Goal: Information Seeking & Learning: Find contact information

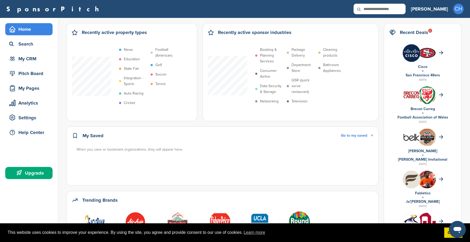
click at [404, 5] on input "text" at bounding box center [379, 9] width 52 height 11
type input "******"
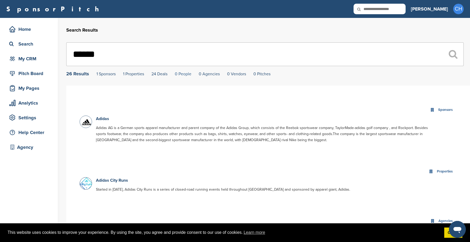
click at [185, 73] on link "0 People" at bounding box center [183, 73] width 17 height 5
click at [182, 73] on link "0 People" at bounding box center [183, 73] width 17 height 5
click at [122, 56] on input "******" at bounding box center [264, 54] width 397 height 24
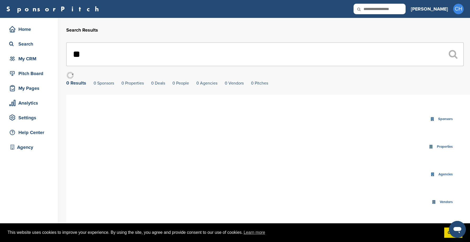
type input "*"
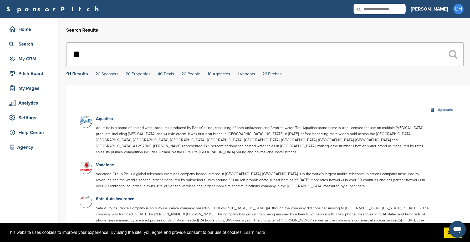
type input "*"
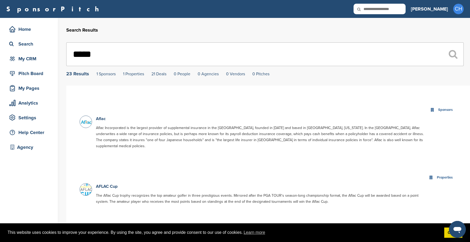
drag, startPoint x: 133, startPoint y: 53, endPoint x: -28, endPoint y: 67, distance: 161.7
click at [0, 67] on html "This website uses cookies to improve your experience. By using the site, you ag…" at bounding box center [235, 121] width 470 height 242
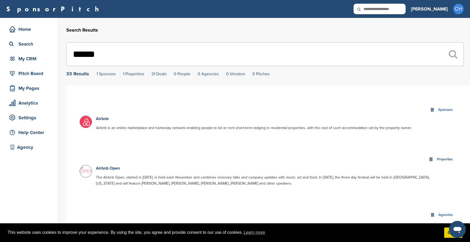
click at [107, 76] on link "1 Sponsors" at bounding box center [105, 73] width 19 height 5
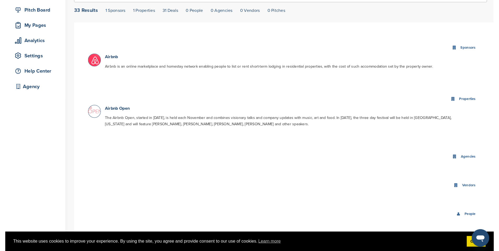
scroll to position [20, 0]
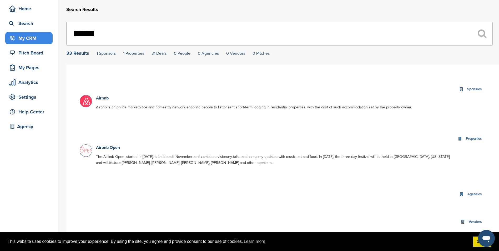
drag, startPoint x: 122, startPoint y: 25, endPoint x: 25, endPoint y: 38, distance: 98.1
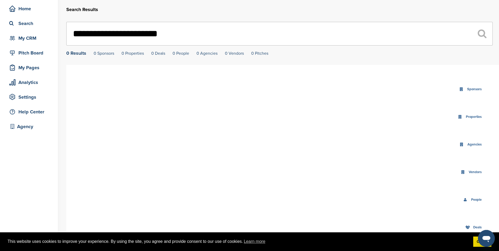
click at [161, 34] on input "**********" at bounding box center [279, 34] width 426 height 24
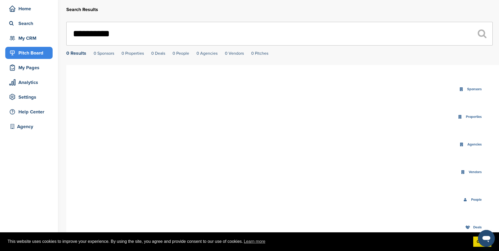
drag, startPoint x: 131, startPoint y: 30, endPoint x: 49, endPoint y: 51, distance: 84.5
click at [49, 51] on div "**********" at bounding box center [249, 144] width 499 height 294
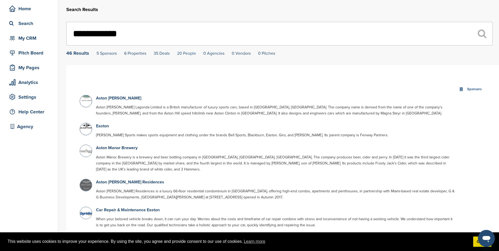
type input "**********"
click at [188, 54] on link "20 People" at bounding box center [186, 53] width 19 height 5
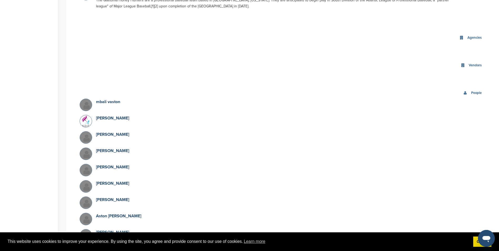
scroll to position [471, 0]
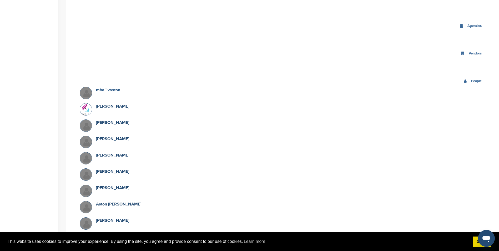
click at [113, 87] on link "mbali vaston" at bounding box center [108, 89] width 24 height 5
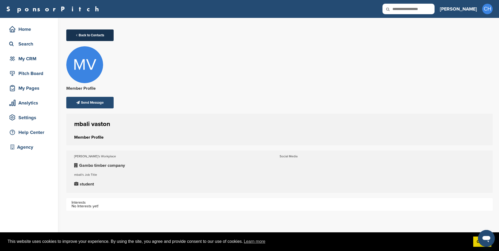
click at [97, 36] on link "Back to Contacts" at bounding box center [89, 35] width 47 height 12
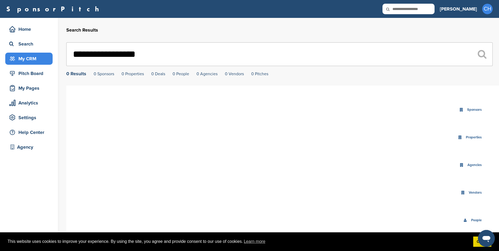
drag, startPoint x: 164, startPoint y: 56, endPoint x: 43, endPoint y: 55, distance: 121.4
click at [43, 55] on div "**********" at bounding box center [249, 165] width 499 height 294
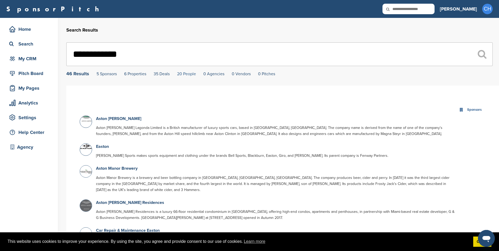
type input "**********"
click at [187, 74] on link "20 People" at bounding box center [186, 73] width 19 height 5
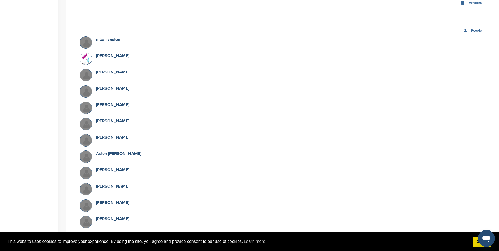
scroll to position [523, 0]
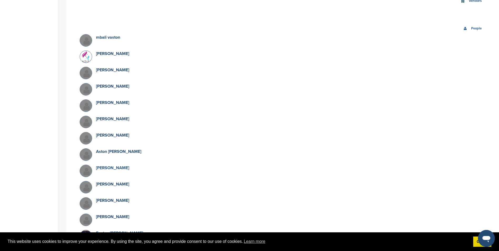
click at [127, 165] on link "[PERSON_NAME]" at bounding box center [112, 167] width 33 height 5
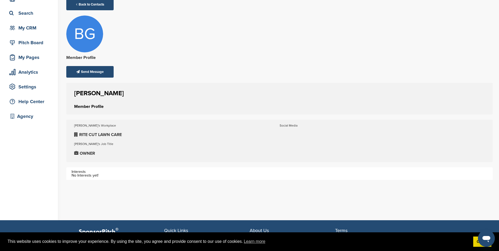
scroll to position [26, 0]
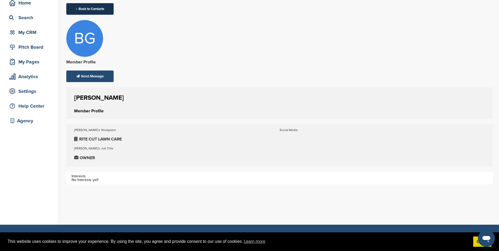
click at [90, 7] on link "Back to Contacts" at bounding box center [89, 9] width 47 height 12
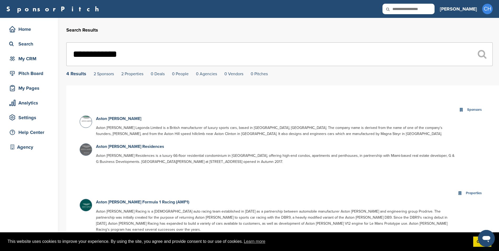
click at [163, 56] on input "**********" at bounding box center [279, 54] width 426 height 24
click at [152, 54] on input "**********" at bounding box center [279, 54] width 426 height 24
click at [175, 74] on link "0 People" at bounding box center [180, 73] width 17 height 5
drag, startPoint x: 158, startPoint y: 50, endPoint x: 47, endPoint y: 51, distance: 112.0
click at [47, 51] on div "**********" at bounding box center [249, 221] width 499 height 407
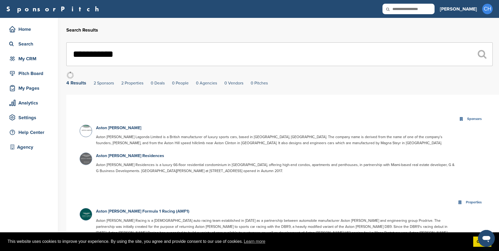
type input "**********"
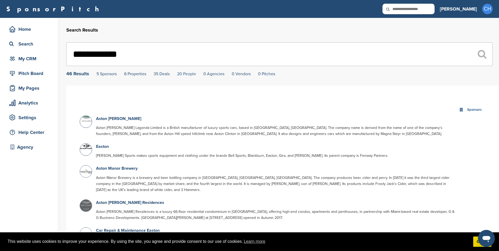
click at [192, 74] on link "20 People" at bounding box center [186, 73] width 19 height 5
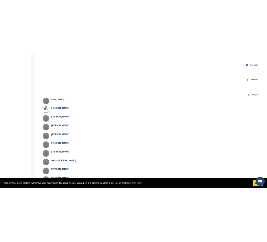
scroll to position [444, 0]
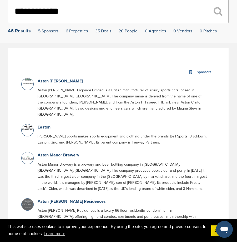
scroll to position [0, 0]
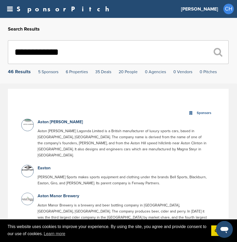
click at [66, 55] on input "**********" at bounding box center [118, 52] width 220 height 24
click at [66, 53] on input "**********" at bounding box center [118, 52] width 220 height 24
click at [79, 50] on input "text" at bounding box center [118, 52] width 220 height 24
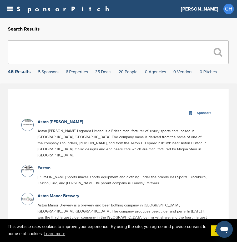
click at [55, 48] on input "text" at bounding box center [118, 52] width 220 height 24
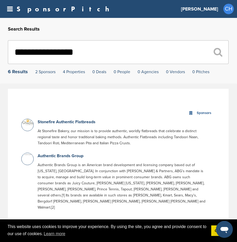
drag, startPoint x: 112, startPoint y: 56, endPoint x: -90, endPoint y: 77, distance: 202.9
click at [0, 77] on html "This website uses cookies to improve your experience. By using the site, you ag…" at bounding box center [118, 121] width 237 height 242
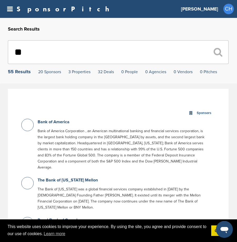
type input "*"
click at [20, 8] on link "SponsorPitch" at bounding box center [65, 9] width 96 height 7
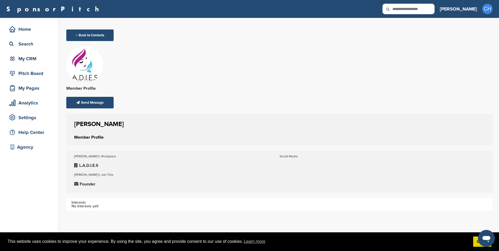
scroll to position [26, 0]
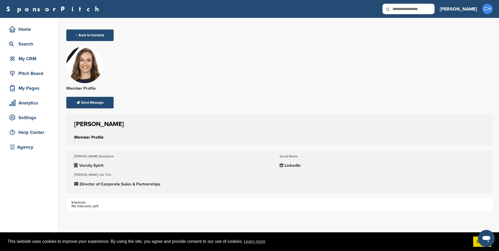
click at [293, 165] on p "LinkedIn" at bounding box center [381, 165] width 205 height 7
click at [286, 163] on p "LinkedIn" at bounding box center [381, 165] width 205 height 7
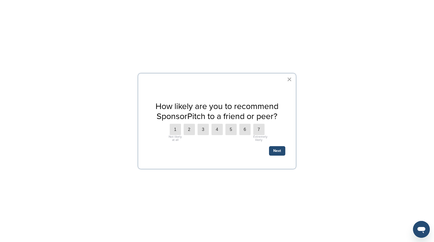
click at [289, 78] on button "×" at bounding box center [289, 79] width 5 height 8
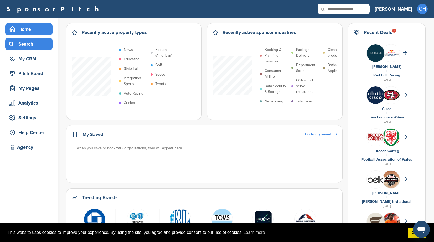
click at [34, 44] on div "Search" at bounding box center [30, 43] width 45 height 9
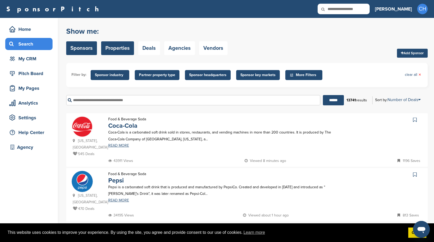
click at [117, 47] on link "Properties" at bounding box center [117, 48] width 33 height 14
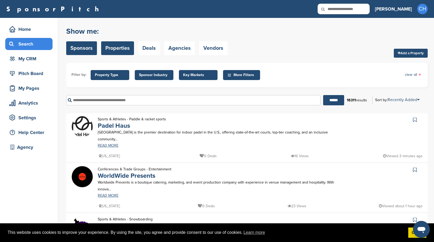
click at [80, 46] on link "Sponsors" at bounding box center [81, 48] width 31 height 14
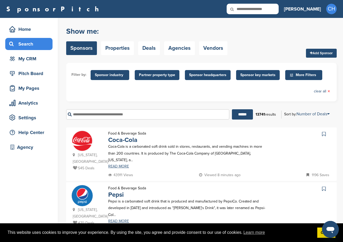
click at [115, 114] on input "text" at bounding box center [147, 114] width 163 height 10
click at [232, 109] on input "******" at bounding box center [242, 114] width 21 height 10
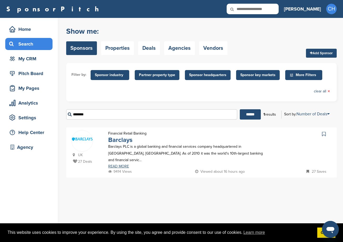
click at [119, 139] on link "Barclays" at bounding box center [120, 140] width 24 height 8
click at [102, 111] on input "********" at bounding box center [151, 114] width 171 height 10
click at [102, 112] on input "********" at bounding box center [151, 114] width 171 height 10
click at [240, 109] on input "******" at bounding box center [250, 114] width 21 height 10
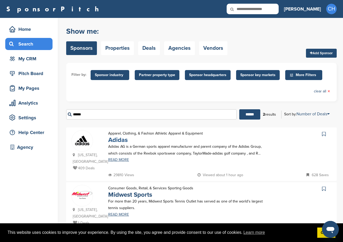
click at [126, 141] on link "Adidas" at bounding box center [117, 140] width 19 height 8
click at [107, 111] on input "******" at bounding box center [151, 114] width 171 height 10
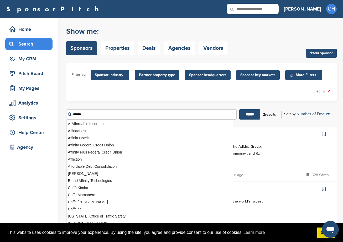
click at [239, 109] on input "******" at bounding box center [249, 114] width 21 height 10
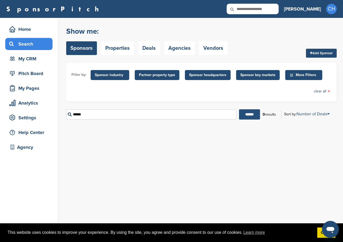
click at [251, 112] on input "******" at bounding box center [249, 114] width 21 height 10
drag, startPoint x: 100, startPoint y: 115, endPoint x: 33, endPoint y: 119, distance: 66.6
click at [33, 119] on div "Home Search My CRM Pitch Board My Pages Analytics Settings Help Center Agency Y…" at bounding box center [171, 130] width 343 height 224
click at [239, 109] on input "******" at bounding box center [249, 114] width 21 height 10
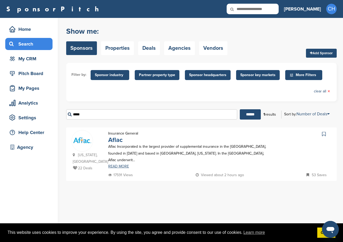
click at [120, 139] on link "Aflac" at bounding box center [115, 140] width 14 height 8
drag, startPoint x: 117, startPoint y: 113, endPoint x: 18, endPoint y: 121, distance: 99.1
click at [18, 121] on div "Home Search My CRM Pitch Board My Pages Analytics Settings Help Center Agency Y…" at bounding box center [171, 130] width 343 height 224
click at [240, 109] on input "******" at bounding box center [250, 114] width 21 height 10
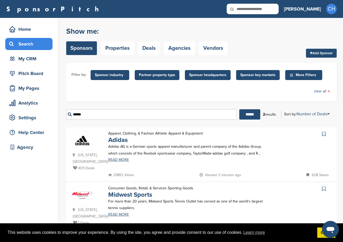
click at [122, 145] on p "Adidas AG is a German sports apparel manufacturer and parent company of the Adi…" at bounding box center [188, 149] width 161 height 13
click at [122, 141] on link "Adidas" at bounding box center [117, 140] width 19 height 8
drag, startPoint x: 126, startPoint y: 113, endPoint x: 13, endPoint y: 114, distance: 112.7
click at [31, 118] on div "Home Search My CRM Pitch Board My Pages Analytics Settings Help Center Agency Y…" at bounding box center [171, 132] width 343 height 229
click at [239, 109] on input "******" at bounding box center [249, 114] width 21 height 10
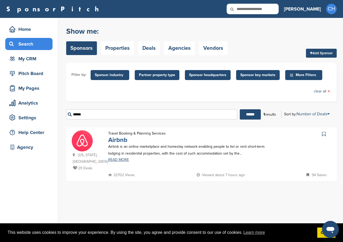
click at [116, 139] on link "Airbnb" at bounding box center [117, 140] width 19 height 8
drag, startPoint x: 110, startPoint y: 117, endPoint x: 45, endPoint y: 112, distance: 64.6
click at [47, 112] on div "Home Search My CRM Pitch Board My Pages Analytics Settings Help Center Agency Y…" at bounding box center [171, 130] width 343 height 224
click at [240, 109] on input "******" at bounding box center [250, 114] width 21 height 10
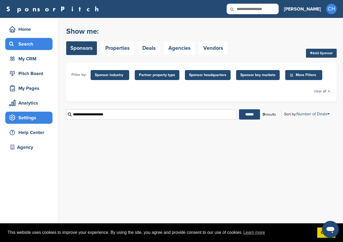
drag, startPoint x: 155, startPoint y: 117, endPoint x: 42, endPoint y: 115, distance: 112.8
click at [42, 115] on div "Home Search My CRM Pitch Board My Pages Analytics Settings Help Center Agency Y…" at bounding box center [171, 130] width 343 height 224
click at [239, 109] on input "******" at bounding box center [249, 114] width 21 height 10
click at [251, 119] on input "******" at bounding box center [249, 114] width 21 height 10
drag, startPoint x: 155, startPoint y: 112, endPoint x: 3, endPoint y: 93, distance: 152.3
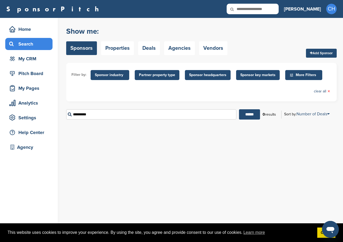
click at [3, 93] on div "Home Search My CRM Pitch Board My Pages Analytics Settings Help Center Agency Y…" at bounding box center [171, 130] width 343 height 224
click at [239, 109] on input "******" at bounding box center [249, 114] width 21 height 10
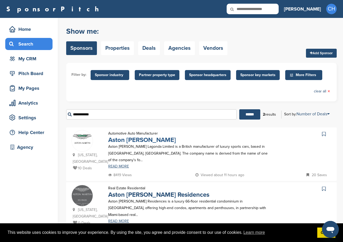
click at [136, 140] on link "Aston [PERSON_NAME]" at bounding box center [142, 140] width 68 height 8
drag, startPoint x: 105, startPoint y: 113, endPoint x: 44, endPoint y: 118, distance: 61.7
click at [44, 119] on div "Home Search My CRM Pitch Board My Pages Analytics Settings Help Center Agency Y…" at bounding box center [171, 132] width 343 height 229
click at [239, 109] on input "******" at bounding box center [249, 114] width 21 height 10
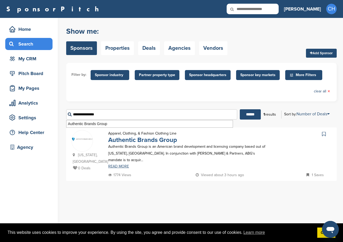
click at [164, 139] on link "Authentic Brands Group" at bounding box center [142, 140] width 69 height 8
drag, startPoint x: 122, startPoint y: 113, endPoint x: 17, endPoint y: 116, distance: 105.9
click at [17, 116] on div "Home Search My CRM Pitch Board My Pages Analytics Settings Help Center Agency Y…" at bounding box center [171, 130] width 343 height 224
click at [240, 109] on input "******" at bounding box center [250, 114] width 21 height 10
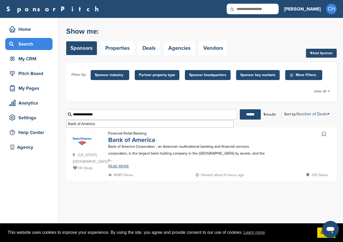
click at [125, 142] on link "Bank of America" at bounding box center [131, 140] width 47 height 8
drag, startPoint x: 123, startPoint y: 111, endPoint x: 44, endPoint y: 119, distance: 78.9
click at [44, 119] on div "Home Search My CRM Pitch Board My Pages Analytics Settings Help Center Agency Y…" at bounding box center [171, 130] width 343 height 224
click at [240, 109] on input "******" at bounding box center [250, 114] width 21 height 10
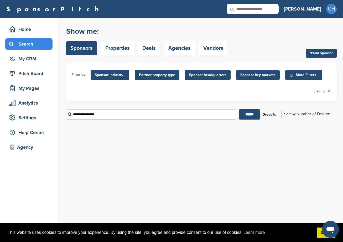
click at [89, 115] on input "**********" at bounding box center [151, 114] width 170 height 10
click at [239, 109] on input "******" at bounding box center [249, 114] width 21 height 10
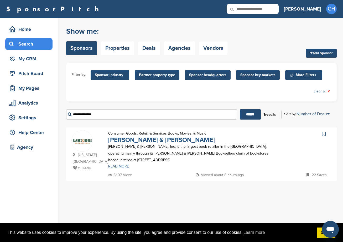
click at [145, 137] on link "[PERSON_NAME] & [PERSON_NAME]" at bounding box center [161, 140] width 107 height 8
drag, startPoint x: 129, startPoint y: 115, endPoint x: 10, endPoint y: 124, distance: 119.1
click at [10, 124] on div "Home Search My CRM Pitch Board My Pages Analytics Settings Help Center Agency Y…" at bounding box center [171, 130] width 343 height 224
click at [240, 109] on input "******" at bounding box center [250, 114] width 21 height 10
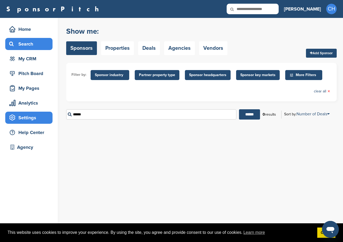
drag, startPoint x: 103, startPoint y: 116, endPoint x: 50, endPoint y: 122, distance: 53.9
click at [50, 122] on div "Home Search My CRM Pitch Board My Pages Analytics Settings Help Center Agency Y…" at bounding box center [171, 130] width 343 height 224
click at [239, 109] on input "******" at bounding box center [249, 114] width 21 height 10
click at [253, 115] on input "******" at bounding box center [249, 114] width 21 height 10
drag, startPoint x: 115, startPoint y: 115, endPoint x: 36, endPoint y: 123, distance: 79.2
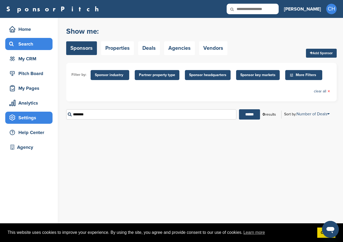
click at [36, 123] on div "Home Search My CRM Pitch Board My Pages Analytics Settings Help Center Agency Y…" at bounding box center [171, 130] width 343 height 224
click at [239, 109] on input "******" at bounding box center [249, 114] width 21 height 10
drag, startPoint x: 119, startPoint y: 109, endPoint x: 39, endPoint y: 119, distance: 80.4
click at [39, 119] on div "Home Search My CRM Pitch Board My Pages Analytics Settings Help Center Agency Y…" at bounding box center [171, 130] width 343 height 224
click at [239, 109] on input "******" at bounding box center [249, 114] width 21 height 10
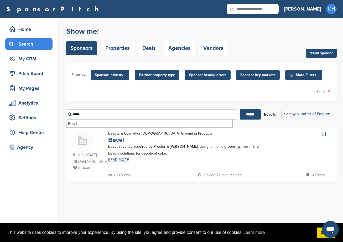
click at [117, 139] on link "Bevel" at bounding box center [116, 140] width 16 height 8
drag, startPoint x: 117, startPoint y: 116, endPoint x: 57, endPoint y: 121, distance: 60.9
click at [57, 121] on div "Home Search My CRM Pitch Board My Pages Analytics Settings Help Center Agency Y…" at bounding box center [171, 130] width 343 height 224
click at [240, 109] on input "******" at bounding box center [250, 114] width 21 height 10
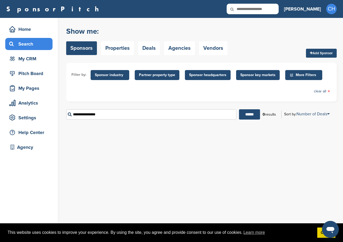
drag, startPoint x: 137, startPoint y: 114, endPoint x: 44, endPoint y: 109, distance: 93.4
click at [44, 109] on div "Home Search My CRM Pitch Board My Pages Analytics Settings Help Center Agency Y…" at bounding box center [171, 130] width 343 height 224
click at [239, 109] on input "******" at bounding box center [249, 114] width 21 height 10
drag, startPoint x: 86, startPoint y: 113, endPoint x: 32, endPoint y: 115, distance: 54.5
click at [32, 115] on div "Home Search My CRM Pitch Board My Pages Analytics Settings Help Center Agency Y…" at bounding box center [171, 130] width 343 height 224
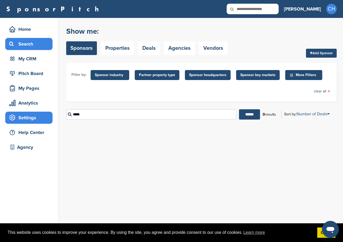
type input "*"
type input "**********"
click at [239, 109] on input "******" at bounding box center [249, 114] width 21 height 10
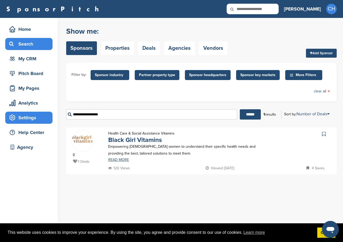
click at [32, 115] on div "Settings" at bounding box center [30, 117] width 45 height 9
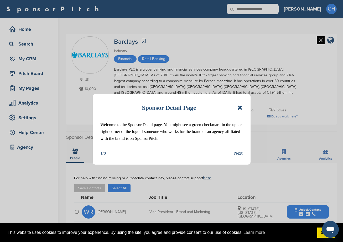
click at [240, 106] on icon at bounding box center [240, 107] width 5 height 6
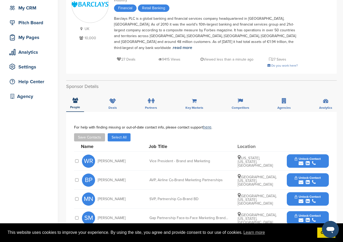
scroll to position [53, 0]
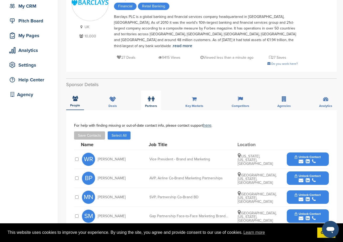
click at [155, 95] on div "Partners" at bounding box center [151, 99] width 20 height 19
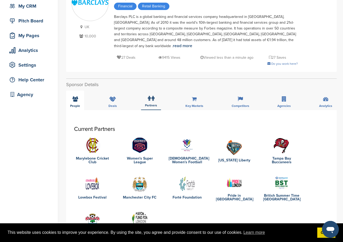
click at [78, 104] on span "People" at bounding box center [75, 105] width 10 height 3
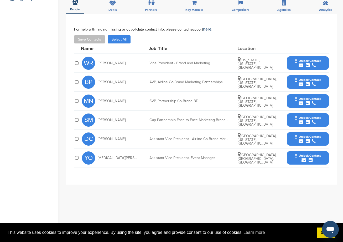
scroll to position [158, 0]
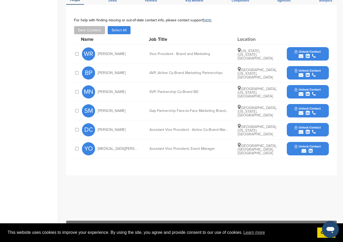
click at [307, 88] on span "Unlock Contact" at bounding box center [308, 90] width 26 height 4
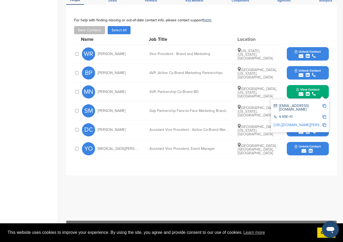
click at [324, 104] on img at bounding box center [325, 106] width 4 height 4
click at [113, 90] on span "[PERSON_NAME]" at bounding box center [112, 92] width 28 height 4
drag, startPoint x: 125, startPoint y: 85, endPoint x: 99, endPoint y: 89, distance: 26.8
click at [99, 89] on div "MN [PERSON_NAME]" at bounding box center [111, 91] width 58 height 13
drag, startPoint x: 99, startPoint y: 89, endPoint x: 101, endPoint y: 85, distance: 4.3
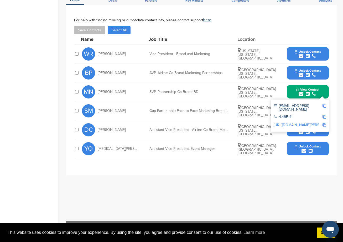
copy span "[PERSON_NAME]"
click at [222, 34] on div "Name Job Title Location" at bounding box center [205, 39] width 248 height 10
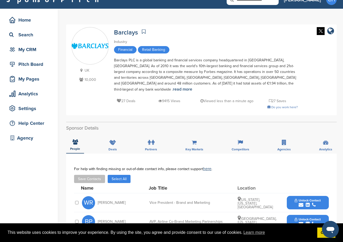
scroll to position [0, 0]
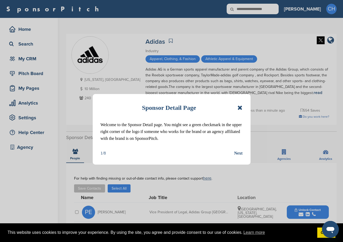
click at [241, 107] on icon at bounding box center [240, 107] width 5 height 6
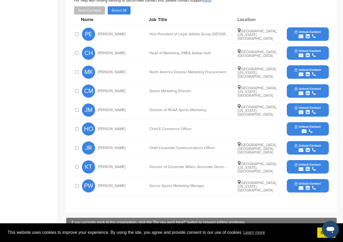
scroll to position [184, 0]
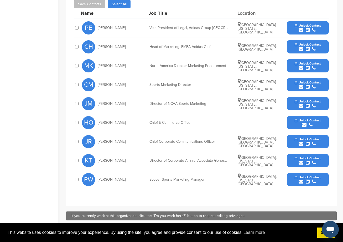
click at [239, 124] on div "HO [PERSON_NAME] Chief E-Commerce Officer Unlock Contact" at bounding box center [205, 122] width 247 height 19
click at [305, 61] on span "Unlock Contact" at bounding box center [308, 63] width 26 height 4
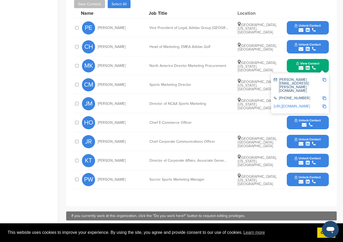
click at [323, 78] on img at bounding box center [325, 80] width 4 height 4
click at [208, 94] on div "JM [PERSON_NAME] Director of NCAA Sports Marketing [GEOGRAPHIC_DATA], [US_STATE…" at bounding box center [205, 103] width 247 height 19
click at [198, 94] on div "JM [PERSON_NAME] Director of NCAA Sports Marketing [GEOGRAPHIC_DATA], [US_STATE…" at bounding box center [205, 103] width 247 height 19
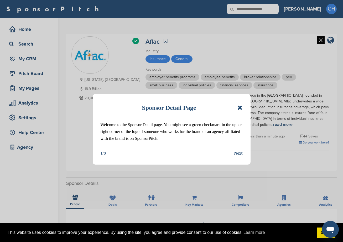
click at [240, 107] on icon at bounding box center [240, 107] width 5 height 6
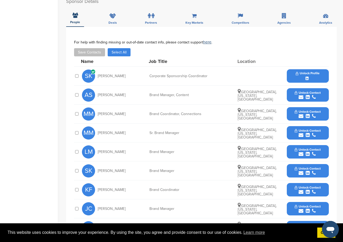
scroll to position [184, 0]
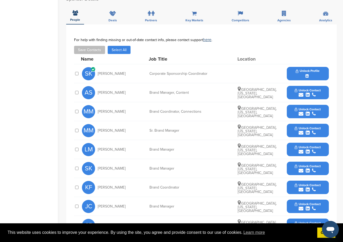
click at [306, 70] on span "Unlock Profile" at bounding box center [308, 71] width 24 height 4
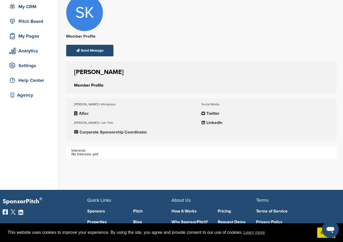
scroll to position [53, 0]
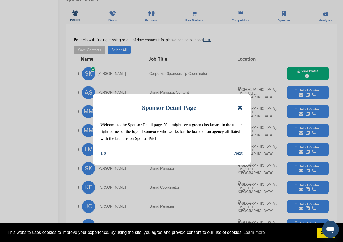
click at [239, 106] on icon at bounding box center [240, 107] width 5 height 6
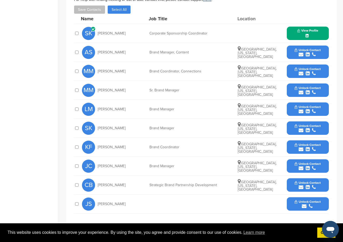
scroll to position [237, 0]
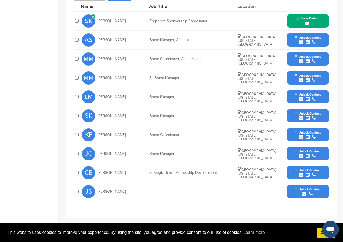
click at [309, 171] on span "Unlock Contact" at bounding box center [308, 170] width 26 height 4
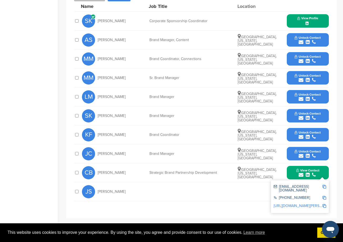
click at [326, 186] on img at bounding box center [325, 186] width 4 height 4
click at [210, 115] on div "Brand Manager" at bounding box center [189, 116] width 79 height 4
click at [307, 20] on div "View Profile" at bounding box center [308, 20] width 42 height 13
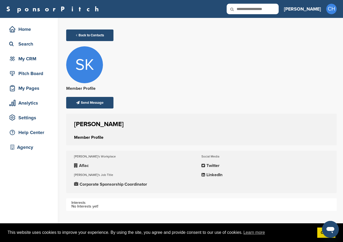
click at [213, 175] on p "LinkedIn" at bounding box center [265, 174] width 127 height 7
click at [84, 37] on link "Back to Contacts" at bounding box center [89, 35] width 47 height 12
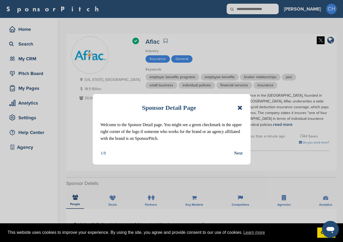
click at [237, 109] on div "Sponsor Detail Page" at bounding box center [172, 108] width 142 height 12
click at [239, 107] on icon at bounding box center [240, 107] width 5 height 6
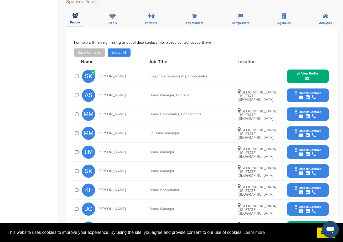
scroll to position [237, 0]
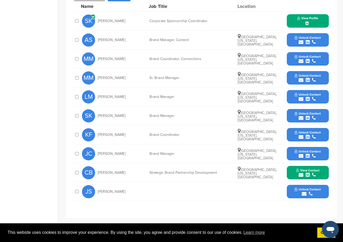
click at [307, 171] on span "View Contact" at bounding box center [307, 170] width 23 height 4
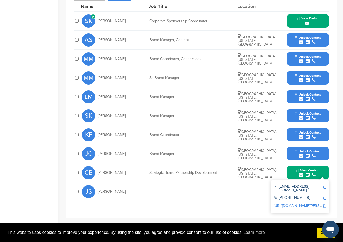
click at [301, 203] on link "[URL][DOMAIN_NAME][PERSON_NAME]" at bounding box center [306, 205] width 64 height 4
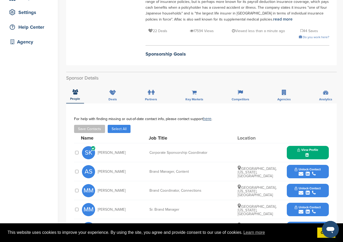
scroll to position [0, 0]
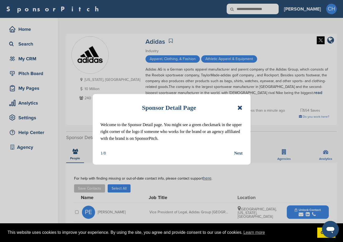
click at [240, 106] on icon at bounding box center [240, 107] width 5 height 6
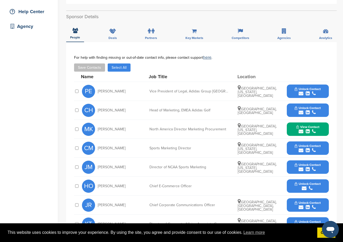
scroll to position [131, 0]
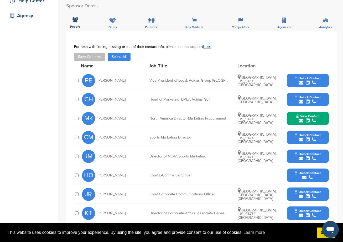
click at [301, 114] on span "View Contact" at bounding box center [307, 116] width 23 height 4
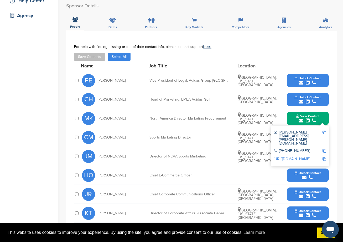
click at [301, 156] on link "[URL][DOMAIN_NAME]" at bounding box center [292, 158] width 36 height 4
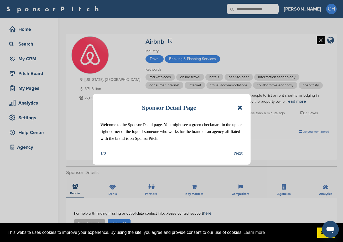
click at [240, 109] on icon at bounding box center [240, 107] width 5 height 6
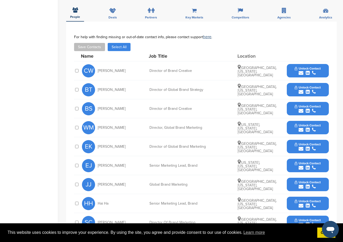
scroll to position [184, 0]
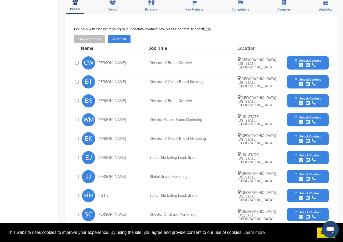
click at [198, 39] on div "Save Contacts Select All" at bounding box center [201, 39] width 255 height 8
click at [189, 37] on div "Save Contacts Select All" at bounding box center [201, 39] width 255 height 8
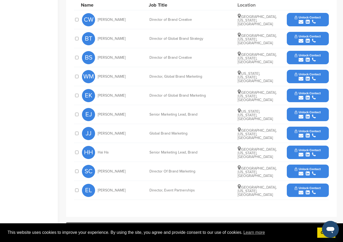
scroll to position [237, 0]
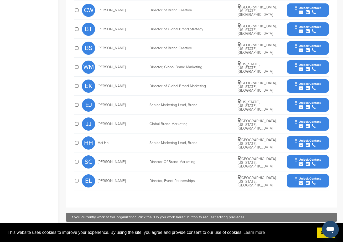
click at [298, 181] on div "submit" at bounding box center [308, 182] width 26 height 5
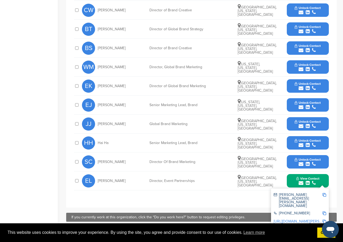
click at [325, 193] on img at bounding box center [325, 195] width 4 height 4
click at [305, 219] on link "[URL][DOMAIN_NAME][PERSON_NAME]" at bounding box center [306, 221] width 64 height 4
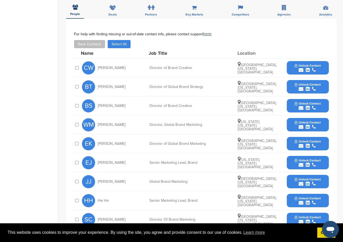
scroll to position [105, 0]
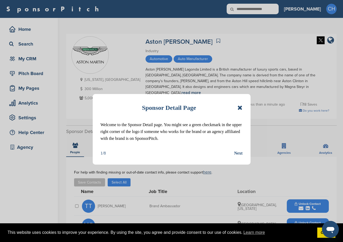
click at [242, 107] on icon at bounding box center [240, 107] width 5 height 6
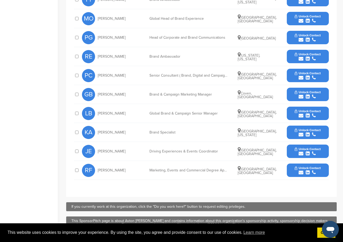
scroll to position [210, 0]
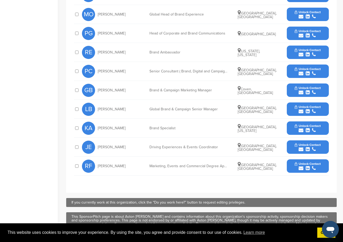
click at [213, 164] on div "Marketing, Events and Commercial Degree Apprentice" at bounding box center [189, 166] width 79 height 4
drag, startPoint x: 213, startPoint y: 160, endPoint x: 182, endPoint y: 181, distance: 37.4
click at [182, 181] on div "**********" at bounding box center [201, 69] width 271 height 246
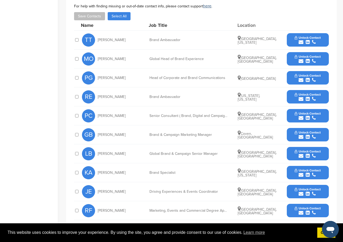
scroll to position [158, 0]
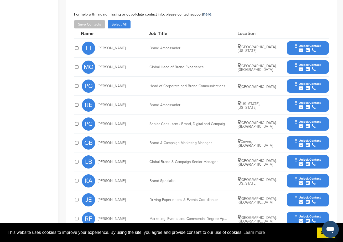
click at [203, 114] on div "PC Paul Clarke Senior Consultant ( Brand, Digital and Campaigns) London, Englan…" at bounding box center [205, 123] width 247 height 19
drag, startPoint x: 203, startPoint y: 114, endPoint x: 186, endPoint y: 133, distance: 25.1
click at [186, 133] on div "GB Greg Burch Brand & Campaign Marketing Manager Coven, England Unlock Contact" at bounding box center [205, 142] width 247 height 19
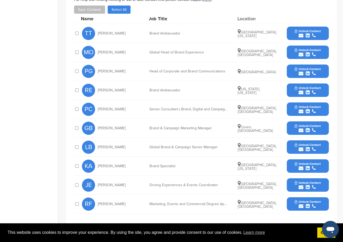
scroll to position [184, 0]
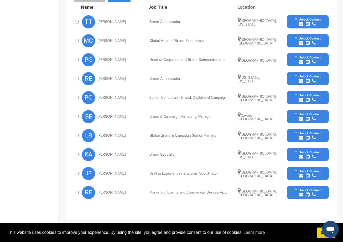
click at [300, 173] on icon "submit" at bounding box center [301, 175] width 5 height 5
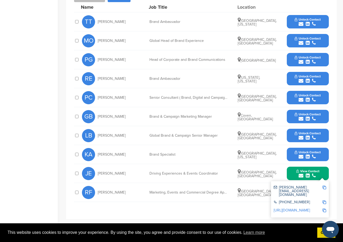
click at [324, 185] on img at bounding box center [325, 187] width 4 height 4
click at [191, 197] on div "**********" at bounding box center [201, 96] width 255 height 220
click at [199, 196] on div "RF Rachel Fielden Marketing, Events and Commercial Degree Apprentice Warwick, E…" at bounding box center [201, 192] width 255 height 19
click at [304, 135] on icon "submit" at bounding box center [301, 137] width 5 height 5
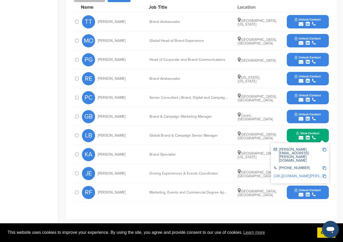
click at [325, 147] on img at bounding box center [325, 149] width 4 height 4
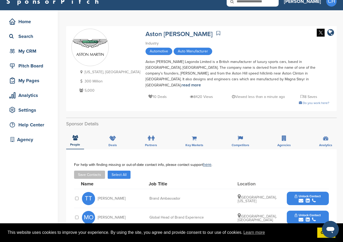
scroll to position [0, 0]
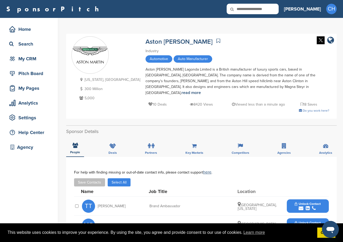
click at [162, 137] on div "People Deals Partners Key Markets Competitors Agencies Analytics" at bounding box center [201, 146] width 271 height 19
click at [250, 55] on div "Automotive Auto Manufacturer" at bounding box center [238, 59] width 184 height 9
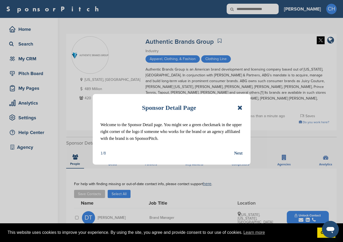
click at [240, 109] on icon at bounding box center [240, 107] width 5 height 6
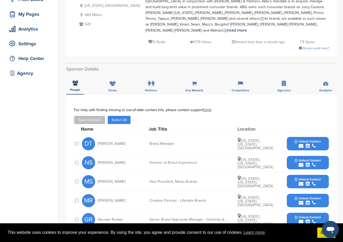
scroll to position [79, 0]
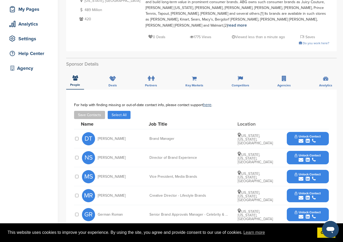
click at [210, 111] on div "Save Contacts Select All" at bounding box center [201, 115] width 255 height 8
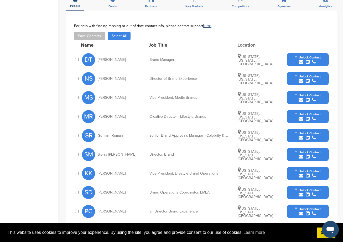
scroll to position [184, 0]
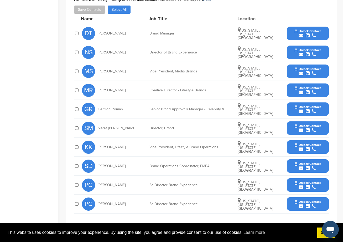
click at [213, 107] on div "Senior Brand Approvals Manager - Celebrity & Entertainment and Sports" at bounding box center [189, 109] width 79 height 4
click at [304, 109] on div "submit" at bounding box center [308, 111] width 26 height 5
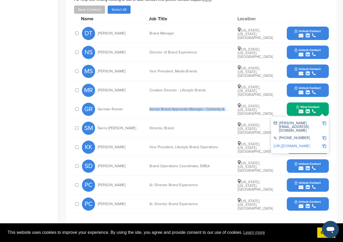
click at [299, 143] on link "[URL][DOMAIN_NAME]" at bounding box center [292, 145] width 36 height 4
click at [203, 18] on div "Name Job Title Location" at bounding box center [205, 19] width 248 height 10
click at [217, 201] on div "PC [PERSON_NAME] Director Brand Experience [US_STATE], [US_STATE], [GEOGRAPHIC_…" at bounding box center [205, 203] width 247 height 19
click at [224, 208] on div "**********" at bounding box center [201, 107] width 255 height 220
click at [322, 104] on button "View Contact" at bounding box center [308, 109] width 36 height 16
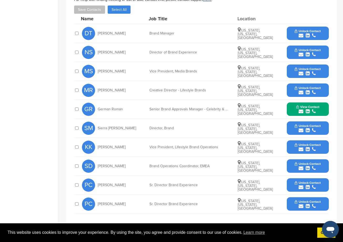
click at [331, 135] on div "**********" at bounding box center [201, 107] width 271 height 246
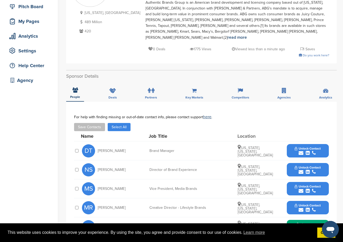
scroll to position [131, 0]
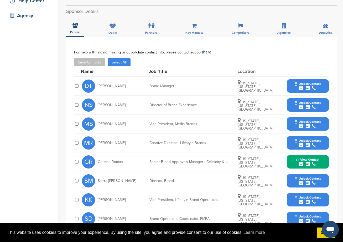
click at [315, 86] on icon "submit" at bounding box center [314, 88] width 4 height 5
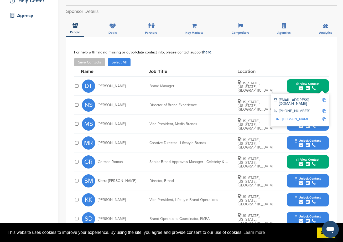
click at [323, 98] on img at bounding box center [325, 100] width 4 height 4
click at [213, 76] on div "DT [PERSON_NAME] Brand Manager [US_STATE], [US_STATE], [GEOGRAPHIC_DATA] View C…" at bounding box center [205, 85] width 247 height 19
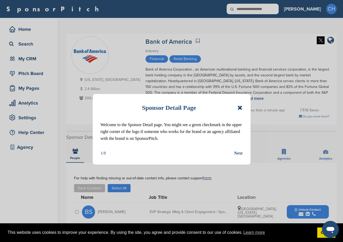
click at [239, 109] on icon at bounding box center [240, 107] width 5 height 6
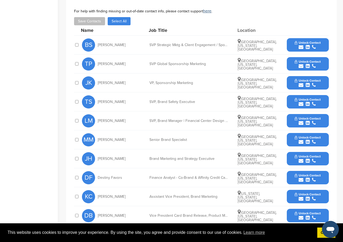
scroll to position [158, 0]
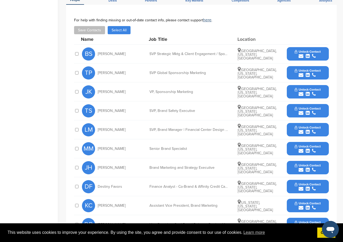
click at [309, 75] on icon "submit" at bounding box center [308, 75] width 4 height 5
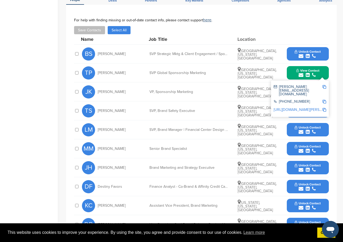
click at [323, 86] on img at bounding box center [325, 87] width 4 height 4
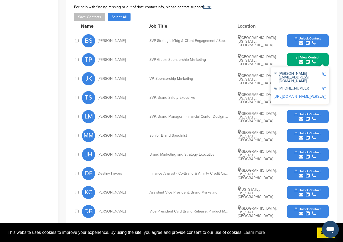
scroll to position [79, 0]
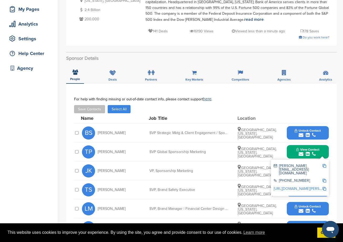
click at [324, 164] on img at bounding box center [325, 166] width 4 height 4
click at [296, 186] on link "[URL][DOMAIN_NAME][PERSON_NAME]" at bounding box center [306, 188] width 64 height 4
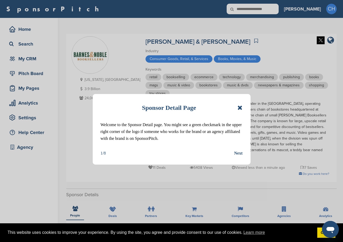
click at [239, 110] on icon at bounding box center [240, 107] width 5 height 6
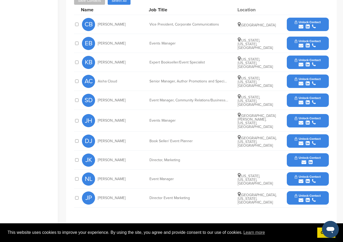
scroll to position [237, 0]
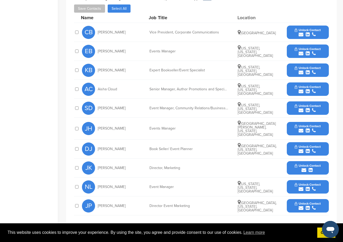
click at [202, 106] on div "Event Manager, Community Relations/Business Development" at bounding box center [189, 108] width 79 height 4
click at [310, 163] on span "Unlock Contact" at bounding box center [308, 165] width 26 height 4
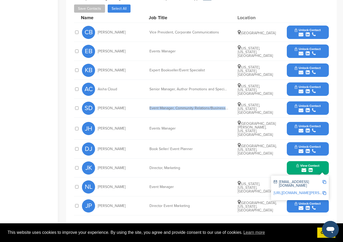
click at [324, 180] on img at bounding box center [325, 182] width 4 height 4
copy div "Event Manager, Community Relations/Business Development"
click at [324, 180] on img at bounding box center [325, 182] width 4 height 4
copy div "Event Manager, Community Relations/Business Development"
click at [172, 117] on div "JH [PERSON_NAME] Events Manager [GEOGRAPHIC_DATA][PERSON_NAME], [US_STATE], [GE…" at bounding box center [205, 128] width 247 height 22
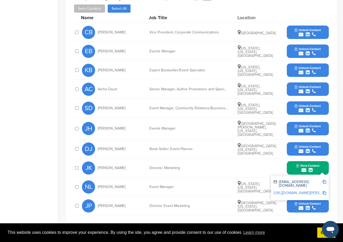
click at [165, 99] on div "SD [PERSON_NAME] Event Manager, Community Relations/Business Development [US_ST…" at bounding box center [205, 108] width 247 height 19
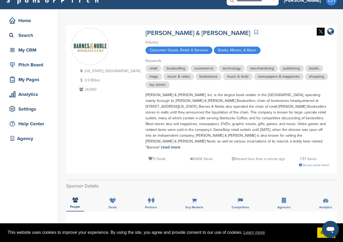
scroll to position [0, 0]
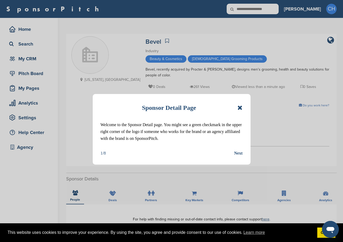
click at [240, 107] on icon at bounding box center [240, 107] width 5 height 6
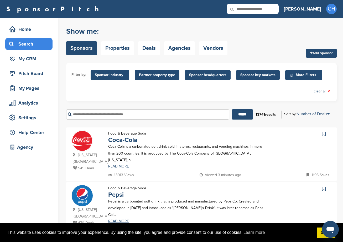
click at [83, 119] on input "text" at bounding box center [147, 114] width 163 height 10
click at [232, 109] on input "******" at bounding box center [242, 114] width 21 height 10
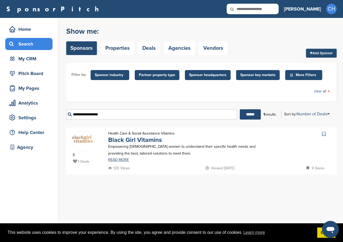
click at [240, 109] on input "******" at bounding box center [250, 114] width 21 height 10
click at [147, 142] on link "Black Girl Vitamins" at bounding box center [135, 140] width 54 height 8
drag, startPoint x: 122, startPoint y: 112, endPoint x: 12, endPoint y: 110, distance: 110.1
click at [16, 113] on div "Home Search My CRM Pitch Board My Pages Analytics Settings Help Center Agency Y…" at bounding box center [171, 130] width 343 height 224
type input "*"
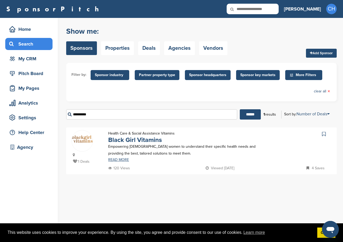
click at [240, 109] on input "******" at bounding box center [250, 114] width 21 height 10
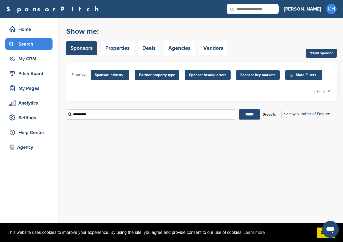
click at [239, 109] on input "******" at bounding box center [249, 114] width 21 height 10
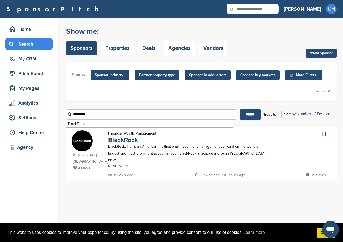
click at [240, 109] on input "******" at bounding box center [250, 114] width 21 height 10
click at [167, 101] on form "Filter by: Sponsor industry Sponsor Industry × Apparel, Clothing, & Fashion Acc…" at bounding box center [201, 93] width 271 height 60
click at [119, 141] on link "BlackRock" at bounding box center [123, 140] width 30 height 8
click at [97, 114] on input "*********" at bounding box center [151, 114] width 171 height 10
click at [96, 113] on input "*********" at bounding box center [151, 114] width 171 height 10
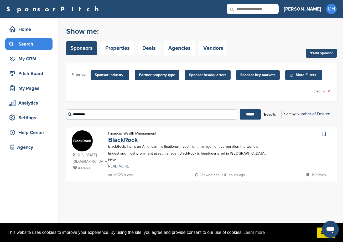
click at [96, 113] on input "*********" at bounding box center [151, 114] width 171 height 10
paste input "**********"
click at [240, 109] on input "******" at bounding box center [250, 114] width 21 height 10
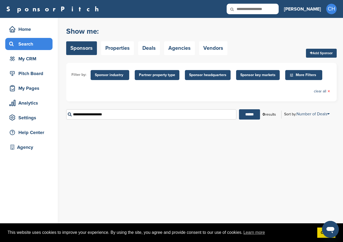
drag, startPoint x: 236, startPoint y: 159, endPoint x: 198, endPoint y: 157, distance: 38.1
click at [234, 159] on div "You have reached your monthly limit. Please upgrade to access more. Upgrade on …" at bounding box center [204, 130] width 277 height 224
drag, startPoint x: 123, startPoint y: 117, endPoint x: 18, endPoint y: 117, distance: 105.4
click at [19, 118] on div "Home Search My CRM Pitch Board My Pages Analytics Settings Help Center Agency Y…" at bounding box center [171, 130] width 343 height 224
click at [239, 109] on input "******" at bounding box center [249, 114] width 21 height 10
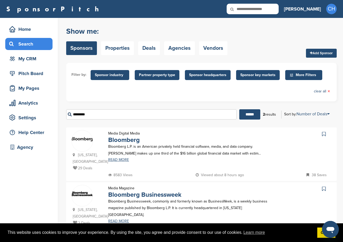
click at [142, 166] on div "Media Digital Media Bloomberg Bloomberg L.P. is an American privately held fina…" at bounding box center [189, 151] width 172 height 42
click at [124, 138] on link "Bloomberg" at bounding box center [124, 140] width 32 height 8
drag, startPoint x: 106, startPoint y: 120, endPoint x: 37, endPoint y: 129, distance: 70.6
click at [37, 129] on div "Home Search My CRM Pitch Board My Pages Analytics Settings Help Center Agency Y…" at bounding box center [171, 132] width 343 height 229
click at [239, 109] on input "******" at bounding box center [249, 114] width 21 height 10
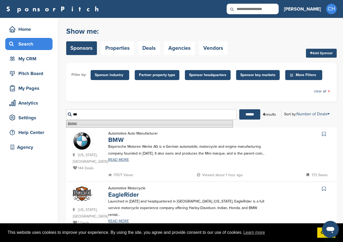
click at [115, 125] on li "BMW" at bounding box center [149, 124] width 167 height 8
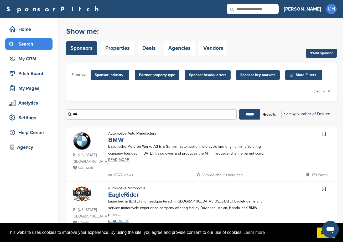
click at [115, 142] on link "BMW" at bounding box center [116, 140] width 16 height 8
drag, startPoint x: 114, startPoint y: 114, endPoint x: 36, endPoint y: 118, distance: 78.4
click at [36, 118] on div "Home Search My CRM Pitch Board My Pages Analytics Settings Help Center Agency Y…" at bounding box center [171, 183] width 343 height 331
click at [239, 109] on input "******" at bounding box center [249, 114] width 21 height 10
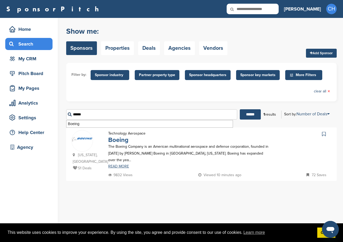
click at [123, 141] on link "Boeing" at bounding box center [118, 140] width 20 height 8
drag, startPoint x: 89, startPoint y: 113, endPoint x: 62, endPoint y: 115, distance: 26.6
click at [62, 115] on div "Home Search My CRM Pitch Board My Pages Analytics Settings Help Center Agency Y…" at bounding box center [171, 130] width 343 height 224
click at [240, 109] on input "******" at bounding box center [250, 114] width 21 height 10
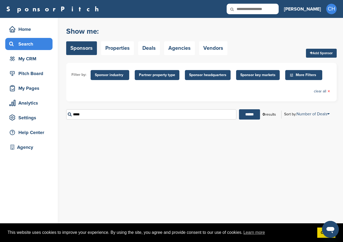
drag, startPoint x: 106, startPoint y: 119, endPoint x: 55, endPoint y: 120, distance: 51.3
click at [55, 120] on div "Home Search My CRM Pitch Board My Pages Analytics Settings Help Center Agency Y…" at bounding box center [171, 130] width 343 height 224
click at [239, 109] on input "******" at bounding box center [249, 114] width 21 height 10
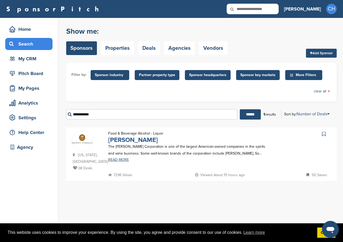
click at [121, 140] on link "Brown-Forman" at bounding box center [133, 140] width 50 height 8
drag, startPoint x: 98, startPoint y: 116, endPoint x: 14, endPoint y: 119, distance: 83.6
click at [14, 119] on div "Home Search My CRM Pitch Board My Pages Analytics Settings Help Center Agency Y…" at bounding box center [171, 130] width 343 height 224
click at [240, 109] on input "******" at bounding box center [250, 114] width 21 height 10
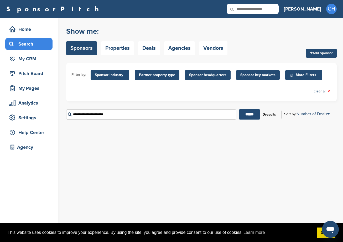
click at [284, 158] on div "You have reached your monthly limit. Please upgrade to access more. Upgrade on …" at bounding box center [204, 130] width 277 height 224
drag, startPoint x: 126, startPoint y: 112, endPoint x: -42, endPoint y: 104, distance: 168.1
click at [0, 104] on html "This website uses cookies to improve your experience. By using the site, you ag…" at bounding box center [171, 121] width 343 height 242
click at [239, 109] on input "******" at bounding box center [249, 114] width 21 height 10
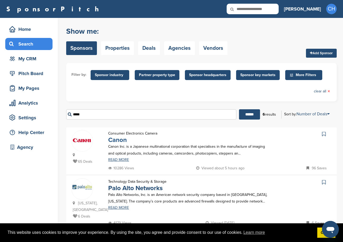
click at [126, 141] on link "Canon" at bounding box center [117, 140] width 19 height 8
drag, startPoint x: 104, startPoint y: 115, endPoint x: 54, endPoint y: 115, distance: 50.5
click at [54, 115] on div "Home Search My CRM Pitch Board My Pages Analytics Settings Help Center Agency Y…" at bounding box center [171, 238] width 343 height 441
click at [239, 109] on input "******" at bounding box center [249, 114] width 21 height 10
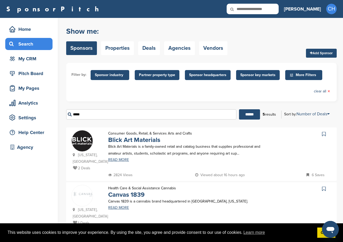
click at [125, 101] on form "Filter by: Sponsor industry Sponsor Industry × Apparel, Clothing, & Fashion Acc…" at bounding box center [201, 93] width 271 height 60
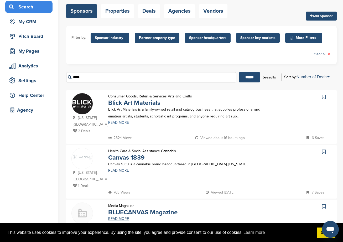
scroll to position [26, 0]
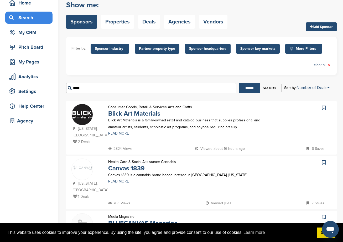
click at [256, 162] on div "Health Care & Social Assistance Cannabis Canvas 1839 Canvas 1839 is a cannabis …" at bounding box center [189, 179] width 172 height 42
drag, startPoint x: 110, startPoint y: 90, endPoint x: 4, endPoint y: 89, distance: 105.4
click at [4, 89] on div "Home Search My CRM Pitch Board My Pages Analytics Settings Help Center Agency Y…" at bounding box center [171, 188] width 343 height 393
click at [239, 83] on input "******" at bounding box center [249, 88] width 21 height 10
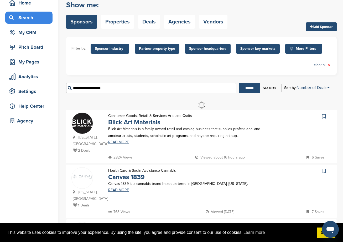
scroll to position [0, 0]
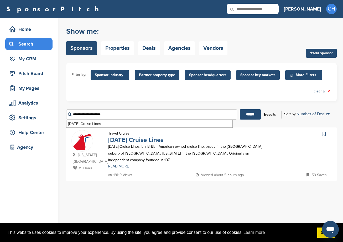
click at [154, 141] on link "Carnival Cruise Lines" at bounding box center [135, 140] width 55 height 8
drag, startPoint x: 123, startPoint y: 115, endPoint x: 52, endPoint y: 122, distance: 71.9
click at [52, 122] on div "Home Search My CRM Pitch Board My Pages Analytics Settings Help Center Agency Y…" at bounding box center [171, 130] width 343 height 224
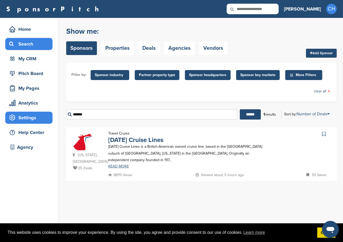
click at [240, 109] on input "******" at bounding box center [250, 114] width 21 height 10
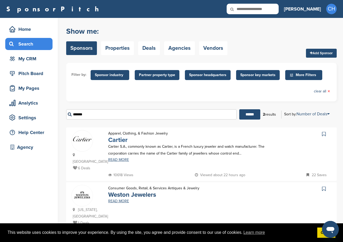
click at [122, 138] on link "Cartier" at bounding box center [117, 140] width 19 height 8
drag, startPoint x: 95, startPoint y: 115, endPoint x: 46, endPoint y: 112, distance: 49.8
click at [46, 112] on div "Home Search My CRM Pitch Board My Pages Analytics Settings Help Center Agency Y…" at bounding box center [171, 132] width 343 height 229
click at [239, 109] on input "******" at bounding box center [249, 114] width 21 height 10
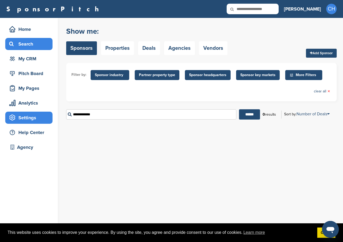
drag, startPoint x: 106, startPoint y: 112, endPoint x: 42, endPoint y: 117, distance: 63.8
click at [42, 117] on div "Home Search My CRM Pitch Board My Pages Analytics Settings Help Center Agency Y…" at bounding box center [171, 130] width 343 height 224
click at [239, 109] on input "******" at bounding box center [249, 114] width 21 height 10
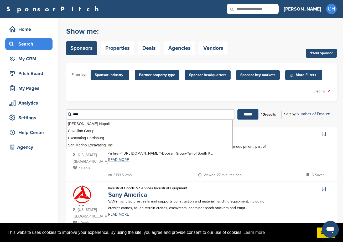
click at [165, 176] on div "3133 Views Viewed 27 minutes ago 6 Saves" at bounding box center [219, 174] width 225 height 7
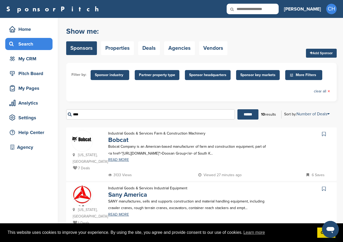
drag, startPoint x: 128, startPoint y: 113, endPoint x: 54, endPoint y: 108, distance: 74.5
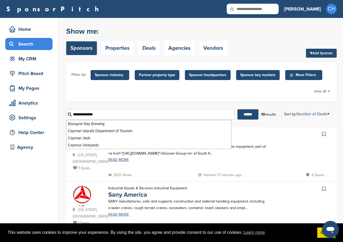
click at [238, 109] on input "******" at bounding box center [248, 114] width 21 height 10
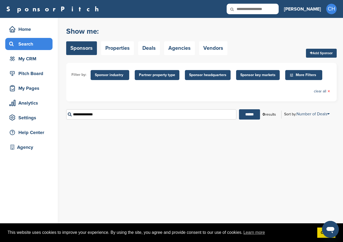
drag, startPoint x: 106, startPoint y: 112, endPoint x: 45, endPoint y: 126, distance: 62.6
click at [45, 126] on div "Home Search My CRM Pitch Board My Pages Analytics Settings Help Center Agency Y…" at bounding box center [171, 130] width 343 height 224
click at [239, 109] on input "******" at bounding box center [249, 114] width 21 height 10
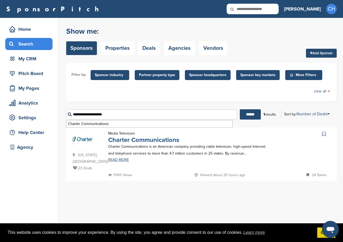
click at [159, 139] on link "Charter Communications" at bounding box center [143, 140] width 71 height 8
drag, startPoint x: 114, startPoint y: 113, endPoint x: 18, endPoint y: 116, distance: 95.7
click at [18, 116] on div "Home Search My CRM Pitch Board My Pages Analytics Settings Help Center Agency Y…" at bounding box center [171, 130] width 343 height 224
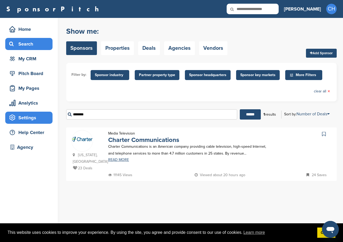
click at [240, 109] on input "******" at bounding box center [250, 114] width 21 height 10
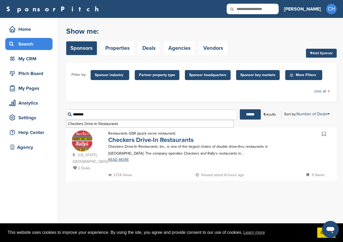
click at [171, 142] on link "Checkers Drive-In Restaurants" at bounding box center [150, 140] width 85 height 8
drag, startPoint x: 115, startPoint y: 114, endPoint x: 52, endPoint y: 115, distance: 62.8
click at [53, 116] on div "Home Search My CRM Pitch Board My Pages Analytics Settings Help Center Agency Y…" at bounding box center [171, 130] width 343 height 224
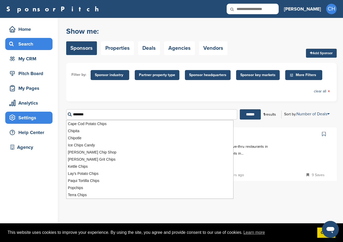
click at [240, 109] on input "******" at bounding box center [250, 114] width 21 height 10
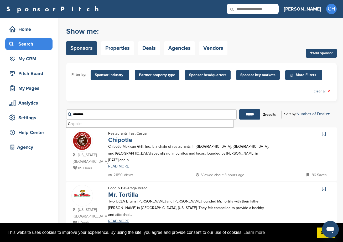
click at [127, 142] on link "Chipotle" at bounding box center [120, 140] width 24 height 8
drag, startPoint x: 107, startPoint y: 113, endPoint x: 37, endPoint y: 111, distance: 69.4
click at [38, 111] on div "Home Search My CRM Pitch Board My Pages Analytics Settings Help Center Agency Y…" at bounding box center [171, 132] width 343 height 229
click at [239, 109] on input "******" at bounding box center [249, 114] width 21 height 10
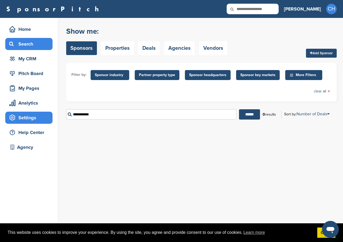
drag, startPoint x: 105, startPoint y: 116, endPoint x: 48, endPoint y: 117, distance: 56.8
click at [48, 117] on div "Home Search My CRM Pitch Board My Pages Analytics Settings Help Center Agency Y…" at bounding box center [171, 130] width 343 height 224
click at [239, 109] on input "******" at bounding box center [249, 114] width 21 height 10
drag, startPoint x: 155, startPoint y: 114, endPoint x: 56, endPoint y: 119, distance: 98.7
click at [56, 119] on div "Home Search My CRM Pitch Board My Pages Analytics Settings Help Center Agency Y…" at bounding box center [171, 130] width 343 height 224
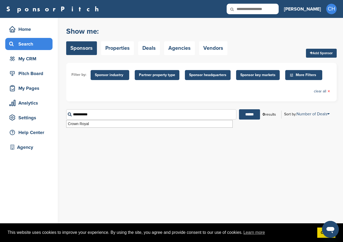
click at [239, 109] on input "******" at bounding box center [249, 114] width 21 height 10
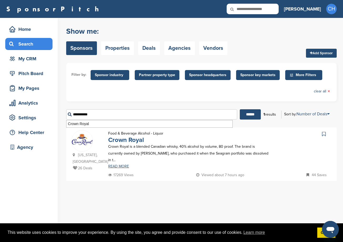
click at [124, 139] on link "Crown Royal" at bounding box center [126, 140] width 36 height 8
drag, startPoint x: 97, startPoint y: 113, endPoint x: 57, endPoint y: 118, distance: 40.8
click at [57, 118] on div "Home Search My CRM Pitch Board My Pages Analytics Settings Help Center Agency Y…" at bounding box center [171, 130] width 343 height 224
click at [240, 109] on input "******" at bounding box center [250, 114] width 21 height 10
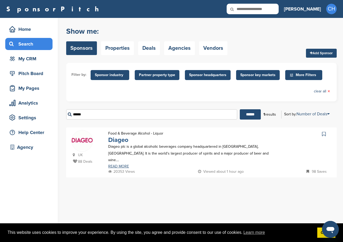
click at [126, 138] on link "Diageo" at bounding box center [118, 140] width 20 height 8
click at [187, 37] on div "Show me: Sponsors Properties Deals Agencies Vendors" at bounding box center [146, 40] width 161 height 33
drag, startPoint x: 105, startPoint y: 114, endPoint x: 37, endPoint y: 115, distance: 68.1
click at [41, 115] on div "Home Search My CRM Pitch Board My Pages Analytics Settings Help Center Agency Y…" at bounding box center [171, 130] width 343 height 224
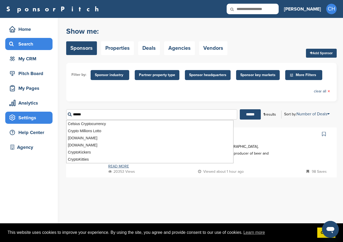
click at [240, 109] on input "******" at bounding box center [250, 114] width 21 height 10
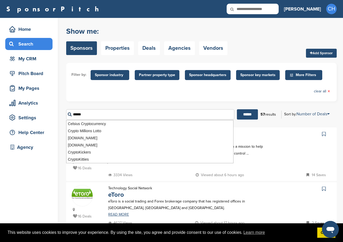
click at [199, 186] on div "Technology Social Network eToro eToro is a social trading and Forex brokerage c…" at bounding box center [189, 201] width 172 height 35
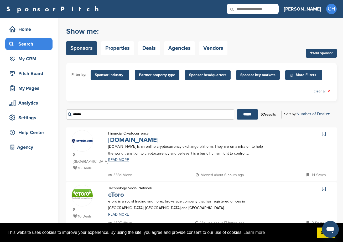
click at [132, 140] on link "Crypto.com" at bounding box center [133, 140] width 50 height 8
drag, startPoint x: 100, startPoint y: 114, endPoint x: 33, endPoint y: 120, distance: 67.6
click at [237, 109] on input "******" at bounding box center [247, 114] width 21 height 10
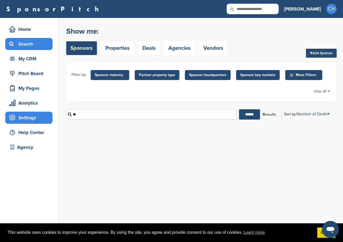
type input "*"
click at [239, 109] on input "******" at bounding box center [249, 114] width 21 height 10
drag, startPoint x: 109, startPoint y: 114, endPoint x: 40, endPoint y: 116, distance: 69.1
click at [40, 116] on div "Home Search My CRM Pitch Board My Pages Analytics Settings Help Center Agency Y…" at bounding box center [171, 130] width 343 height 224
click at [239, 109] on input "******" at bounding box center [249, 114] width 21 height 10
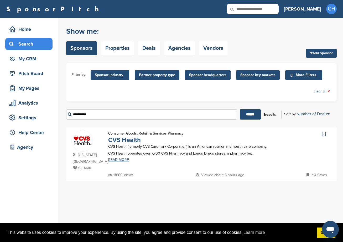
click at [129, 142] on link "CVS Health" at bounding box center [124, 140] width 33 height 8
drag, startPoint x: 105, startPoint y: 116, endPoint x: 69, endPoint y: 119, distance: 36.1
click at [69, 119] on input "**********" at bounding box center [151, 114] width 171 height 10
click at [240, 109] on input "******" at bounding box center [250, 114] width 21 height 10
click at [131, 140] on link "Dairy Queen" at bounding box center [125, 140] width 35 height 8
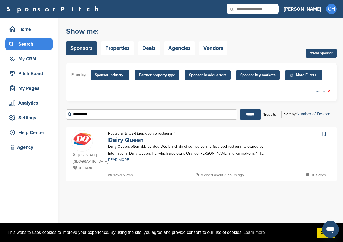
drag, startPoint x: 106, startPoint y: 114, endPoint x: 53, endPoint y: 119, distance: 53.6
click at [54, 119] on div "Home Search My CRM Pitch Board My Pages Analytics Settings Help Center Agency Y…" at bounding box center [171, 130] width 343 height 224
click at [240, 109] on input "******" at bounding box center [250, 114] width 21 height 10
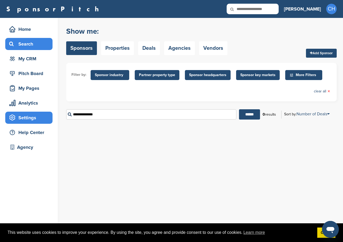
drag, startPoint x: 117, startPoint y: 114, endPoint x: 25, endPoint y: 120, distance: 91.9
click at [25, 120] on div "Home Search My CRM Pitch Board My Pages Analytics Settings Help Center Agency Y…" at bounding box center [171, 130] width 343 height 224
click at [239, 109] on input "******" at bounding box center [249, 114] width 21 height 10
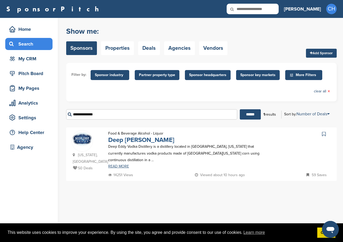
click at [149, 142] on link "Deep Eddy Vodka" at bounding box center [141, 140] width 66 height 8
drag, startPoint x: 111, startPoint y: 116, endPoint x: 49, endPoint y: 117, distance: 62.3
click at [49, 117] on div "Home Search My CRM Pitch Board My Pages Analytics Settings Help Center Agency Y…" at bounding box center [171, 130] width 343 height 224
paste input "**********"
drag, startPoint x: 124, startPoint y: 115, endPoint x: 19, endPoint y: 122, distance: 105.1
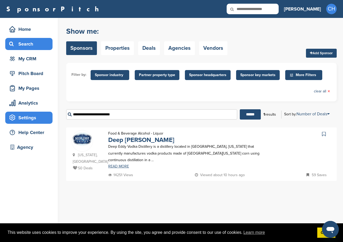
click at [20, 123] on div "Home Search My CRM Pitch Board My Pages Analytics Settings Help Center Agency Y…" at bounding box center [171, 130] width 343 height 224
click at [240, 109] on input "******" at bounding box center [250, 114] width 21 height 10
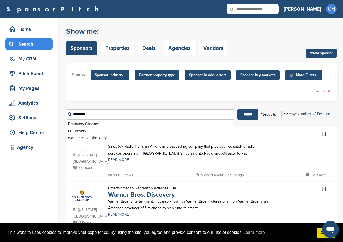
click at [238, 109] on input "******" at bounding box center [248, 114] width 21 height 10
click at [278, 150] on div at bounding box center [303, 151] width 57 height 42
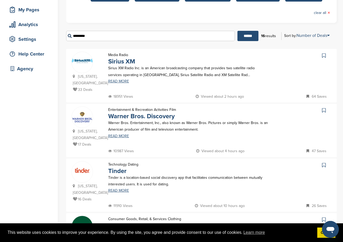
scroll to position [79, 0]
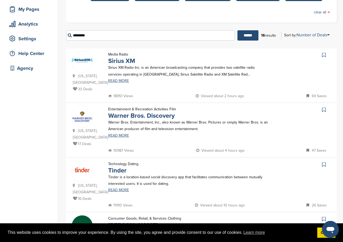
click at [163, 146] on div "Entertainment & Recreation Activities Film Warner Bros. Discovery Warner Bros. …" at bounding box center [189, 127] width 172 height 42
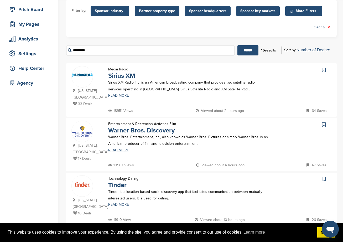
scroll to position [0, 0]
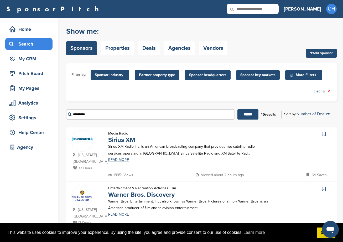
click at [105, 118] on input "*********" at bounding box center [150, 114] width 169 height 10
click at [238, 109] on input "******" at bounding box center [248, 114] width 21 height 10
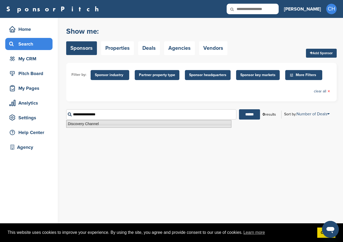
click at [112, 130] on div "You have reached your monthly limit. Please upgrade to access more. Upgrade on …" at bounding box center [204, 76] width 277 height 117
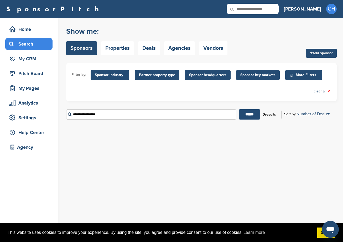
click at [110, 115] on input "**********" at bounding box center [151, 114] width 170 height 10
drag, startPoint x: 111, startPoint y: 114, endPoint x: 39, endPoint y: 117, distance: 71.3
click at [39, 117] on div "Home Search My CRM Pitch Board My Pages Analytics Settings Help Center Agency Y…" at bounding box center [171, 130] width 343 height 224
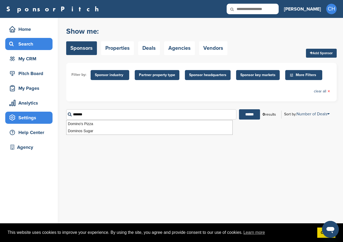
click at [239, 109] on input "******" at bounding box center [249, 114] width 21 height 10
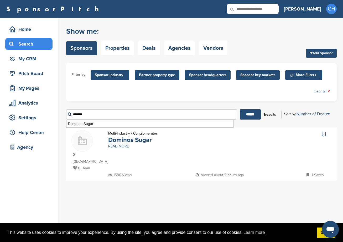
drag, startPoint x: 100, startPoint y: 113, endPoint x: 53, endPoint y: 119, distance: 47.2
click at [53, 119] on div "Home Search My CRM Pitch Board My Pages Analytics Settings Help Center Agency Y…" at bounding box center [171, 130] width 343 height 224
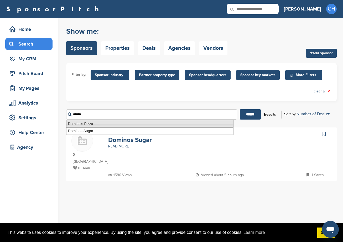
click at [81, 124] on li "Domino's Pizza" at bounding box center [149, 124] width 167 height 8
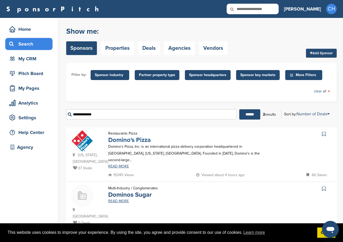
click at [124, 140] on link "Domino's Pizza" at bounding box center [129, 140] width 43 height 8
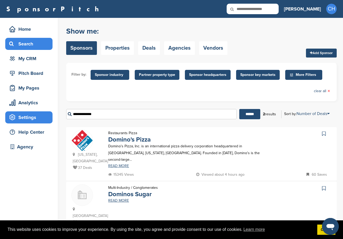
drag, startPoint x: 105, startPoint y: 113, endPoint x: 41, endPoint y: 114, distance: 63.6
click at [41, 114] on div "Home Search My CRM Pitch Board My Pages Analytics Settings Help Center Agency Y…" at bounding box center [171, 132] width 343 height 229
click at [239, 109] on input "******" at bounding box center [249, 114] width 21 height 10
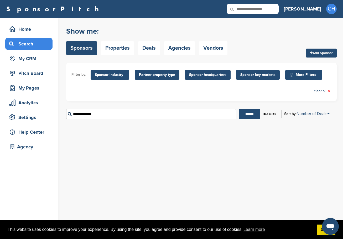
click at [80, 113] on input "**********" at bounding box center [151, 114] width 170 height 10
click at [239, 109] on input "******" at bounding box center [249, 114] width 21 height 10
drag, startPoint x: 105, startPoint y: 114, endPoint x: 40, endPoint y: 113, distance: 65.7
click at [40, 113] on div "Home Search My CRM Pitch Board My Pages Analytics Settings Help Center Agency Y…" at bounding box center [171, 128] width 343 height 221
type input "********"
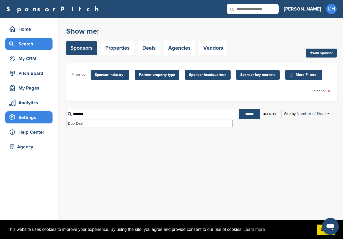
click at [239, 109] on input "******" at bounding box center [249, 114] width 21 height 10
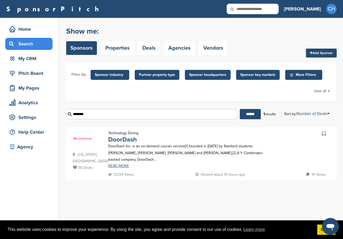
click at [121, 140] on link "DoorDash" at bounding box center [122, 140] width 29 height 8
drag, startPoint x: 116, startPoint y: 113, endPoint x: 70, endPoint y: 112, distance: 46.3
click at [70, 112] on input "********" at bounding box center [151, 114] width 171 height 10
click at [240, 109] on input "******" at bounding box center [250, 114] width 21 height 10
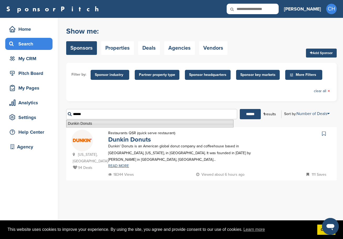
click at [103, 125] on li "Dunkin Donuts" at bounding box center [149, 124] width 167 height 8
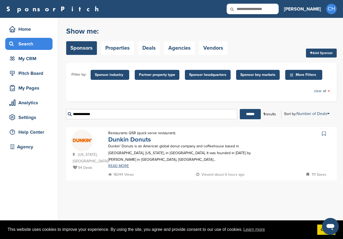
click at [118, 137] on link "Dunkin Donuts" at bounding box center [129, 140] width 43 height 8
drag, startPoint x: 135, startPoint y: 114, endPoint x: 1, endPoint y: 109, distance: 133.8
click at [6, 111] on div "Home Search My CRM Pitch Board My Pages Analytics Settings Help Center Agency Y…" at bounding box center [171, 128] width 343 height 221
click at [240, 109] on input "******" at bounding box center [250, 114] width 21 height 10
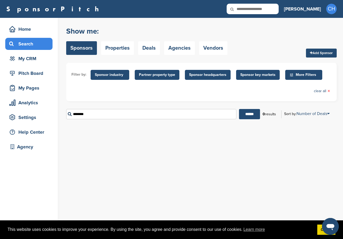
drag, startPoint x: 210, startPoint y: 196, endPoint x: 191, endPoint y: 153, distance: 46.9
click at [210, 195] on div "You have reached your monthly limit. Please upgrade to access more. Upgrade on …" at bounding box center [204, 128] width 277 height 221
click at [127, 117] on input "********" at bounding box center [151, 114] width 170 height 10
drag, startPoint x: 120, startPoint y: 116, endPoint x: 15, endPoint y: 111, distance: 105.2
click at [15, 111] on div "Home Search My CRM Pitch Board My Pages Analytics Settings Help Center Agency Y…" at bounding box center [171, 128] width 343 height 221
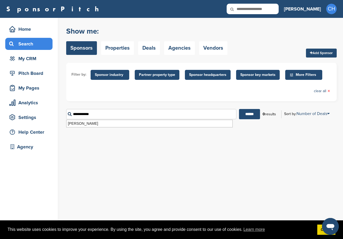
click at [239, 109] on input "******" at bounding box center [249, 114] width 21 height 10
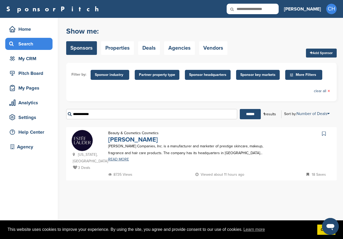
click at [127, 141] on link "Estee Lauder" at bounding box center [133, 140] width 50 height 8
drag, startPoint x: 114, startPoint y: 117, endPoint x: 35, endPoint y: 118, distance: 79.1
click at [35, 118] on div "Home Search My CRM Pitch Board My Pages Analytics Settings Help Center Agency Y…" at bounding box center [171, 128] width 343 height 221
click at [240, 109] on input "******" at bounding box center [250, 114] width 21 height 10
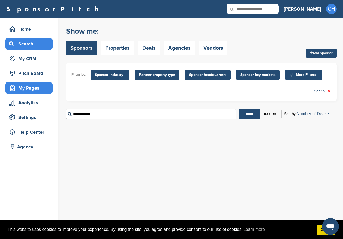
drag, startPoint x: 111, startPoint y: 111, endPoint x: 48, endPoint y: 92, distance: 65.8
click at [62, 118] on div "Home Search My CRM Pitch Board My Pages Analytics Settings Help Center Agency Y…" at bounding box center [171, 128] width 343 height 221
click at [239, 109] on input "******" at bounding box center [249, 114] width 21 height 10
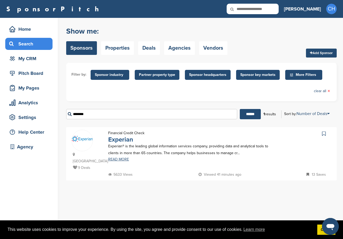
click at [117, 139] on link "Experian" at bounding box center [120, 140] width 25 height 8
click at [108, 114] on input "********" at bounding box center [151, 114] width 171 height 10
click at [240, 109] on input "******" at bounding box center [250, 114] width 21 height 10
click at [122, 138] on link "Fandango" at bounding box center [122, 140] width 29 height 8
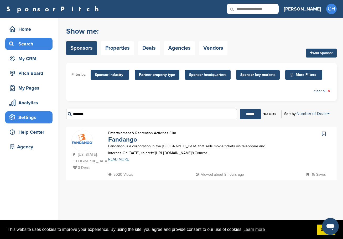
drag, startPoint x: 87, startPoint y: 113, endPoint x: 50, endPoint y: 120, distance: 37.8
click at [50, 120] on div "Home Search My CRM Pitch Board My Pages Analytics Settings Help Center Agency Y…" at bounding box center [171, 128] width 343 height 221
click at [240, 109] on input "******" at bounding box center [250, 114] width 21 height 10
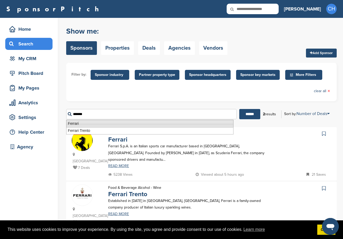
click at [99, 124] on li "Ferrari" at bounding box center [149, 124] width 167 height 8
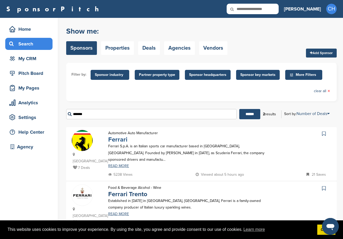
click at [113, 141] on link "Ferrari" at bounding box center [117, 140] width 19 height 8
drag, startPoint x: 100, startPoint y: 112, endPoint x: 61, endPoint y: 116, distance: 39.4
click at [61, 116] on div "Home Search My CRM Pitch Board My Pages Analytics Settings Help Center Agency Y…" at bounding box center [171, 132] width 343 height 229
click at [239, 109] on input "******" at bounding box center [249, 114] width 21 height 10
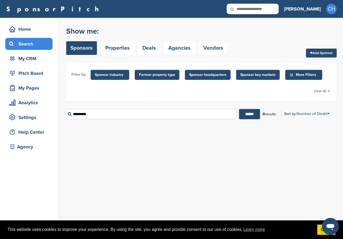
drag, startPoint x: 144, startPoint y: 117, endPoint x: 56, endPoint y: 120, distance: 88.3
click at [56, 120] on div "Home Search My CRM Pitch Board My Pages Analytics Settings Help Center Agency Y…" at bounding box center [171, 128] width 343 height 221
click at [239, 109] on input "******" at bounding box center [249, 114] width 21 height 10
drag, startPoint x: 117, startPoint y: 116, endPoint x: 30, endPoint y: 122, distance: 87.2
click at [30, 122] on div "Home Search My CRM Pitch Board My Pages Analytics Settings Help Center Agency Y…" at bounding box center [171, 128] width 343 height 221
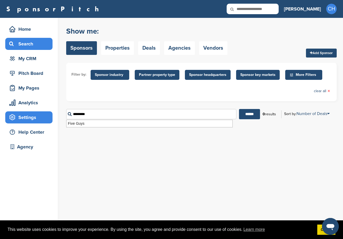
click at [239, 109] on input "******" at bounding box center [249, 114] width 21 height 10
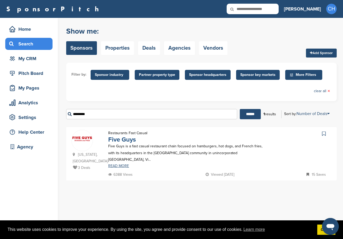
click at [123, 140] on link "Five Guys" at bounding box center [122, 140] width 28 height 8
click at [112, 120] on div "********* ****** 1 results Sort by: Number of Deals Sponsor Name Recently Added…" at bounding box center [201, 114] width 271 height 18
drag, startPoint x: 110, startPoint y: 117, endPoint x: 26, endPoint y: 117, distance: 84.1
click at [25, 116] on div "Home Search My CRM Pitch Board My Pages Analytics Settings Help Center Agency Y…" at bounding box center [171, 128] width 343 height 221
click at [240, 109] on input "******" at bounding box center [250, 114] width 21 height 10
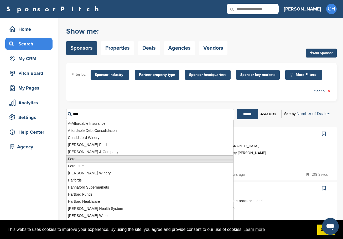
click at [78, 159] on li "Ford" at bounding box center [149, 159] width 167 height 8
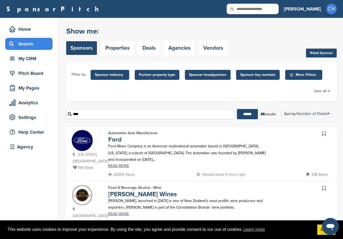
click at [112, 137] on link "Ford" at bounding box center [114, 140] width 13 height 8
drag, startPoint x: 106, startPoint y: 119, endPoint x: 52, endPoint y: 114, distance: 54.0
click at [237, 109] on input "******" at bounding box center [247, 114] width 21 height 10
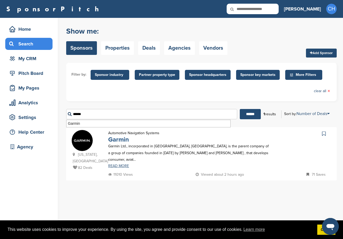
click at [126, 142] on link "Garmin" at bounding box center [118, 140] width 21 height 8
drag, startPoint x: 105, startPoint y: 115, endPoint x: 47, endPoint y: 114, distance: 58.1
click at [47, 113] on div "Home Search My CRM Pitch Board My Pages Analytics Settings Help Center Agency Y…" at bounding box center [171, 128] width 343 height 221
paste input "**********"
click at [240, 109] on input "******" at bounding box center [250, 114] width 21 height 10
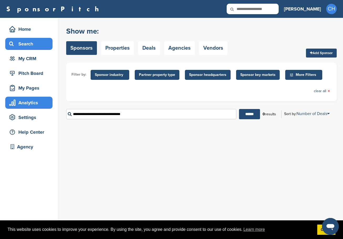
drag, startPoint x: 151, startPoint y: 117, endPoint x: 37, endPoint y: 104, distance: 115.6
click at [36, 103] on div "Home Search My CRM Pitch Board My Pages Analytics Settings Help Center Agency Y…" at bounding box center [171, 128] width 343 height 221
click at [239, 109] on input "******" at bounding box center [249, 114] width 21 height 10
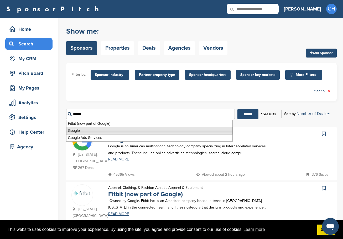
click at [85, 130] on li "Google" at bounding box center [149, 131] width 167 height 8
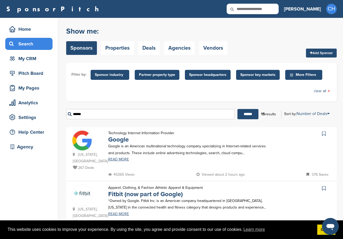
click at [95, 101] on form "Filter by: Sponsor industry Sponsor Industry × Apparel, Clothing, & Fashion Acc…" at bounding box center [201, 93] width 271 height 60
click at [119, 139] on link "Google" at bounding box center [118, 140] width 20 height 8
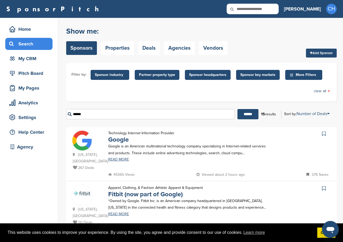
click at [93, 115] on input "******" at bounding box center [150, 114] width 169 height 10
click at [238, 109] on input "******" at bounding box center [248, 114] width 21 height 10
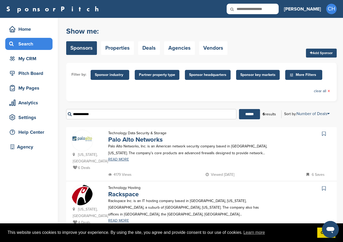
drag, startPoint x: 99, startPoint y: 116, endPoint x: 85, endPoint y: 116, distance: 13.7
click at [85, 116] on input "**********" at bounding box center [151, 114] width 170 height 10
click at [239, 109] on input "******" at bounding box center [249, 114] width 21 height 10
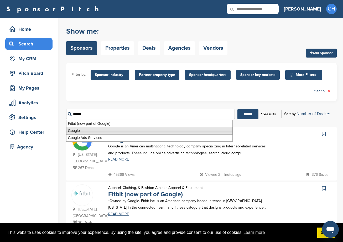
click at [88, 130] on li "Google" at bounding box center [149, 131] width 167 height 8
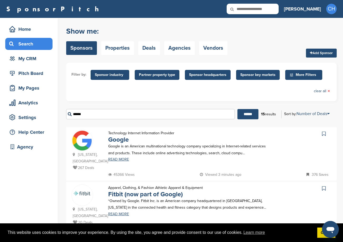
click at [125, 138] on link "Google" at bounding box center [118, 140] width 20 height 8
click at [106, 119] on input "******" at bounding box center [150, 114] width 169 height 10
drag, startPoint x: 105, startPoint y: 117, endPoint x: 44, endPoint y: 127, distance: 62.2
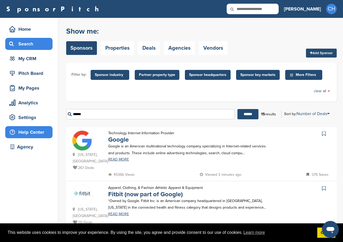
click at [238, 109] on input "******" at bounding box center [248, 114] width 21 height 10
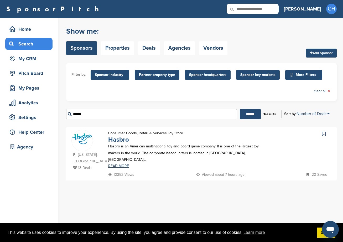
click at [128, 140] on link "Hasbro" at bounding box center [118, 140] width 21 height 8
drag, startPoint x: 112, startPoint y: 112, endPoint x: 36, endPoint y: 115, distance: 76.0
click at [36, 115] on div "Home Search My CRM Pitch Board My Pages Analytics Settings Help Center Agency Y…" at bounding box center [171, 130] width 343 height 224
click at [240, 109] on input "******" at bounding box center [250, 114] width 21 height 10
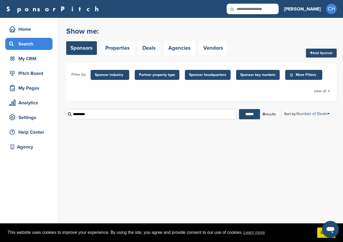
drag, startPoint x: 98, startPoint y: 115, endPoint x: 68, endPoint y: 116, distance: 30.2
click at [68, 116] on input "*********" at bounding box center [151, 114] width 170 height 10
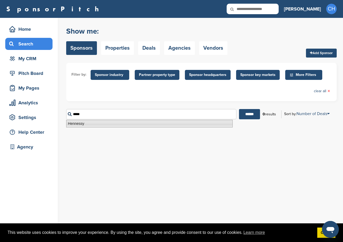
click at [74, 122] on li "Hennessy" at bounding box center [149, 124] width 167 height 8
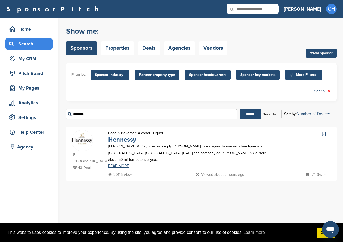
click at [117, 142] on link "Hennessy" at bounding box center [122, 140] width 28 height 8
drag, startPoint x: 129, startPoint y: 113, endPoint x: 55, endPoint y: 118, distance: 74.3
click at [55, 118] on div "Home Search My CRM Pitch Board My Pages Analytics Settings Help Center Agency Y…" at bounding box center [171, 130] width 343 height 224
click at [240, 109] on input "******" at bounding box center [250, 114] width 21 height 10
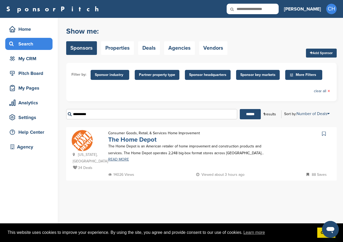
click at [120, 138] on link "The Home Depot" at bounding box center [132, 140] width 48 height 8
drag, startPoint x: 116, startPoint y: 117, endPoint x: 50, endPoint y: 121, distance: 65.8
click at [50, 121] on div "Home Search My CRM Pitch Board My Pages Analytics Settings Help Center Agency Y…" at bounding box center [171, 130] width 343 height 224
click at [240, 109] on input "******" at bounding box center [250, 114] width 21 height 10
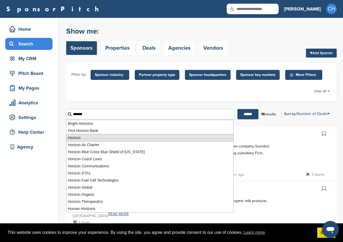
click at [86, 135] on li "Horizon" at bounding box center [149, 138] width 167 height 8
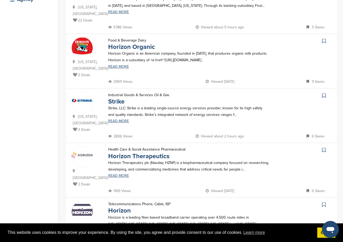
scroll to position [158, 0]
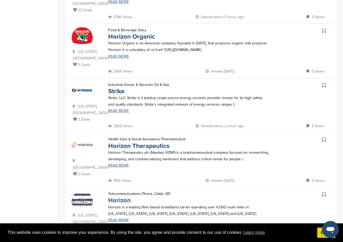
click at [123, 197] on link "Horizon" at bounding box center [119, 201] width 23 height 8
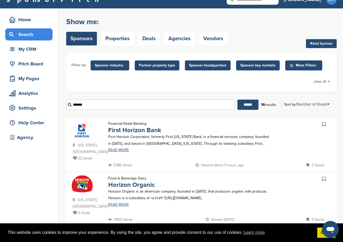
scroll to position [0, 0]
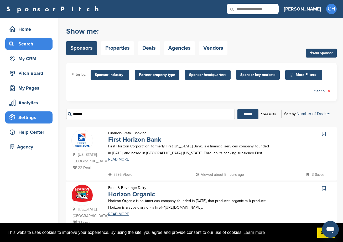
drag, startPoint x: 138, startPoint y: 113, endPoint x: 16, endPoint y: 121, distance: 122.5
click at [238, 109] on input "******" at bounding box center [248, 114] width 21 height 10
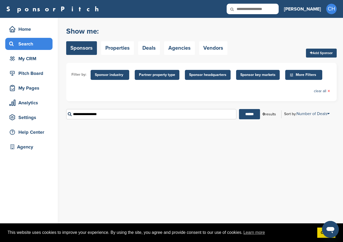
click at [174, 180] on div "You have reached your monthly limit. Please upgrade to access more. Upgrade on …" at bounding box center [204, 130] width 277 height 224
drag, startPoint x: 111, startPoint y: 114, endPoint x: 17, endPoint y: 113, distance: 94.1
click at [17, 113] on div "Home Search My CRM Pitch Board My Pages Analytics Settings Help Center Agency Y…" at bounding box center [171, 130] width 343 height 224
click at [239, 109] on input "******" at bounding box center [249, 114] width 21 height 10
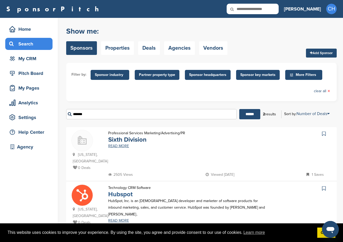
click at [125, 191] on link "Hubspot" at bounding box center [120, 195] width 24 height 8
drag, startPoint x: 109, startPoint y: 117, endPoint x: 26, endPoint y: 116, distance: 83.0
click at [25, 117] on div "Home Search My CRM Pitch Board My Pages Analytics Settings Help Center Agency Y…" at bounding box center [171, 132] width 343 height 229
click at [239, 109] on input "******" at bounding box center [249, 114] width 21 height 10
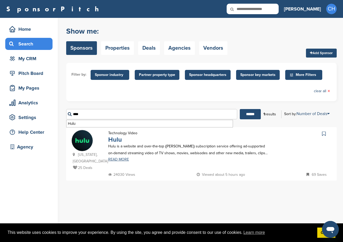
click at [118, 141] on link "Hulu" at bounding box center [115, 140] width 14 height 8
drag, startPoint x: 74, startPoint y: 115, endPoint x: 67, endPoint y: 114, distance: 7.1
click at [67, 114] on input "****" at bounding box center [151, 114] width 171 height 10
paste input "**********"
click at [240, 109] on input "******" at bounding box center [250, 114] width 21 height 10
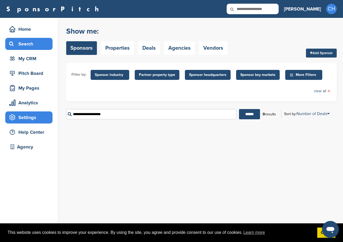
drag, startPoint x: 118, startPoint y: 115, endPoint x: 28, endPoint y: 120, distance: 90.3
click at [28, 120] on div "Home Search My CRM Pitch Board My Pages Analytics Settings Help Center Agency Y…" at bounding box center [171, 130] width 343 height 224
click at [239, 109] on input "******" at bounding box center [249, 114] width 21 height 10
drag, startPoint x: 131, startPoint y: 115, endPoint x: 55, endPoint y: 113, distance: 75.5
click at [55, 113] on div "Home Search My CRM Pitch Board My Pages Analytics Settings Help Center Agency Y…" at bounding box center [171, 130] width 343 height 224
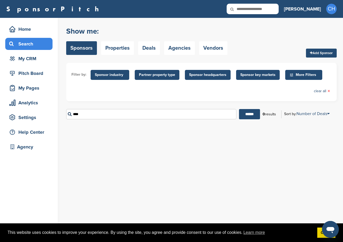
click at [239, 109] on input "******" at bounding box center [249, 114] width 21 height 10
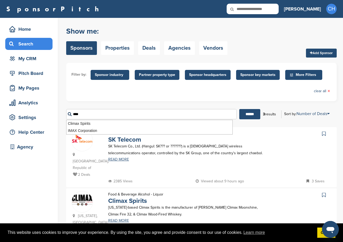
click at [161, 178] on div "2385 Views Viewed about 9 hours ago 3 Saves" at bounding box center [219, 181] width 225 height 7
click at [104, 115] on input "****" at bounding box center [151, 114] width 171 height 10
click at [239, 109] on input "******" at bounding box center [249, 114] width 21 height 10
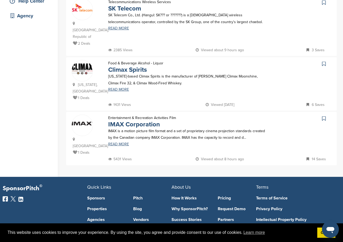
scroll to position [131, 0]
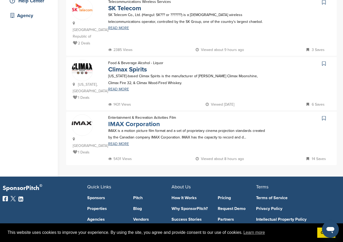
click at [142, 120] on link "IMAX Corporation" at bounding box center [134, 124] width 52 height 8
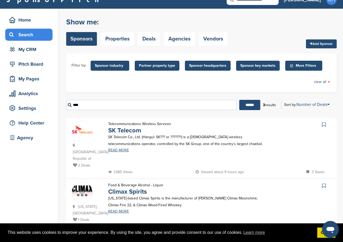
scroll to position [0, 0]
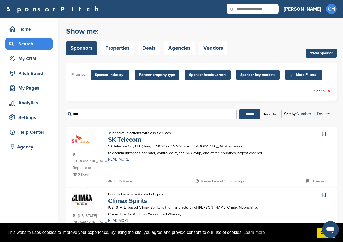
drag, startPoint x: 93, startPoint y: 113, endPoint x: 90, endPoint y: 112, distance: 2.9
click at [93, 113] on input "****" at bounding box center [151, 114] width 171 height 10
click at [239, 109] on input "******" at bounding box center [249, 114] width 21 height 10
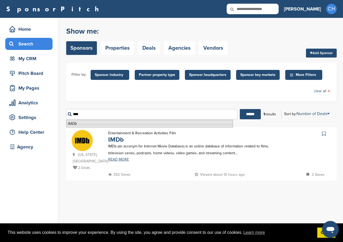
click at [87, 120] on li "IMDb" at bounding box center [149, 124] width 167 height 8
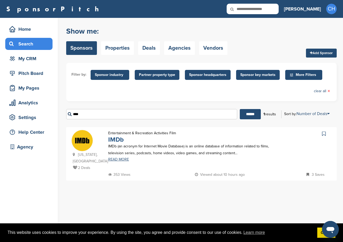
click at [117, 140] on link "IMDb" at bounding box center [116, 140] width 16 height 8
drag, startPoint x: 136, startPoint y: 116, endPoint x: 38, endPoint y: 111, distance: 97.6
click at [37, 112] on div "Home Search My CRM Pitch Board My Pages Analytics Settings Help Center Agency Y…" at bounding box center [171, 130] width 343 height 224
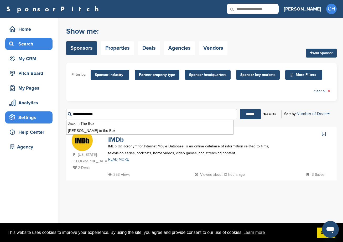
click at [240, 109] on input "******" at bounding box center [250, 114] width 21 height 10
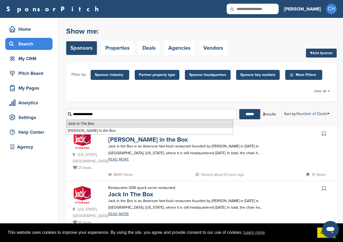
click at [84, 121] on li "Jack In The Box" at bounding box center [149, 124] width 167 height 8
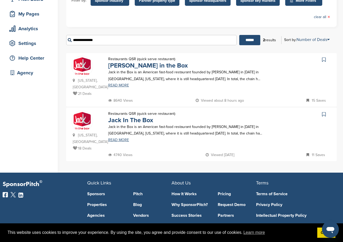
scroll to position [74, 0]
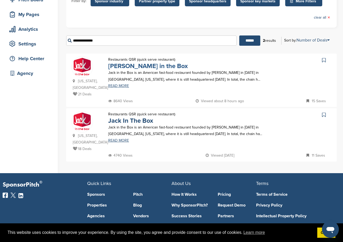
click at [146, 66] on link "Jack in the Box" at bounding box center [148, 66] width 80 height 8
click at [120, 118] on link "Jack In The Box" at bounding box center [130, 121] width 45 height 8
drag, startPoint x: 106, startPoint y: 41, endPoint x: 33, endPoint y: 40, distance: 72.8
click at [50, 44] on div "Home Search My CRM Pitch Board My Pages Analytics Settings Help Center Agency Y…" at bounding box center [171, 58] width 343 height 229
click at [239, 35] on input "******" at bounding box center [249, 40] width 21 height 10
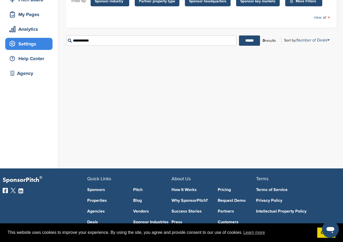
scroll to position [0, 0]
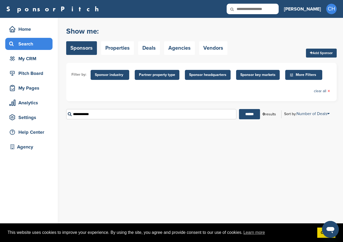
drag, startPoint x: 86, startPoint y: 114, endPoint x: 56, endPoint y: 110, distance: 30.7
click at [55, 110] on div "Home Search My CRM Pitch Board My Pages Analytics Settings Help Center Agency Y…" at bounding box center [171, 130] width 343 height 224
click at [239, 109] on input "******" at bounding box center [249, 114] width 21 height 10
drag, startPoint x: 133, startPoint y: 117, endPoint x: 33, endPoint y: 115, distance: 99.6
click at [34, 115] on div "Home Search My CRM Pitch Board My Pages Analytics Settings Help Center Agency Y…" at bounding box center [171, 130] width 343 height 224
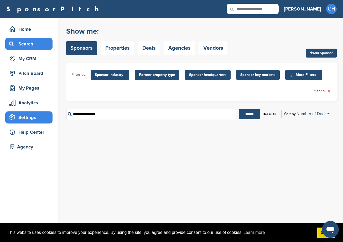
click at [239, 109] on input "******" at bounding box center [249, 114] width 21 height 10
drag, startPoint x: 121, startPoint y: 113, endPoint x: 57, endPoint y: 119, distance: 64.4
click at [57, 119] on div "Home Search My CRM Pitch Board My Pages Analytics Settings Help Center Agency Y…" at bounding box center [171, 130] width 343 height 224
click at [239, 109] on input "******" at bounding box center [249, 114] width 21 height 10
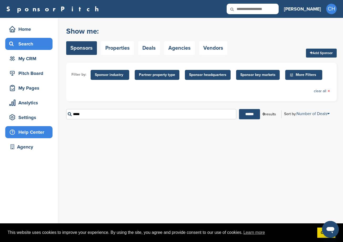
drag, startPoint x: 95, startPoint y: 116, endPoint x: 34, endPoint y: 126, distance: 61.9
click at [34, 126] on div "Home Search My CRM Pitch Board My Pages Analytics Settings Help Center Agency Y…" at bounding box center [171, 130] width 343 height 224
click at [239, 109] on input "******" at bounding box center [249, 114] width 21 height 10
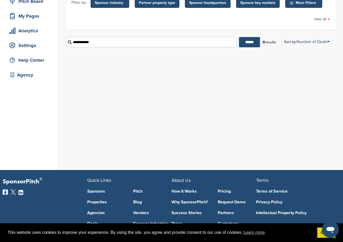
scroll to position [79, 0]
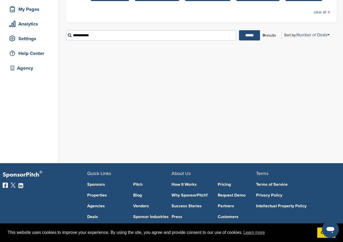
drag, startPoint x: 106, startPoint y: 36, endPoint x: 55, endPoint y: 38, distance: 51.0
click at [55, 38] on div "Home Search My CRM Pitch Board My Pages Analytics Settings Help Center Agency Y…" at bounding box center [171, 51] width 343 height 224
click at [239, 30] on input "******" at bounding box center [249, 35] width 21 height 10
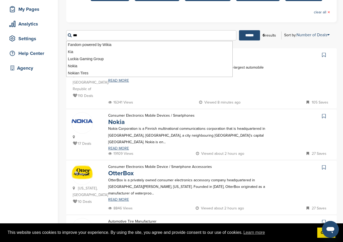
scroll to position [0, 0]
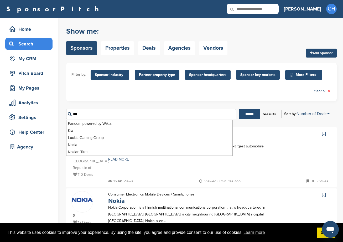
click at [162, 181] on div "Korea, Republic of 110 Deals Automotive Auto Manufacturer Kia Kia Motors, headq…" at bounding box center [201, 157] width 271 height 60
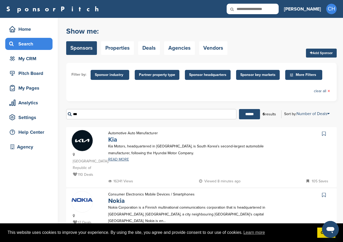
click at [113, 140] on link "Kia" at bounding box center [112, 140] width 9 height 8
click at [96, 113] on input "***" at bounding box center [151, 114] width 170 height 10
click at [239, 109] on input "******" at bounding box center [249, 114] width 21 height 10
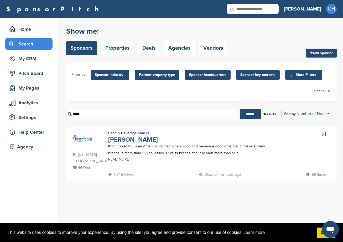
click at [125, 139] on link "Kraft Heinz" at bounding box center [133, 140] width 50 height 8
drag, startPoint x: 96, startPoint y: 113, endPoint x: 67, endPoint y: 114, distance: 28.9
click at [67, 114] on input "*****" at bounding box center [151, 114] width 171 height 10
click at [240, 109] on input "******" at bounding box center [250, 114] width 21 height 10
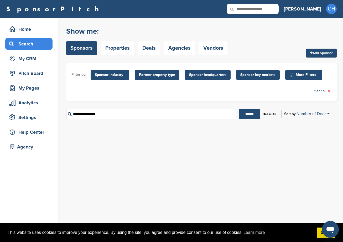
click at [209, 209] on div "You have reached your monthly limit. Please upgrade to access more. Upgrade on …" at bounding box center [204, 130] width 277 height 224
drag, startPoint x: 105, startPoint y: 114, endPoint x: 40, endPoint y: 116, distance: 65.7
click at [40, 116] on div "Home Search My CRM Pitch Board My Pages Analytics Settings Help Center Agency Y…" at bounding box center [171, 130] width 343 height 224
paste input "text"
click at [239, 109] on input "******" at bounding box center [249, 114] width 21 height 10
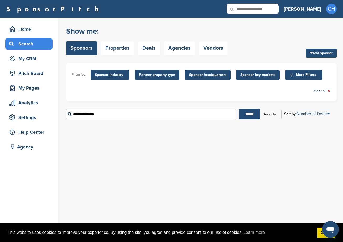
click at [137, 171] on div "You have reached your monthly limit. Please upgrade to access more. Upgrade on …" at bounding box center [204, 130] width 277 height 224
drag, startPoint x: 115, startPoint y: 115, endPoint x: -16, endPoint y: 109, distance: 131.0
click at [0, 109] on html "This website uses cookies to improve your experience. By using the site, you ag…" at bounding box center [171, 121] width 343 height 242
click at [239, 109] on input "******" at bounding box center [249, 114] width 21 height 10
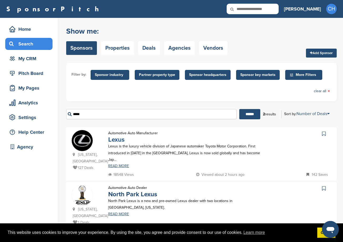
click at [113, 143] on link "Lexus" at bounding box center [116, 140] width 16 height 8
drag, startPoint x: 98, startPoint y: 114, endPoint x: 68, endPoint y: 112, distance: 29.7
click at [73, 114] on input "*****" at bounding box center [151, 114] width 171 height 10
click at [239, 109] on input "******" at bounding box center [249, 114] width 21 height 10
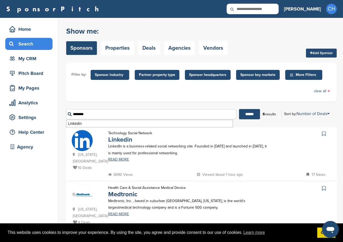
click at [129, 138] on link "Linkedin" at bounding box center [120, 140] width 24 height 8
drag, startPoint x: 133, startPoint y: 116, endPoint x: 39, endPoint y: 122, distance: 94.5
click at [39, 121] on div "Home Search My CRM Pitch Board My Pages Analytics Settings Help Center Agency Y…" at bounding box center [171, 241] width 343 height 447
click at [239, 109] on input "******" at bounding box center [249, 114] width 21 height 10
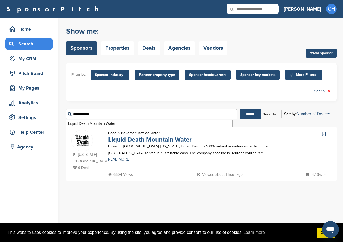
click at [140, 140] on link "Liquid Death Mountain Water" at bounding box center [150, 140] width 84 height 8
drag, startPoint x: 112, startPoint y: 112, endPoint x: 41, endPoint y: 110, distance: 71.0
click at [45, 112] on div "Home Search My CRM Pitch Board My Pages Analytics Settings Help Center Agency Y…" at bounding box center [171, 130] width 343 height 224
click at [240, 109] on input "******" at bounding box center [250, 114] width 21 height 10
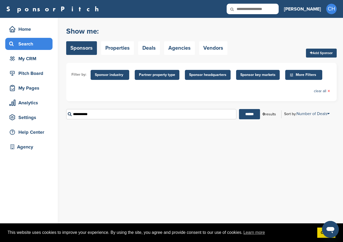
drag, startPoint x: 82, startPoint y: 117, endPoint x: 54, endPoint y: 120, distance: 28.0
click at [54, 120] on div "Home Search My CRM Pitch Board My Pages Analytics Settings Help Center Agency Y…" at bounding box center [171, 130] width 343 height 224
click at [239, 109] on input "******" at bounding box center [249, 114] width 21 height 10
type input "*"
click at [239, 109] on input "******" at bounding box center [249, 114] width 21 height 10
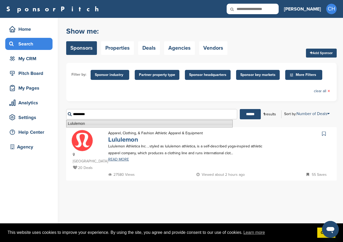
click at [121, 139] on link "Lululemon" at bounding box center [123, 140] width 30 height 8
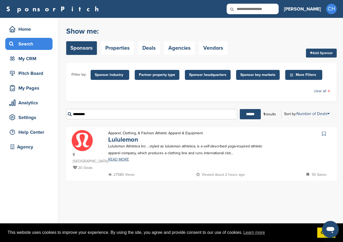
drag, startPoint x: 108, startPoint y: 116, endPoint x: -41, endPoint y: 121, distance: 148.8
click at [0, 121] on html "This website uses cookies to improve your experience. By using the site, you ag…" at bounding box center [171, 121] width 343 height 242
click at [158, 117] on input "****" at bounding box center [151, 114] width 171 height 10
paste input "**********"
drag, startPoint x: 82, startPoint y: 116, endPoint x: 61, endPoint y: 116, distance: 20.5
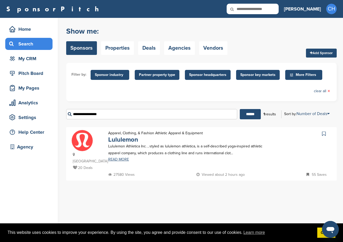
click at [63, 117] on div "Home Search My CRM Pitch Board My Pages Analytics Settings Help Center Agency Y…" at bounding box center [171, 130] width 343 height 224
click at [240, 109] on input "******" at bounding box center [250, 114] width 21 height 10
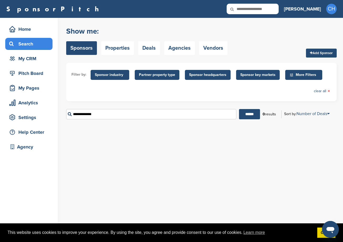
click at [86, 186] on div "You have reached your monthly limit. Please upgrade to access more. Upgrade on …" at bounding box center [204, 130] width 277 height 224
drag, startPoint x: 121, startPoint y: 109, endPoint x: 117, endPoint y: 115, distance: 7.1
click at [121, 110] on input "**********" at bounding box center [151, 114] width 170 height 10
drag, startPoint x: 116, startPoint y: 115, endPoint x: 34, endPoint y: 116, distance: 82.8
click at [34, 116] on div "Home Search My CRM Pitch Board My Pages Analytics Settings Help Center Agency Y…" at bounding box center [171, 130] width 343 height 224
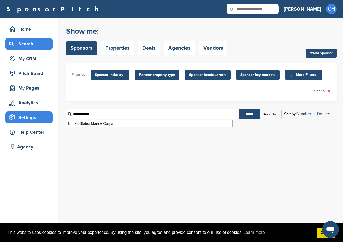
click at [239, 109] on input "******" at bounding box center [249, 114] width 21 height 10
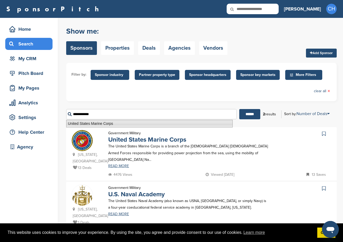
click at [143, 125] on li "United States Marine Corps" at bounding box center [149, 124] width 167 height 8
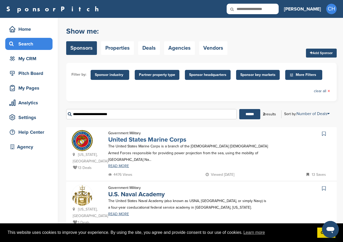
click at [137, 138] on link "United States Marine Corps" at bounding box center [147, 140] width 78 height 8
drag, startPoint x: 89, startPoint y: 116, endPoint x: 54, endPoint y: 117, distance: 35.5
click at [54, 117] on div "Home Search My CRM Pitch Board My Pages Analytics Settings Help Center Agency Y…" at bounding box center [171, 132] width 343 height 229
click at [239, 109] on input "******" at bounding box center [249, 114] width 21 height 10
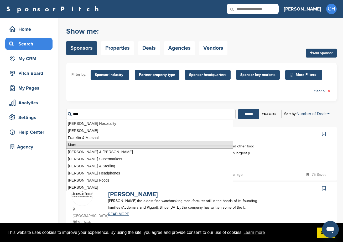
click at [71, 143] on li "Mars" at bounding box center [149, 145] width 167 height 8
type input "****"
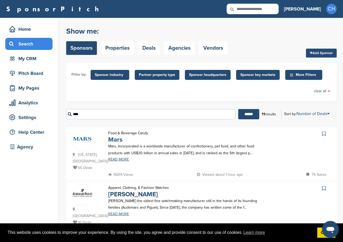
click at [117, 140] on link "Mars" at bounding box center [115, 140] width 14 height 8
click at [332, 230] on icon "Open messaging window" at bounding box center [331, 230] width 8 height 6
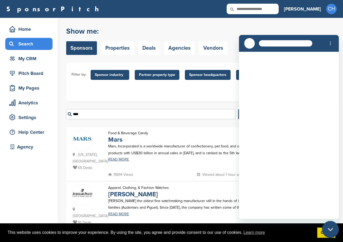
click at [309, 155] on div "Loading conversation" at bounding box center [289, 135] width 100 height 167
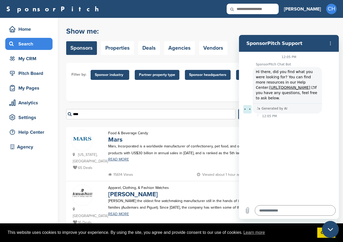
click at [249, 37] on section "SponsorPitch Support" at bounding box center [289, 43] width 100 height 17
click at [304, 40] on div "SponsorPitch Support" at bounding box center [282, 43] width 81 height 11
drag, startPoint x: 331, startPoint y: 227, endPoint x: 632, endPoint y: 441, distance: 369.8
click at [331, 227] on div "Close messaging window" at bounding box center [331, 230] width 16 height 16
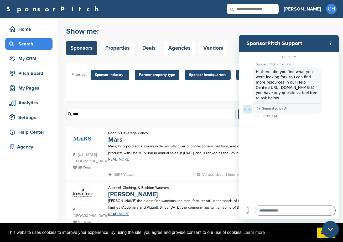
type textarea "*"
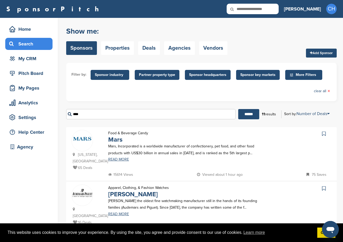
click at [197, 140] on div "Food & Beverage Candy Mars Mars, Incorporated is a worldwide manufacturer of co…" at bounding box center [189, 151] width 172 height 42
click at [99, 116] on input "****" at bounding box center [150, 114] width 169 height 10
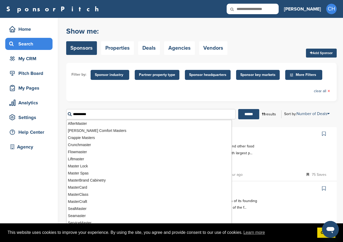
click at [238, 109] on input "******" at bounding box center [248, 114] width 21 height 10
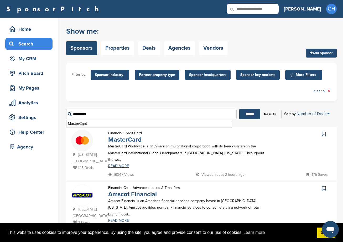
click at [121, 141] on link "MasterCard" at bounding box center [124, 140] width 33 height 8
drag, startPoint x: 105, startPoint y: 114, endPoint x: 57, endPoint y: 116, distance: 47.6
click at [57, 116] on div "Home Search My CRM Pitch Board My Pages Analytics Settings Help Center Agency Y…" at bounding box center [171, 159] width 343 height 283
click at [239, 109] on input "******" at bounding box center [249, 114] width 21 height 10
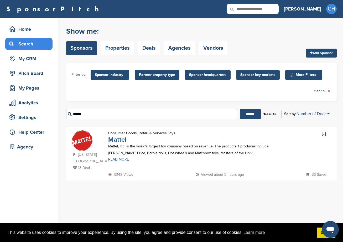
click at [121, 143] on link "Mattel" at bounding box center [117, 140] width 18 height 8
drag, startPoint x: 93, startPoint y: 116, endPoint x: 30, endPoint y: 111, distance: 63.0
click at [30, 111] on div "Home Search My CRM Pitch Board My Pages Analytics Settings Help Center Agency Y…" at bounding box center [171, 130] width 343 height 224
click at [240, 109] on input "******" at bounding box center [250, 114] width 21 height 10
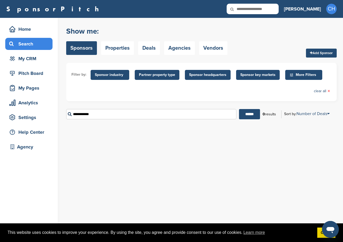
click at [105, 117] on input "**********" at bounding box center [151, 114] width 170 height 10
click at [239, 109] on input "******" at bounding box center [249, 114] width 21 height 10
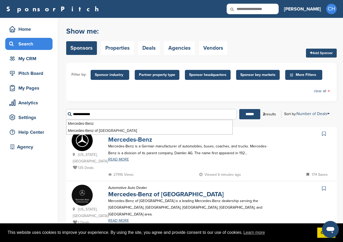
click at [139, 139] on link "Mercedes-Benz" at bounding box center [130, 140] width 44 height 8
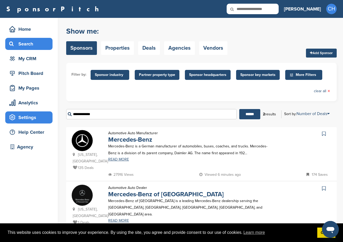
drag, startPoint x: 116, startPoint y: 115, endPoint x: 50, endPoint y: 122, distance: 67.1
click at [50, 122] on div "Home Search My CRM Pitch Board My Pages Analytics Settings Help Center Agency Y…" at bounding box center [171, 132] width 343 height 229
paste input "**********"
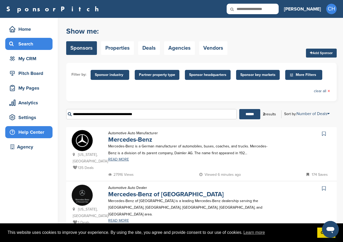
click at [239, 109] on input "******" at bounding box center [249, 114] width 21 height 10
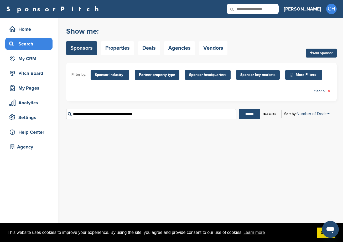
click at [140, 114] on input "**********" at bounding box center [151, 114] width 170 height 10
paste input "text"
click at [239, 109] on input "******" at bounding box center [249, 114] width 21 height 10
drag, startPoint x: 158, startPoint y: 114, endPoint x: 87, endPoint y: 116, distance: 71.0
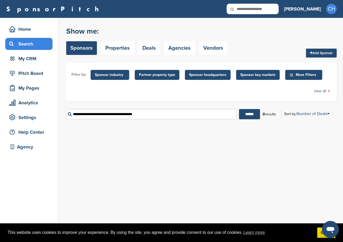
click at [87, 116] on input "**********" at bounding box center [151, 114] width 170 height 10
click at [239, 109] on input "******" at bounding box center [249, 114] width 21 height 10
drag, startPoint x: 125, startPoint y: 120, endPoint x: 121, endPoint y: 116, distance: 5.6
click at [124, 120] on div "********* ****** 0 results Sort by: Number of Deals Sponsor Name Recently Added…" at bounding box center [201, 114] width 271 height 18
click at [121, 113] on input "*********" at bounding box center [151, 114] width 170 height 10
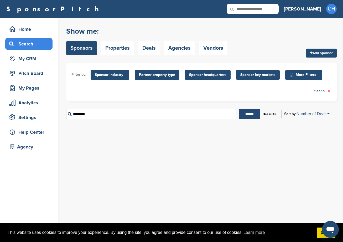
click at [121, 113] on input "*********" at bounding box center [151, 114] width 170 height 10
paste input "**********"
click at [239, 109] on input "******" at bounding box center [249, 114] width 21 height 10
click at [110, 113] on input "**********" at bounding box center [151, 114] width 170 height 10
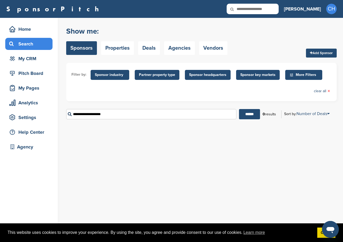
click at [110, 113] on input "**********" at bounding box center [151, 114] width 170 height 10
paste input "text"
click at [239, 109] on input "******" at bounding box center [249, 114] width 21 height 10
drag, startPoint x: 119, startPoint y: 113, endPoint x: 35, endPoint y: 121, distance: 83.9
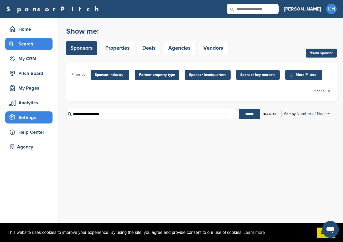
click at [35, 121] on div "Home Search My CRM Pitch Board My Pages Analytics Settings Help Center Agency Y…" at bounding box center [171, 130] width 343 height 224
click at [239, 109] on input "******" at bounding box center [249, 114] width 21 height 10
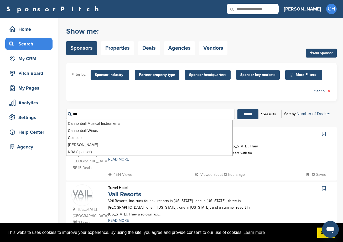
click at [150, 174] on div "4514 Views Viewed about 13 hours ago 12 Saves" at bounding box center [219, 174] width 225 height 7
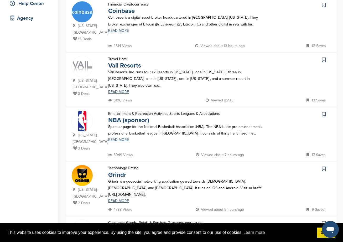
scroll to position [131, 0]
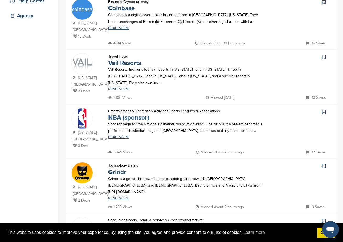
click at [135, 114] on link "NBA (sponsor)" at bounding box center [128, 118] width 41 height 8
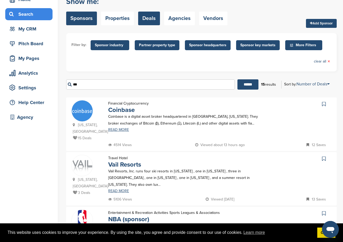
scroll to position [0, 0]
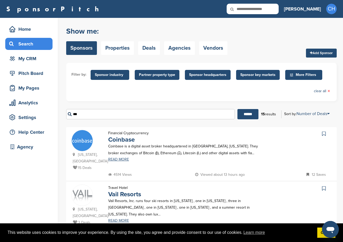
drag, startPoint x: 105, startPoint y: 112, endPoint x: 64, endPoint y: 120, distance: 41.6
click at [238, 109] on input "******" at bounding box center [248, 114] width 21 height 10
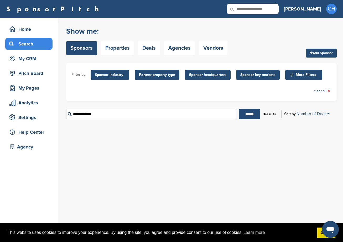
click at [117, 113] on input "**********" at bounding box center [151, 114] width 170 height 10
click at [239, 109] on input "******" at bounding box center [249, 114] width 21 height 10
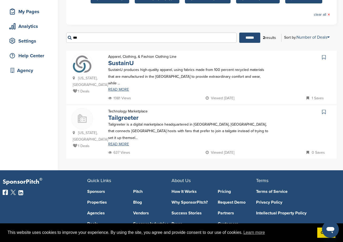
scroll to position [16, 0]
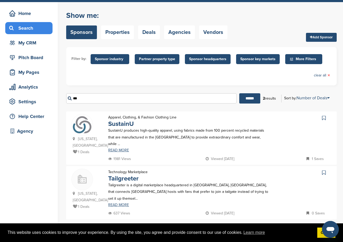
click at [142, 99] on input "***" at bounding box center [151, 98] width 171 height 10
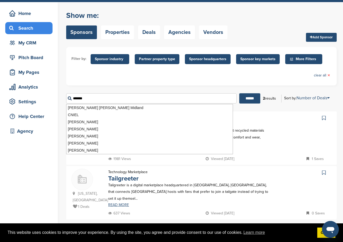
click at [239, 93] on input "******" at bounding box center [249, 98] width 21 height 10
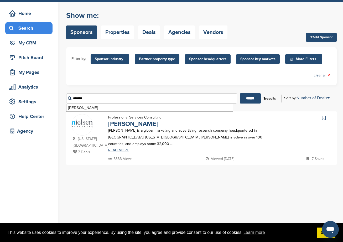
scroll to position [0, 0]
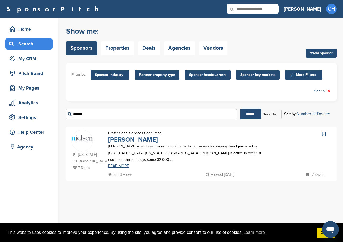
click at [115, 142] on link "Nielsen" at bounding box center [133, 140] width 50 height 8
click at [112, 115] on input "*******" at bounding box center [151, 114] width 171 height 10
click at [240, 109] on input "******" at bounding box center [250, 114] width 21 height 10
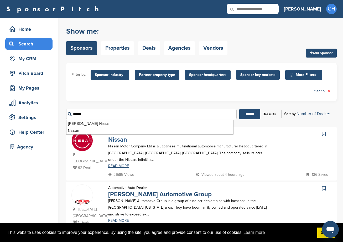
click at [115, 138] on link "Nissan" at bounding box center [117, 140] width 19 height 8
click at [105, 114] on input "******" at bounding box center [151, 114] width 171 height 10
click at [239, 109] on input "******" at bounding box center [249, 114] width 21 height 10
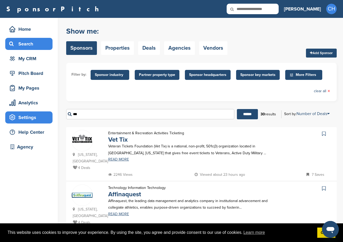
drag, startPoint x: 98, startPoint y: 112, endPoint x: 52, endPoint y: 123, distance: 47.4
click at [237, 109] on input "******" at bounding box center [247, 114] width 21 height 10
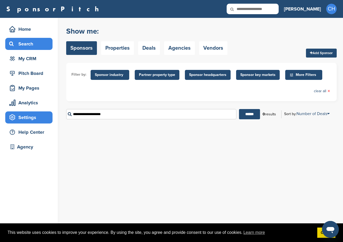
drag, startPoint x: 108, startPoint y: 112, endPoint x: 41, endPoint y: 117, distance: 67.0
click at [41, 117] on div "Home Search My CRM Pitch Board My Pages Analytics Settings Help Center Agency Y…" at bounding box center [171, 130] width 343 height 224
click at [239, 109] on input "******" at bounding box center [249, 114] width 21 height 10
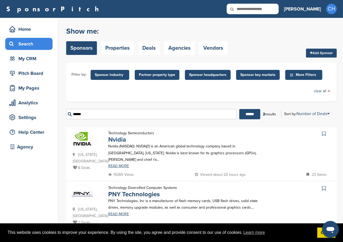
click at [123, 138] on link "Nvidia" at bounding box center [117, 140] width 18 height 8
drag, startPoint x: 95, startPoint y: 112, endPoint x: 60, endPoint y: 117, distance: 35.6
click at [60, 117] on div "Home Search My CRM Pitch Board My Pages Analytics Settings Help Center Agency Y…" at bounding box center [171, 132] width 343 height 229
paste input "*********"
click at [239, 109] on input "******" at bounding box center [249, 114] width 21 height 10
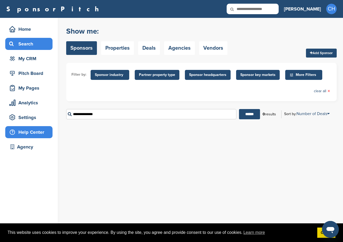
drag, startPoint x: 119, startPoint y: 117, endPoint x: 42, endPoint y: 128, distance: 77.3
click at [42, 128] on div "Home Search My CRM Pitch Board My Pages Analytics Settings Help Center Agency Y…" at bounding box center [171, 130] width 343 height 224
click at [239, 109] on input "******" at bounding box center [249, 114] width 21 height 10
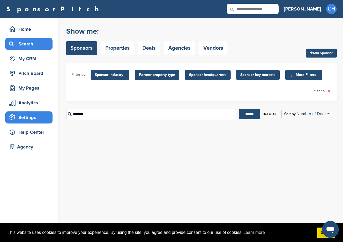
drag, startPoint x: 127, startPoint y: 117, endPoint x: 37, endPoint y: 115, distance: 90.7
click at [37, 115] on div "Home Search My CRM Pitch Board My Pages Analytics Settings Help Center Agency Y…" at bounding box center [171, 130] width 343 height 224
click at [239, 109] on input "******" at bounding box center [249, 114] width 21 height 10
drag, startPoint x: 105, startPoint y: 118, endPoint x: 37, endPoint y: 114, distance: 68.2
click at [37, 114] on div "Home Search My CRM Pitch Board My Pages Analytics Settings Help Center Agency Y…" at bounding box center [171, 130] width 343 height 224
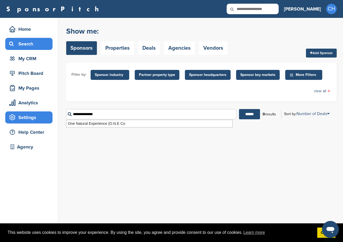
click at [239, 109] on input "******" at bounding box center [249, 114] width 21 height 10
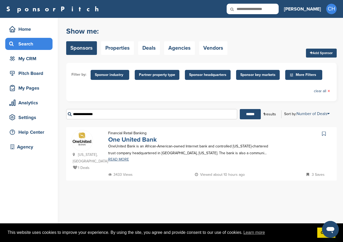
click at [120, 138] on link "One United Bank" at bounding box center [132, 140] width 49 height 8
click at [148, 111] on input "**********" at bounding box center [151, 114] width 171 height 10
click at [148, 112] on input "**********" at bounding box center [151, 114] width 171 height 10
click at [240, 109] on input "******" at bounding box center [250, 114] width 21 height 10
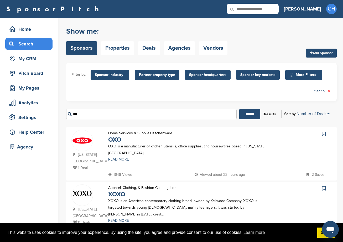
click at [182, 97] on div "Filter by: Sponsor industry Sponsor Industry × Apparel, Clothing, & Fashion Acc…" at bounding box center [201, 82] width 271 height 38
click at [107, 139] on div "Home Services & Supplies Kitchenware OXO" at bounding box center [140, 136] width 75 height 13
click at [117, 138] on link "OXO" at bounding box center [114, 140] width 13 height 8
drag, startPoint x: 78, startPoint y: 116, endPoint x: 64, endPoint y: 119, distance: 14.1
click at [64, 118] on div "Home Search My CRM Pitch Board My Pages Analytics Settings Help Center Agency Y…" at bounding box center [171, 159] width 343 height 283
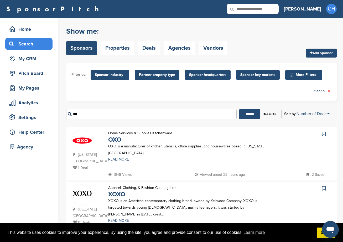
click at [239, 109] on input "******" at bounding box center [249, 114] width 21 height 10
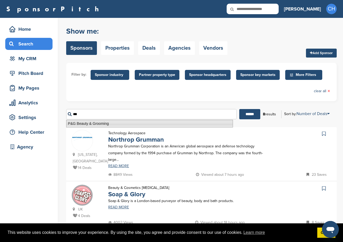
click at [86, 125] on li "P&G Beauty & Grooming" at bounding box center [149, 124] width 167 height 8
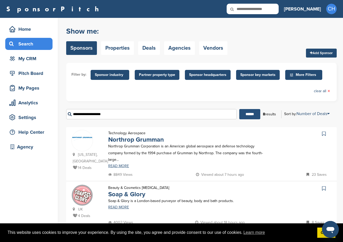
click at [250, 113] on input "******" at bounding box center [249, 114] width 21 height 10
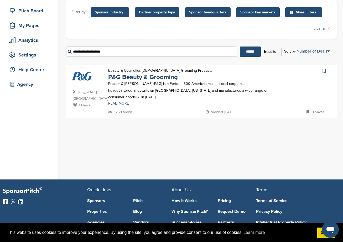
scroll to position [79, 0]
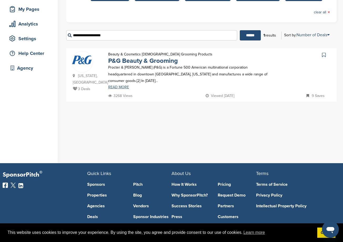
click at [138, 65] on p "Procter & Gamble (P&G) is a Fortune 500 American multinational corporation head…" at bounding box center [188, 74] width 161 height 20
click at [139, 61] on link "P&G Beauty & Grooming" at bounding box center [143, 61] width 70 height 8
drag, startPoint x: 93, startPoint y: 34, endPoint x: 73, endPoint y: 39, distance: 21.2
click at [73, 39] on input "**********" at bounding box center [151, 35] width 171 height 10
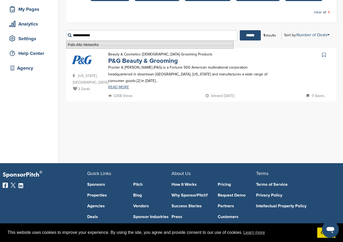
click at [86, 43] on li "Palo Alto Networks" at bounding box center [149, 45] width 167 height 8
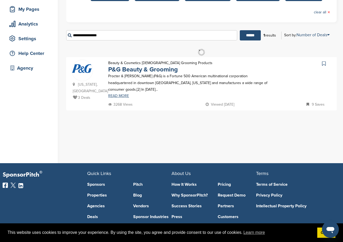
scroll to position [0, 0]
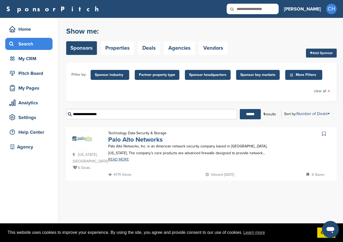
click at [120, 139] on link "Palo Alto Networks" at bounding box center [135, 140] width 54 height 8
drag, startPoint x: 107, startPoint y: 112, endPoint x: 32, endPoint y: 121, distance: 76.2
click at [32, 121] on div "Home Search My CRM Pitch Board My Pages Analytics Settings Help Center Agency Y…" at bounding box center [171, 130] width 343 height 224
click at [240, 109] on input "******" at bounding box center [250, 114] width 21 height 10
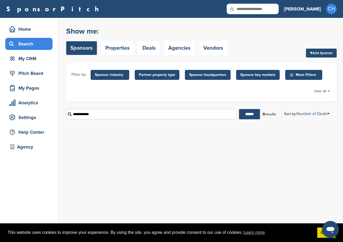
click at [239, 109] on input "******" at bounding box center [249, 114] width 21 height 10
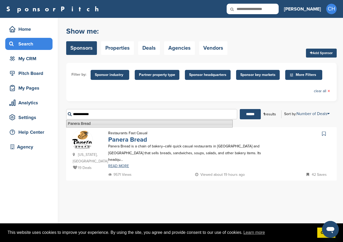
click at [132, 138] on link "Panera Bread" at bounding box center [127, 140] width 39 height 8
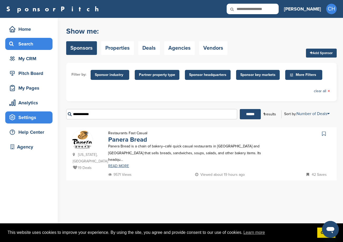
drag, startPoint x: 122, startPoint y: 116, endPoint x: 43, endPoint y: 114, distance: 78.9
click at [43, 114] on div "Home Search My CRM Pitch Board My Pages Analytics Settings Help Center Agency Y…" at bounding box center [171, 130] width 343 height 224
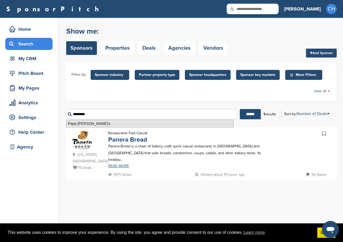
click at [80, 124] on li "Papa John's" at bounding box center [149, 124] width 167 height 8
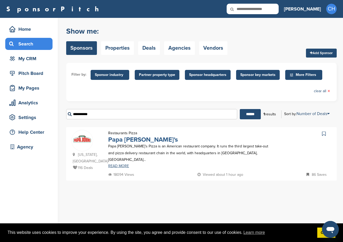
click at [114, 139] on link "Papa John's" at bounding box center [143, 140] width 70 height 8
drag, startPoint x: 104, startPoint y: 113, endPoint x: 36, endPoint y: 121, distance: 68.5
click at [36, 121] on div "Home Search My CRM Pitch Board My Pages Analytics Settings Help Center Agency Y…" at bounding box center [171, 130] width 343 height 224
click at [240, 109] on input "******" at bounding box center [250, 114] width 21 height 10
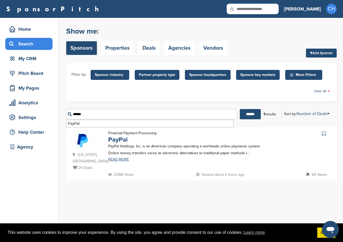
click at [122, 136] on p "Financial Payment Processing" at bounding box center [132, 133] width 48 height 7
click at [121, 138] on link "PayPal" at bounding box center [117, 140] width 19 height 8
drag, startPoint x: 110, startPoint y: 115, endPoint x: 47, endPoint y: 122, distance: 63.2
click at [47, 122] on div "Home Search My CRM Pitch Board My Pages Analytics Settings Help Center Agency Y…" at bounding box center [171, 130] width 343 height 224
click at [240, 109] on input "******" at bounding box center [250, 114] width 21 height 10
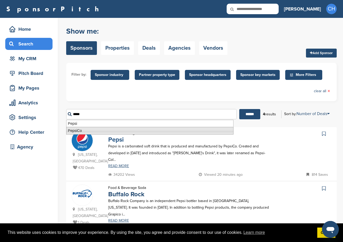
click at [116, 142] on link "Pepsi" at bounding box center [116, 140] width 16 height 8
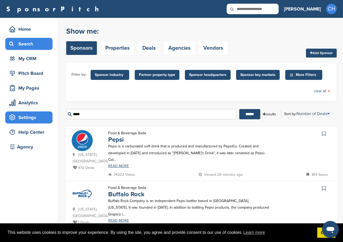
drag, startPoint x: 101, startPoint y: 117, endPoint x: 44, endPoint y: 123, distance: 57.7
click at [44, 123] on div "Home Search My CRM Pitch Board My Pages Analytics Settings Help Center Agency Y…" at bounding box center [171, 187] width 343 height 338
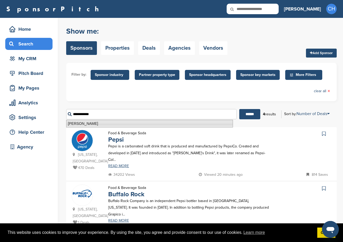
click at [97, 124] on li "Planned Parenthood" at bounding box center [149, 124] width 167 height 8
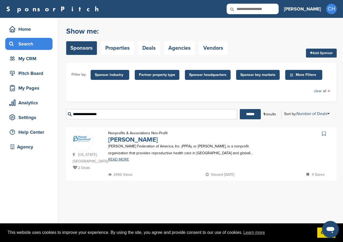
click at [134, 142] on link "Planned Parenthood" at bounding box center [133, 140] width 50 height 8
drag, startPoint x: 108, startPoint y: 112, endPoint x: 54, endPoint y: 128, distance: 55.9
click at [54, 128] on div "Home Search My CRM Pitch Board My Pages Analytics Settings Help Center Agency Y…" at bounding box center [171, 130] width 343 height 224
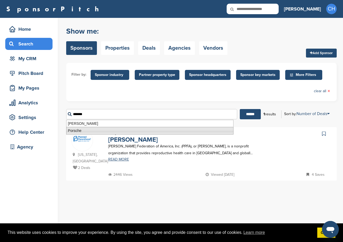
click at [75, 133] on li "Porsche" at bounding box center [149, 131] width 167 height 8
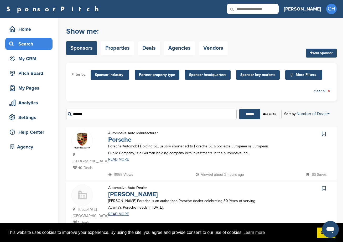
click at [122, 141] on link "Porsche" at bounding box center [119, 140] width 23 height 8
drag, startPoint x: 69, startPoint y: 118, endPoint x: 58, endPoint y: 119, distance: 10.8
click at [58, 119] on div "Home Search My CRM Pitch Board My Pages Analytics Settings Help Center Agency Y…" at bounding box center [171, 183] width 343 height 331
paste input "**********"
click at [239, 109] on input "******" at bounding box center [249, 114] width 21 height 10
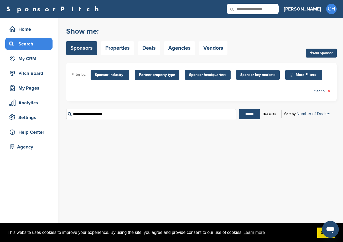
drag, startPoint x: 125, startPoint y: 113, endPoint x: 45, endPoint y: 111, distance: 79.9
click at [45, 111] on div "Home Search My CRM Pitch Board My Pages Analytics Settings Help Center Agency Y…" at bounding box center [171, 130] width 343 height 224
click at [239, 109] on input "******" at bounding box center [249, 114] width 21 height 10
drag, startPoint x: 198, startPoint y: 119, endPoint x: 86, endPoint y: 122, distance: 111.7
click at [87, 123] on div "********* ****** 0 results Sort by: Number of Deals Sponsor Name Recently Added…" at bounding box center [201, 114] width 271 height 18
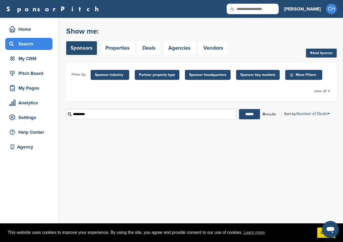
click at [73, 114] on input "*********" at bounding box center [151, 114] width 170 height 10
click at [239, 109] on input "******" at bounding box center [249, 114] width 21 height 10
drag, startPoint x: 98, startPoint y: 112, endPoint x: 38, endPoint y: 122, distance: 61.2
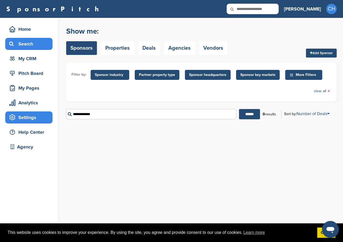
click at [38, 121] on div "Home Search My CRM Pitch Board My Pages Analytics Settings Help Center Agency Y…" at bounding box center [171, 130] width 343 height 224
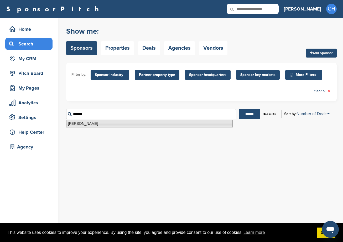
click at [94, 121] on li "Ray-Ban" at bounding box center [149, 124] width 167 height 8
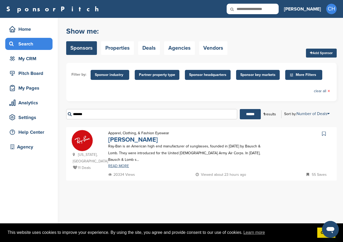
click at [116, 137] on link "Ray-Ban" at bounding box center [133, 140] width 50 height 8
click at [120, 115] on input "*******" at bounding box center [151, 114] width 171 height 10
click at [240, 109] on input "******" at bounding box center [250, 114] width 21 height 10
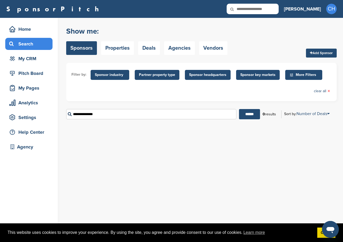
drag, startPoint x: 103, startPoint y: 115, endPoint x: 54, endPoint y: 117, distance: 48.9
click at [54, 117] on div "Home Search My CRM Pitch Board My Pages Analytics Settings Help Center Agency Y…" at bounding box center [171, 130] width 343 height 224
drag, startPoint x: 104, startPoint y: 115, endPoint x: 7, endPoint y: 112, distance: 97.3
click at [7, 112] on div "Home Search My CRM Pitch Board My Pages Analytics Settings Help Center Agency Y…" at bounding box center [171, 130] width 343 height 224
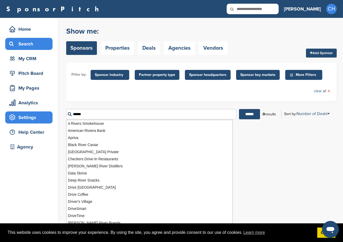
click at [239, 109] on input "******" at bounding box center [249, 114] width 21 height 10
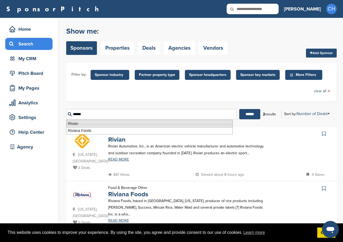
click at [73, 125] on li "Rivian" at bounding box center [149, 124] width 167 height 8
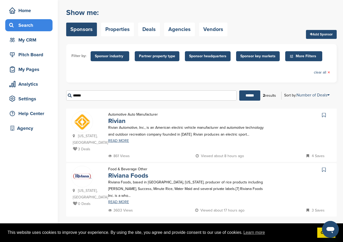
scroll to position [79, 0]
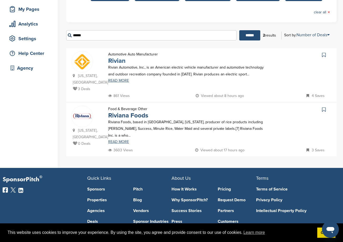
click at [117, 59] on link "Rivian" at bounding box center [116, 61] width 17 height 8
drag, startPoint x: 128, startPoint y: 34, endPoint x: 74, endPoint y: 35, distance: 54.7
click at [74, 35] on input "******" at bounding box center [151, 35] width 171 height 10
click at [239, 30] on input "******" at bounding box center [249, 35] width 21 height 10
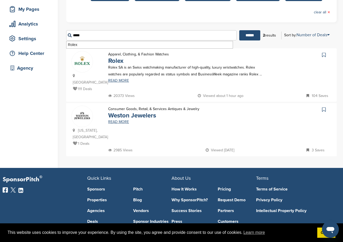
scroll to position [0, 0]
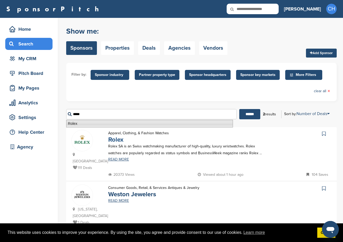
click at [114, 138] on link "Rolex" at bounding box center [115, 140] width 15 height 8
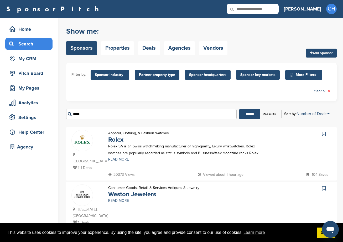
drag, startPoint x: 91, startPoint y: 112, endPoint x: 70, endPoint y: 115, distance: 20.4
click at [70, 115] on input "*****" at bounding box center [151, 114] width 171 height 10
paste input "**"
click at [239, 109] on input "******" at bounding box center [249, 114] width 21 height 10
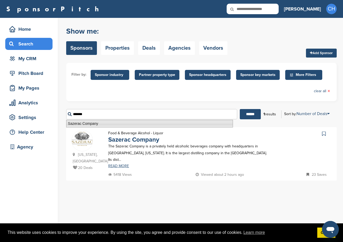
click at [78, 122] on li "Sazerac Company" at bounding box center [149, 124] width 167 height 8
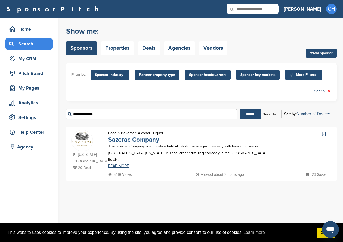
click at [148, 138] on link "Sazerac Company" at bounding box center [133, 140] width 51 height 8
drag, startPoint x: 107, startPoint y: 112, endPoint x: 65, endPoint y: 122, distance: 43.2
click at [65, 122] on div "Home Search My CRM Pitch Board My Pages Analytics Settings Help Center Agency Y…" at bounding box center [171, 130] width 343 height 224
paste input "text"
click at [240, 109] on input "******" at bounding box center [250, 114] width 21 height 10
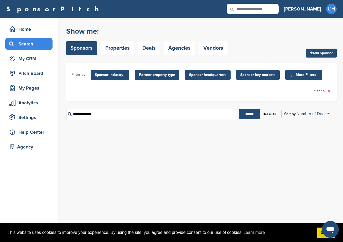
drag, startPoint x: 117, startPoint y: 110, endPoint x: 72, endPoint y: 118, distance: 45.3
click at [72, 118] on input "**********" at bounding box center [151, 114] width 170 height 10
type input "*"
drag, startPoint x: 122, startPoint y: 115, endPoint x: 51, endPoint y: 114, distance: 71.0
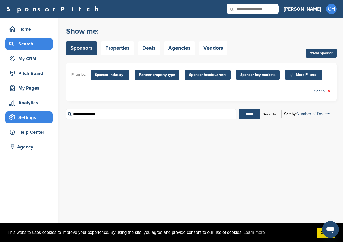
click at [51, 114] on div "Home Search My CRM Pitch Board My Pages Analytics Settings Help Center Agency Y…" at bounding box center [171, 130] width 343 height 224
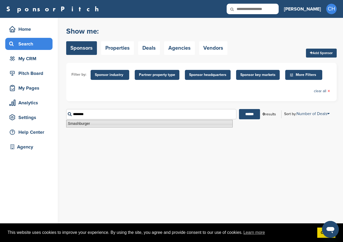
click at [84, 124] on li "Smashburger" at bounding box center [149, 124] width 167 height 8
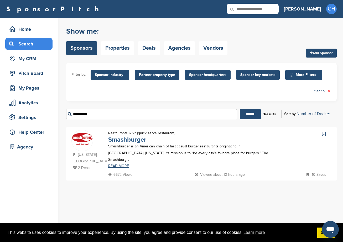
click at [140, 138] on link "Smashburger" at bounding box center [127, 140] width 38 height 8
drag, startPoint x: 108, startPoint y: 116, endPoint x: 63, endPoint y: 121, distance: 45.5
click at [63, 121] on div "Home Search My CRM Pitch Board My Pages Analytics Settings Help Center Agency Y…" at bounding box center [171, 130] width 343 height 224
paste input "******"
drag, startPoint x: 116, startPoint y: 117, endPoint x: 46, endPoint y: 120, distance: 70.0
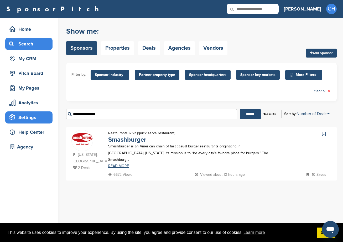
click at [46, 120] on div "Home Search My CRM Pitch Board My Pages Analytics Settings Help Center Agency Y…" at bounding box center [171, 130] width 343 height 224
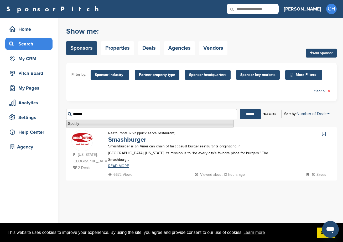
click at [79, 123] on li "Spotify" at bounding box center [149, 124] width 167 height 8
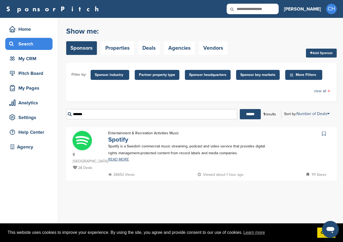
click at [126, 141] on link "Spotify" at bounding box center [118, 140] width 20 height 8
drag, startPoint x: 102, startPoint y: 114, endPoint x: 74, endPoint y: 117, distance: 27.9
click at [74, 117] on input "*******" at bounding box center [151, 114] width 171 height 10
type input "*"
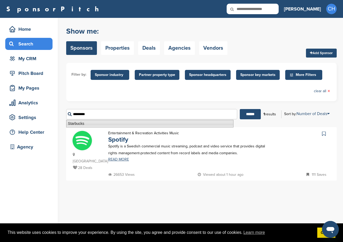
click at [79, 123] on li "Starbucks" at bounding box center [149, 124] width 167 height 8
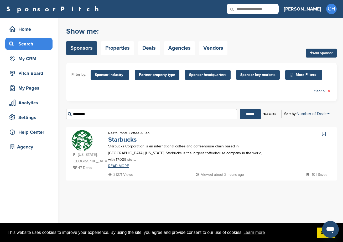
click at [120, 140] on link "Starbucks" at bounding box center [122, 140] width 28 height 8
drag, startPoint x: 99, startPoint y: 116, endPoint x: 47, endPoint y: 116, distance: 51.8
click at [48, 116] on div "Home Search My CRM Pitch Board My Pages Analytics Settings Help Center Agency Y…" at bounding box center [171, 130] width 343 height 224
click at [240, 109] on input "******" at bounding box center [250, 114] width 21 height 10
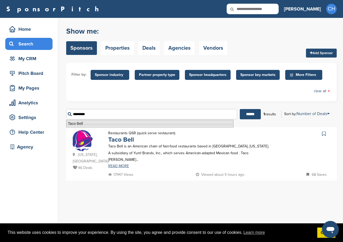
click at [71, 123] on li "Taco Bell" at bounding box center [149, 124] width 167 height 8
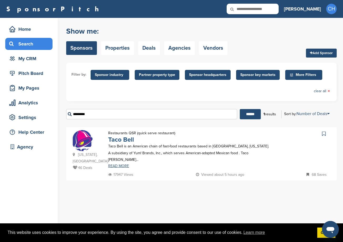
click at [126, 142] on link "Taco Bell" at bounding box center [121, 140] width 26 height 8
drag, startPoint x: 66, startPoint y: 112, endPoint x: 62, endPoint y: 111, distance: 4.0
click at [62, 111] on div "Home Search My CRM Pitch Board My Pages Analytics Settings Help Center Agency Y…" at bounding box center [171, 130] width 343 height 224
click at [240, 109] on input "******" at bounding box center [250, 114] width 21 height 10
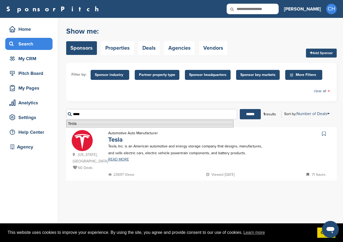
click at [83, 124] on li "Tesla" at bounding box center [149, 124] width 167 height 8
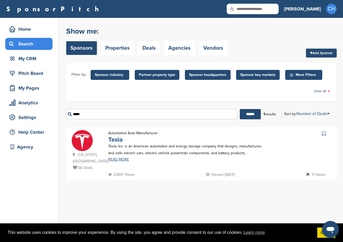
click at [114, 139] on link "Tesla" at bounding box center [115, 140] width 14 height 8
drag, startPoint x: 87, startPoint y: 115, endPoint x: 67, endPoint y: 115, distance: 20.2
click at [67, 115] on input "*****" at bounding box center [151, 114] width 171 height 10
click at [247, 118] on input "******" at bounding box center [250, 114] width 21 height 10
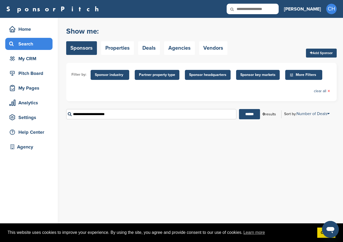
click at [114, 112] on input "**********" at bounding box center [151, 114] width 170 height 10
type input "*"
click at [239, 109] on input "******" at bounding box center [249, 114] width 21 height 10
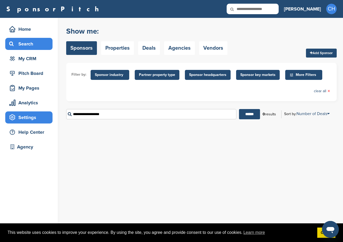
drag, startPoint x: 114, startPoint y: 112, endPoint x: 21, endPoint y: 122, distance: 93.6
click at [21, 122] on div "Home Search My CRM Pitch Board My Pages Analytics Settings Help Center Agency Y…" at bounding box center [171, 130] width 343 height 224
click at [239, 109] on input "******" at bounding box center [249, 114] width 21 height 10
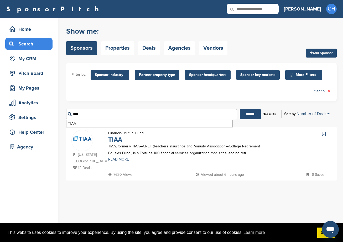
click at [111, 137] on link "TIAA" at bounding box center [115, 140] width 14 height 8
drag, startPoint x: 86, startPoint y: 113, endPoint x: 64, endPoint y: 119, distance: 22.8
click at [64, 119] on div "Home Search My CRM Pitch Board My Pages Analytics Settings Help Center Agency Y…" at bounding box center [171, 130] width 343 height 224
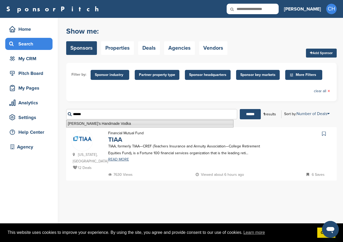
click at [78, 126] on li "Tito's Handmade Vodka" at bounding box center [149, 124] width 167 height 8
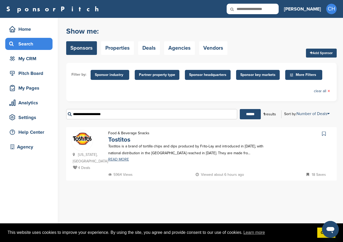
click at [142, 115] on input "**********" at bounding box center [151, 114] width 171 height 10
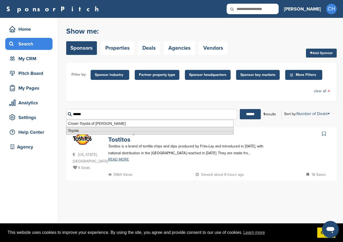
click at [99, 132] on li "Toyota" at bounding box center [149, 131] width 167 height 8
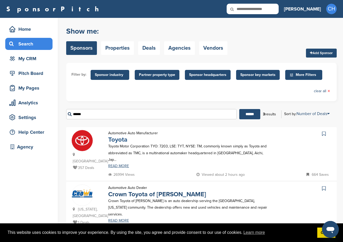
click at [117, 142] on link "Toyota" at bounding box center [117, 140] width 19 height 8
click at [89, 114] on input "******" at bounding box center [151, 114] width 171 height 10
click at [239, 109] on input "******" at bounding box center [249, 114] width 21 height 10
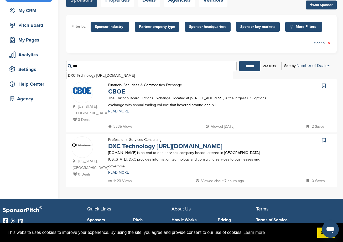
scroll to position [79, 0]
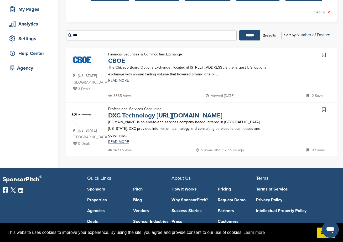
click at [105, 28] on div "*** ****** 2 results Sort by: Number of Deals Sponsor Name Recently Added Numbe…" at bounding box center [201, 35] width 271 height 18
click at [102, 35] on input "***" at bounding box center [151, 35] width 171 height 10
click at [239, 30] on input "******" at bounding box center [249, 35] width 21 height 10
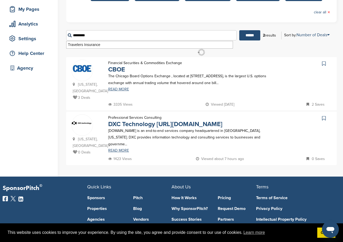
scroll to position [0, 0]
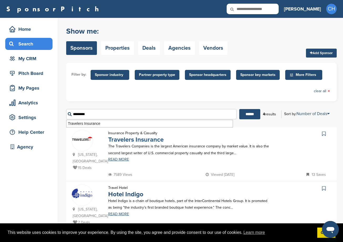
click at [122, 138] on link "Travelers Insurance" at bounding box center [135, 140] width 55 height 8
drag, startPoint x: 111, startPoint y: 115, endPoint x: 44, endPoint y: 117, distance: 66.5
click at [44, 119] on div "Home Search My CRM Pitch Board My Pages Analytics Settings Help Center Agency Y…" at bounding box center [171, 187] width 343 height 338
drag, startPoint x: 74, startPoint y: 123, endPoint x: 74, endPoint y: 119, distance: 3.7
click at [74, 123] on li "Tudor" at bounding box center [149, 124] width 167 height 8
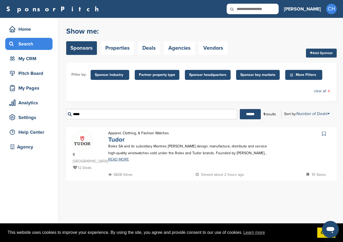
click at [115, 137] on link "Tudor" at bounding box center [116, 140] width 17 height 8
drag, startPoint x: 102, startPoint y: 112, endPoint x: 59, endPoint y: 116, distance: 42.7
click at [59, 116] on div "Home Search My CRM Pitch Board My Pages Analytics Settings Help Center Agency Y…" at bounding box center [171, 130] width 343 height 224
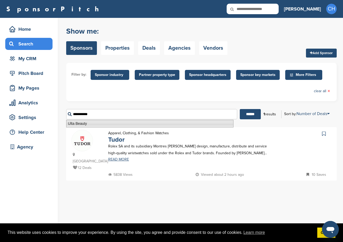
click at [73, 124] on li "Ulta Beauty" at bounding box center [149, 124] width 167 height 8
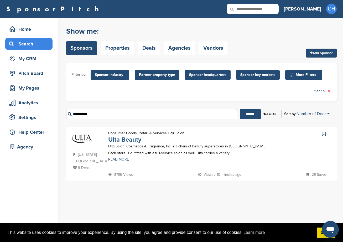
click at [139, 142] on link "Ulta Beauty" at bounding box center [124, 140] width 33 height 8
drag, startPoint x: 104, startPoint y: 115, endPoint x: 55, endPoint y: 111, distance: 48.8
click at [55, 111] on div "Home Search My CRM Pitch Board My Pages Analytics Settings Help Center Agency Y…" at bounding box center [171, 130] width 343 height 224
click at [240, 109] on input "******" at bounding box center [250, 114] width 21 height 10
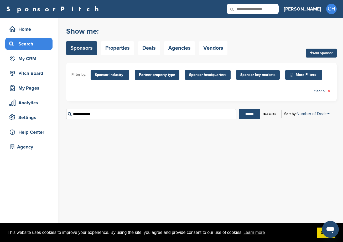
drag, startPoint x: 96, startPoint y: 116, endPoint x: 64, endPoint y: 107, distance: 33.1
click at [64, 107] on div "Home Search My CRM Pitch Board My Pages Analytics Settings Help Center Agency Y…" at bounding box center [171, 130] width 343 height 224
click at [239, 109] on input "******" at bounding box center [249, 114] width 21 height 10
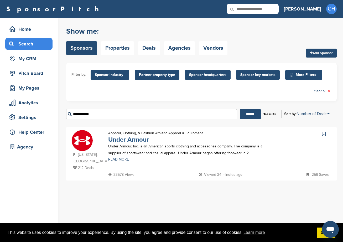
click at [140, 138] on link "Under Armour" at bounding box center [128, 140] width 41 height 8
drag, startPoint x: 99, startPoint y: 115, endPoint x: 70, endPoint y: 116, distance: 29.2
click at [70, 116] on input "**********" at bounding box center [151, 114] width 171 height 10
click at [240, 109] on input "******" at bounding box center [250, 114] width 21 height 10
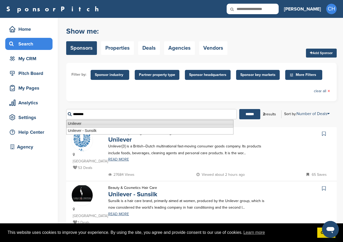
click at [74, 123] on li "Unilever" at bounding box center [149, 124] width 167 height 8
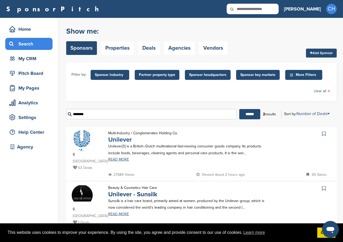
click at [122, 141] on link "Unilever" at bounding box center [120, 140] width 24 height 8
drag, startPoint x: 99, startPoint y: 117, endPoint x: 58, endPoint y: 120, distance: 41.4
click at [58, 120] on div "Home Search My CRM Pitch Board My Pages Analytics Settings Help Center Agency Y…" at bounding box center [171, 132] width 343 height 229
click at [76, 114] on input "*******" at bounding box center [151, 114] width 171 height 10
click at [113, 116] on input "**********" at bounding box center [151, 114] width 171 height 10
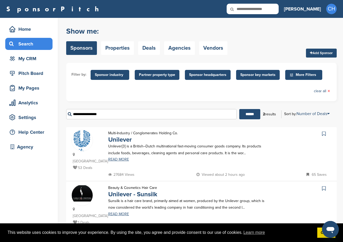
click at [239, 109] on input "******" at bounding box center [249, 114] width 21 height 10
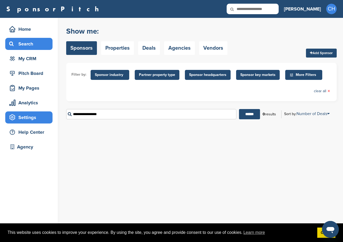
drag, startPoint x: 113, startPoint y: 116, endPoint x: 30, endPoint y: 119, distance: 82.6
click at [30, 119] on div "Home Search My CRM Pitch Board My Pages Analytics Settings Help Center Agency Y…" at bounding box center [171, 130] width 343 height 224
click at [239, 109] on input "******" at bounding box center [249, 114] width 21 height 10
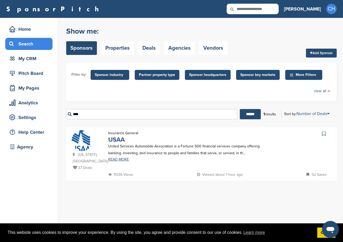
click at [122, 140] on link "USAA" at bounding box center [116, 140] width 17 height 8
click at [81, 106] on div "**** ****** 1 results Sort by: Number of Deals Sponsor Name Recently Added Numb…" at bounding box center [201, 114] width 271 height 18
click at [82, 111] on input "****" at bounding box center [151, 114] width 171 height 10
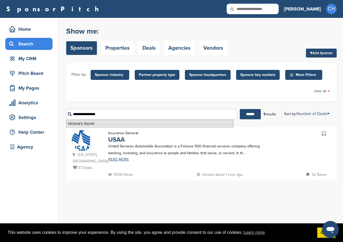
click at [86, 122] on li "Victoria's Secret" at bounding box center [149, 124] width 167 height 8
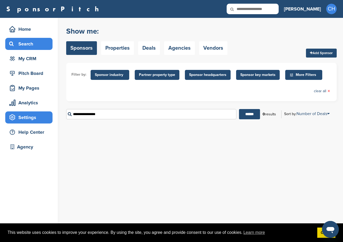
drag, startPoint x: 124, startPoint y: 116, endPoint x: 27, endPoint y: 118, distance: 97.0
click at [27, 118] on div "Home Search My CRM Pitch Board My Pages Analytics Settings Help Center Agency Y…" at bounding box center [171, 130] width 343 height 224
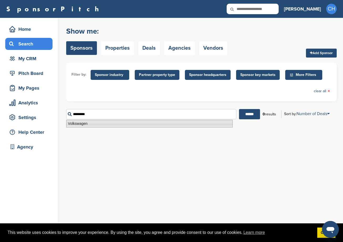
click at [92, 127] on li "Volkswagen" at bounding box center [149, 124] width 167 height 8
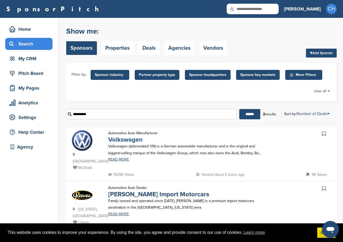
click at [128, 138] on link "Volkswagen" at bounding box center [125, 140] width 34 height 8
drag, startPoint x: 100, startPoint y: 112, endPoint x: 68, endPoint y: 107, distance: 32.2
click at [68, 107] on div "**********" at bounding box center [201, 114] width 271 height 18
click at [239, 109] on input "******" at bounding box center [249, 114] width 21 height 10
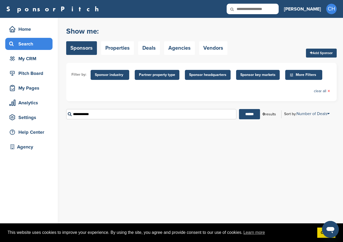
drag, startPoint x: 109, startPoint y: 115, endPoint x: 74, endPoint y: 109, distance: 34.9
click at [73, 108] on div "**********" at bounding box center [201, 114] width 271 height 18
click at [239, 109] on input "******" at bounding box center [249, 114] width 21 height 10
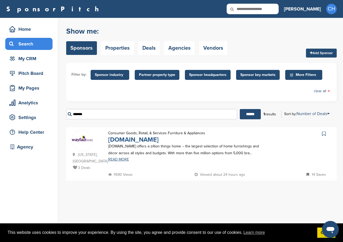
click at [114, 142] on link "Wayfair.com" at bounding box center [133, 140] width 50 height 8
drag, startPoint x: 90, startPoint y: 112, endPoint x: 59, endPoint y: 117, distance: 31.3
click at [58, 117] on div "Home Search My CRM Pitch Board My Pages Analytics Settings Help Center Agency Y…" at bounding box center [171, 130] width 343 height 224
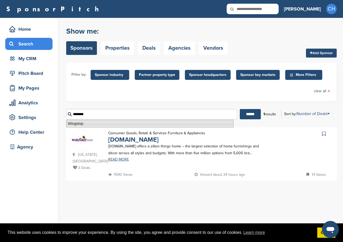
click at [71, 122] on li "Wingstop" at bounding box center [149, 124] width 167 height 8
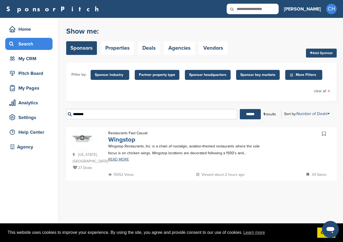
click at [131, 142] on link "Wingstop" at bounding box center [121, 140] width 27 height 8
click at [96, 110] on input "********" at bounding box center [151, 114] width 171 height 10
click at [240, 109] on input "******" at bounding box center [250, 114] width 21 height 10
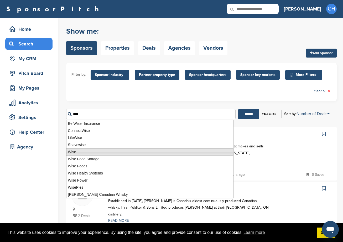
click at [81, 149] on li "Wise" at bounding box center [149, 152] width 167 height 8
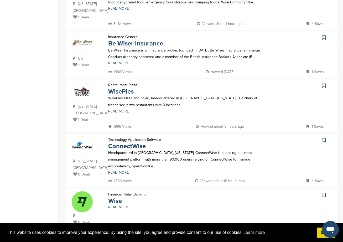
scroll to position [447, 0]
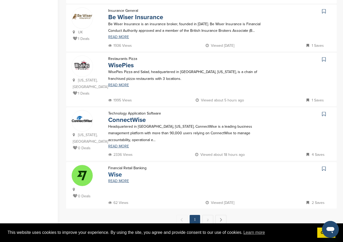
click at [118, 171] on link "Wise" at bounding box center [115, 175] width 14 height 8
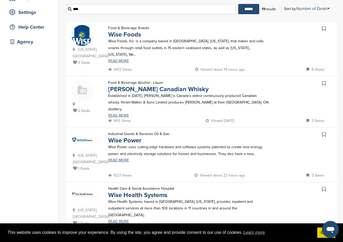
scroll to position [0, 0]
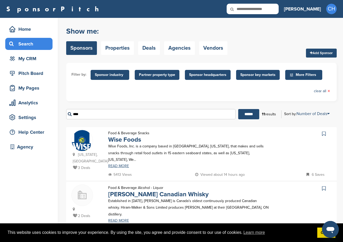
click at [86, 115] on input "****" at bounding box center [150, 114] width 169 height 10
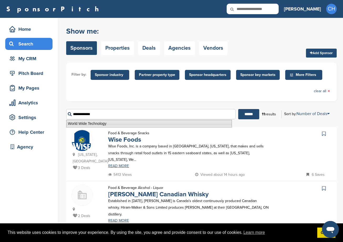
click at [114, 125] on li "World Wide Technology" at bounding box center [149, 124] width 166 height 8
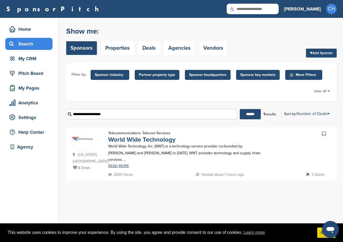
click at [131, 143] on link "World Wide Technology" at bounding box center [141, 140] width 67 height 8
drag, startPoint x: 116, startPoint y: 114, endPoint x: 48, endPoint y: 112, distance: 68.9
click at [48, 112] on div "Home Search My CRM Pitch Board My Pages Analytics Settings Help Center Agency Y…" at bounding box center [171, 130] width 343 height 224
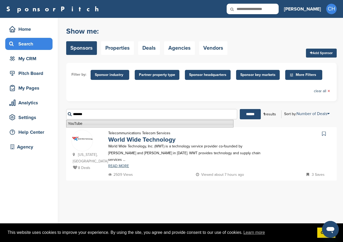
click at [75, 122] on li "YouTube" at bounding box center [149, 124] width 167 height 8
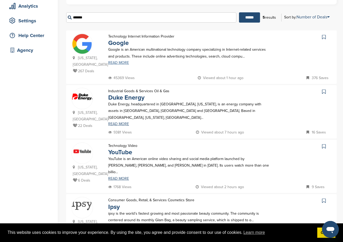
scroll to position [105, 0]
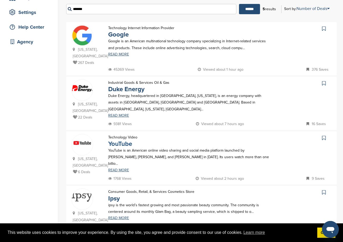
type input "*******"
click at [127, 146] on link "YouTube" at bounding box center [120, 144] width 24 height 8
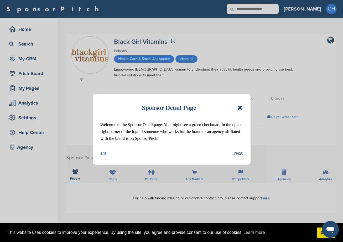
click at [242, 107] on icon at bounding box center [240, 107] width 5 height 6
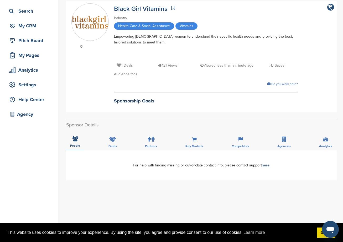
scroll to position [105, 0]
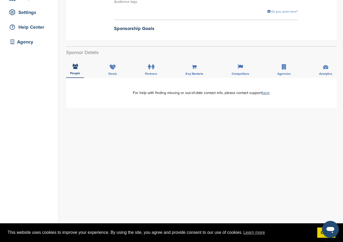
click at [151, 162] on div "**********" at bounding box center [201, 183] width 271 height 210
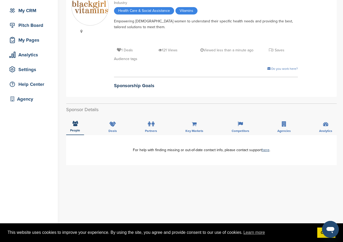
scroll to position [0, 0]
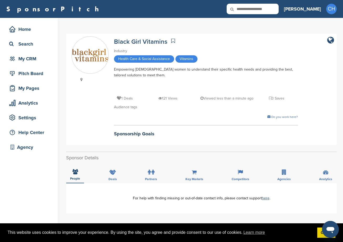
click at [179, 119] on div "Do you work here?" at bounding box center [206, 117] width 184 height 6
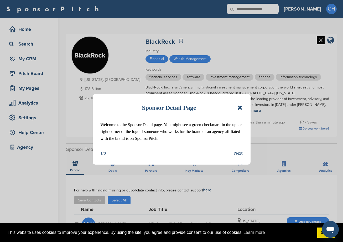
click at [240, 106] on icon at bounding box center [240, 107] width 5 height 6
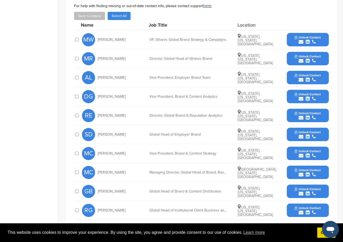
scroll to position [210, 0]
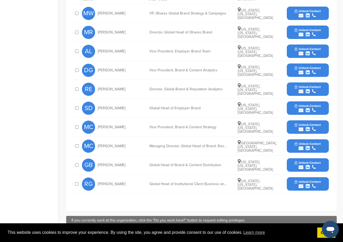
click at [312, 167] on div "submit" at bounding box center [308, 167] width 26 height 5
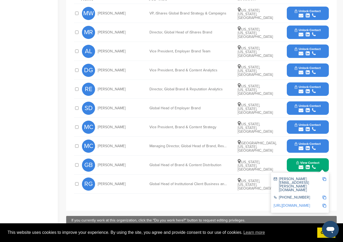
click at [326, 179] on img at bounding box center [325, 179] width 4 height 4
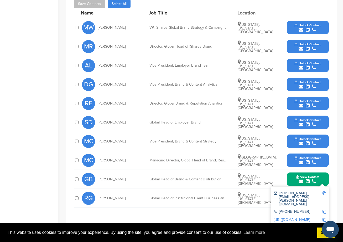
scroll to position [184, 0]
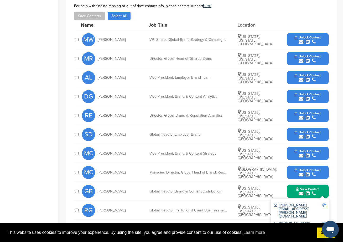
click at [313, 37] on span "Unlock Contact" at bounding box center [308, 37] width 26 height 4
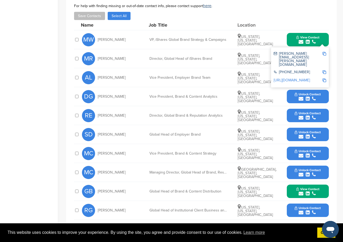
click at [323, 54] on img at bounding box center [325, 54] width 4 height 4
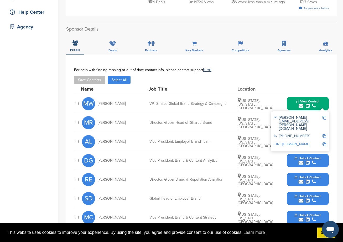
scroll to position [53, 0]
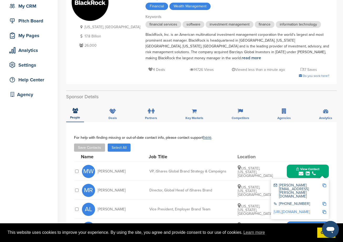
click at [185, 151] on div "Name Job Title Location" at bounding box center [205, 156] width 248 height 10
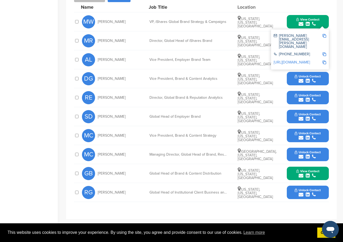
scroll to position [210, 0]
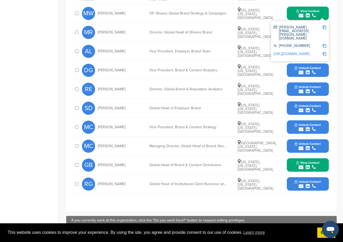
click at [188, 77] on div "DG Dale Gaughan Vice President, Brand & Content Analytics New York, New York, U…" at bounding box center [205, 70] width 247 height 19
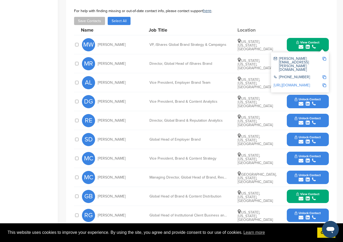
scroll to position [131, 0]
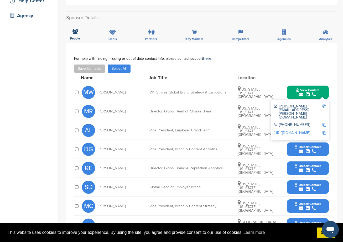
click at [306, 130] on link "http://www.linkedin.com/in/mitchellrwilson" at bounding box center [292, 132] width 36 height 4
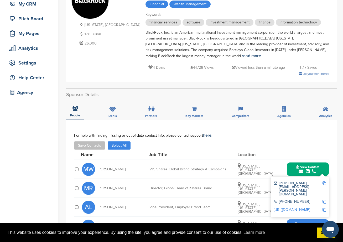
scroll to position [53, 0]
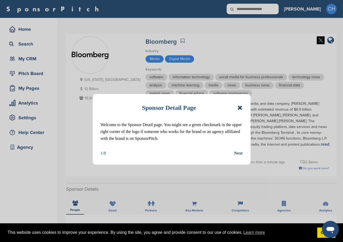
click at [240, 106] on icon at bounding box center [240, 107] width 5 height 6
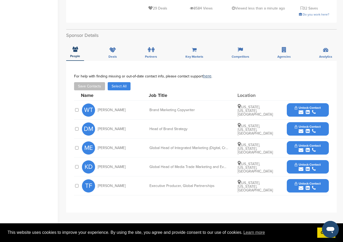
scroll to position [158, 0]
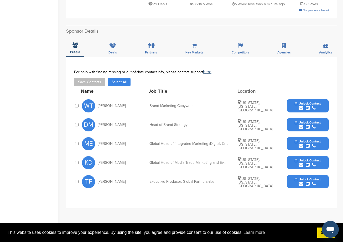
click at [304, 177] on span "Unlock Contact" at bounding box center [308, 179] width 26 height 4
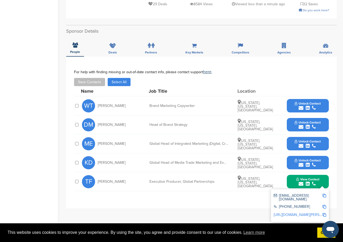
click at [324, 193] on img at bounding box center [325, 195] width 4 height 4
click at [306, 212] on link "[URL][DOMAIN_NAME][PERSON_NAME]" at bounding box center [306, 214] width 64 height 4
click at [323, 193] on img at bounding box center [325, 195] width 4 height 4
click at [202, 70] on div "For help with finding missing or out-of-date contact info, please contact suppo…" at bounding box center [201, 72] width 255 height 4
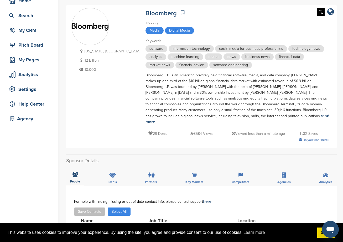
scroll to position [0, 0]
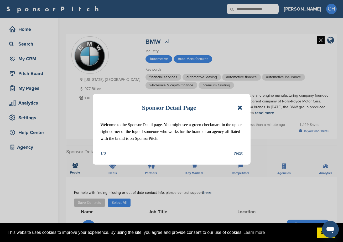
click at [241, 109] on icon at bounding box center [240, 107] width 5 height 6
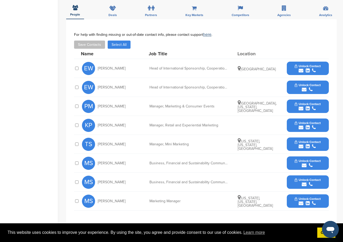
scroll to position [184, 0]
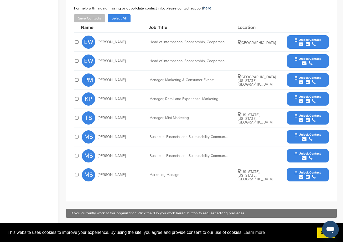
click at [196, 116] on div "Manager, Mini Marketing" at bounding box center [189, 118] width 79 height 4
click at [306, 77] on span "Unlock Contact" at bounding box center [308, 78] width 26 height 4
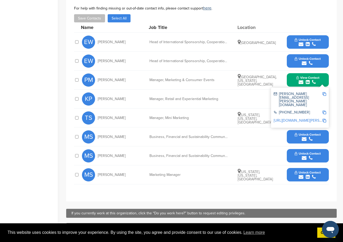
click at [325, 92] on img at bounding box center [325, 94] width 4 height 4
click at [324, 92] on img at bounding box center [325, 94] width 4 height 4
click at [307, 118] on link "https://www.linkedin.com/in/patrick-mckenna-594b864" at bounding box center [306, 120] width 64 height 4
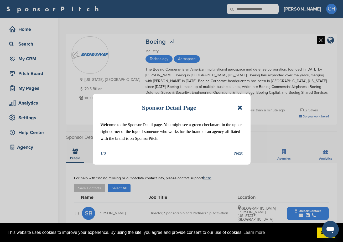
click at [239, 108] on icon at bounding box center [240, 107] width 5 height 6
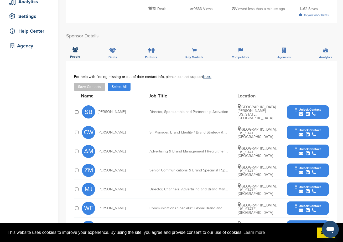
scroll to position [105, 0]
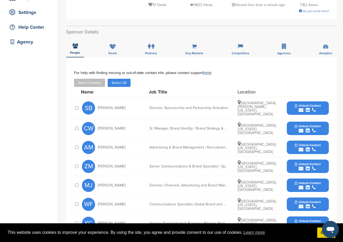
click at [194, 87] on div "Name Job Title Location" at bounding box center [205, 92] width 248 height 10
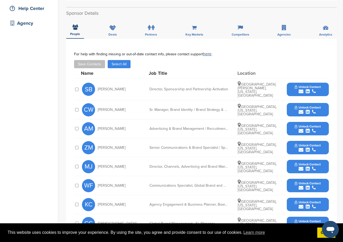
scroll to position [131, 0]
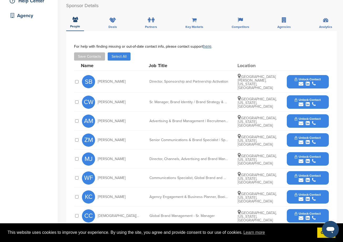
click at [311, 77] on span "Unlock Contact" at bounding box center [308, 79] width 26 height 4
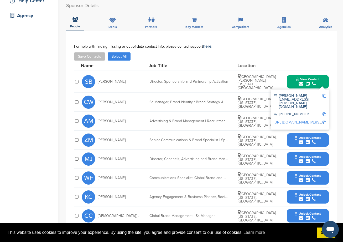
click at [296, 60] on div "Name Job Title Location" at bounding box center [205, 65] width 248 height 10
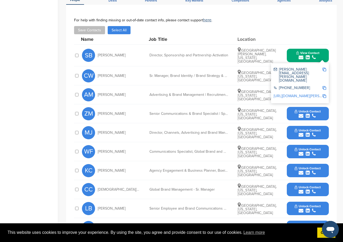
scroll to position [184, 0]
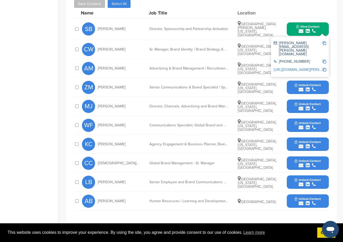
click at [204, 11] on div "Name Job Title Location" at bounding box center [205, 13] width 248 height 10
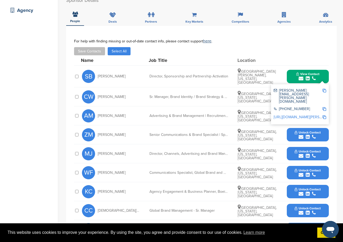
scroll to position [131, 0]
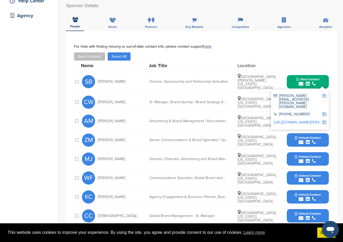
click at [324, 94] on img at bounding box center [325, 96] width 4 height 4
click at [187, 83] on div "SB Stephanie Bass Director, Sponsorship and Partnership Activation Saint Charle…" at bounding box center [205, 82] width 247 height 22
click at [299, 120] on link "http://www.linkedin.com/in/stephanie-bass-68a3795a" at bounding box center [306, 122] width 64 height 4
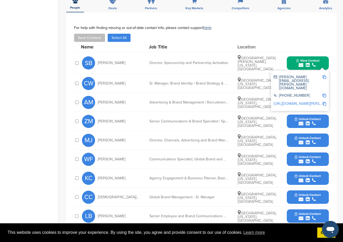
scroll to position [158, 0]
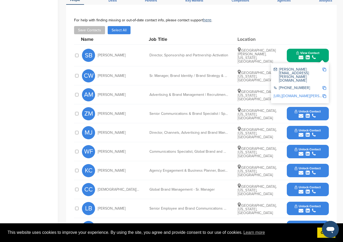
click at [190, 104] on div "ZM Zeyad Maasarani Senior Communications & Brand Specialist | Space & Launch Lo…" at bounding box center [205, 113] width 247 height 19
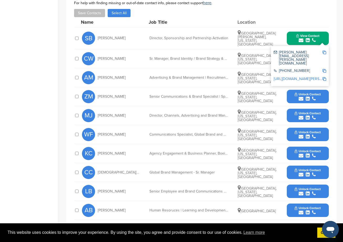
scroll to position [184, 0]
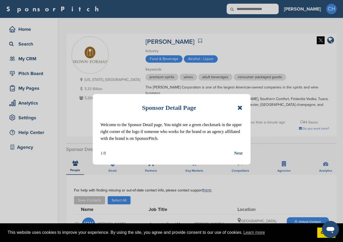
click at [241, 109] on icon at bounding box center [240, 107] width 5 height 6
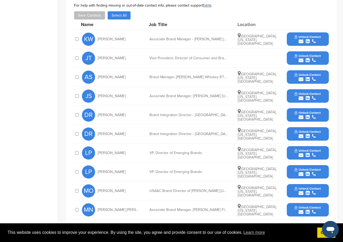
scroll to position [184, 0]
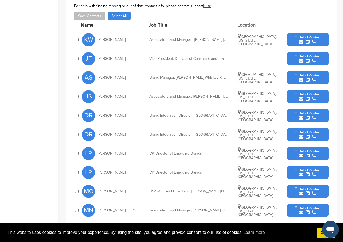
click at [316, 111] on span "Unlock Contact" at bounding box center [308, 113] width 26 height 4
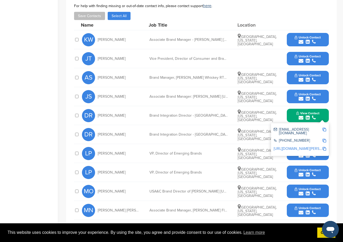
click at [324, 127] on img at bounding box center [325, 129] width 4 height 4
click at [265, 99] on div "JS [PERSON_NAME] Associate Brand Manager: [PERSON_NAME] [US_STATE] Whiskey | Su…" at bounding box center [205, 96] width 247 height 19
drag, startPoint x: 125, startPoint y: 108, endPoint x: 90, endPoint y: 109, distance: 35.0
click at [90, 109] on div "DR Delana Roederer" at bounding box center [111, 115] width 58 height 13
drag, startPoint x: 90, startPoint y: 109, endPoint x: 112, endPoint y: 108, distance: 22.1
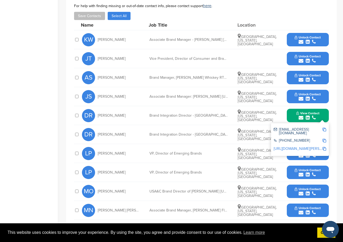
click at [112, 114] on span "Delana Roederer" at bounding box center [112, 116] width 28 height 4
drag, startPoint x: 133, startPoint y: 109, endPoint x: 98, endPoint y: 114, distance: 35.1
click at [98, 114] on div "DR Delana Roederer" at bounding box center [111, 115] width 58 height 13
drag, startPoint x: 98, startPoint y: 114, endPoint x: 101, endPoint y: 110, distance: 5.0
copy span "Delana Roederer"
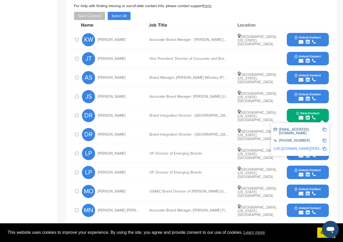
click at [263, 106] on div "DR Delana Roederer Brand Integration Director - Woodford Reserve Louisville, Ke…" at bounding box center [205, 115] width 247 height 19
click at [279, 110] on div "DR Delana Roederer Brand Integration Director - Woodford Reserve Louisville, Ke…" at bounding box center [205, 115] width 247 height 19
click at [325, 127] on img at bounding box center [325, 129] width 4 height 4
click at [324, 127] on img at bounding box center [325, 129] width 4 height 4
click at [262, 90] on div "Chicago, Illinois, United States" at bounding box center [257, 96] width 39 height 13
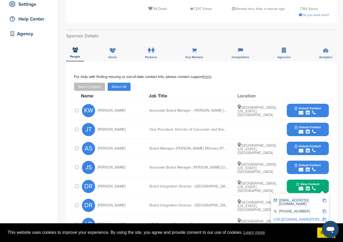
scroll to position [53, 0]
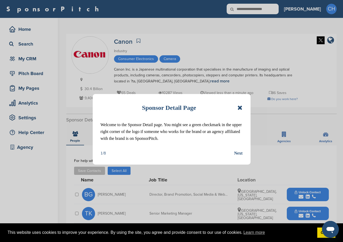
click at [240, 106] on icon at bounding box center [240, 107] width 5 height 6
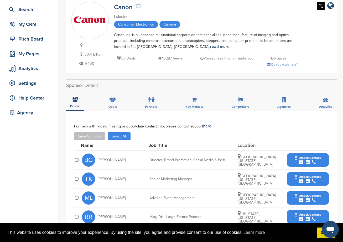
scroll to position [105, 0]
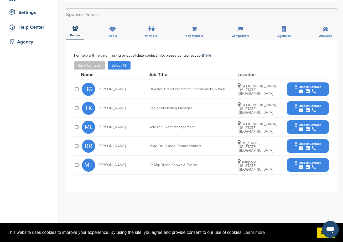
click at [317, 85] on span "Unlock Contact" at bounding box center [308, 87] width 26 height 4
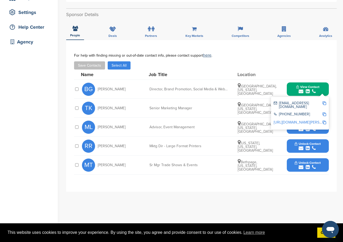
click at [325, 102] on img at bounding box center [325, 103] width 4 height 4
click at [205, 192] on div "**********" at bounding box center [201, 145] width 271 height 210
drag, startPoint x: 297, startPoint y: 55, endPoint x: 294, endPoint y: 54, distance: 3.0
click at [297, 55] on div "For help with finding missing or out-of-date contact info, please contact suppo…" at bounding box center [201, 55] width 255 height 4
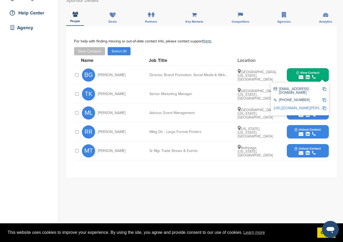
scroll to position [53, 0]
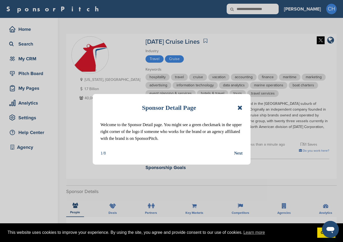
click at [241, 108] on icon at bounding box center [240, 107] width 5 height 6
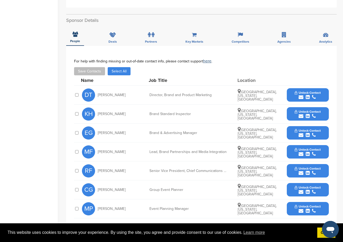
scroll to position [184, 0]
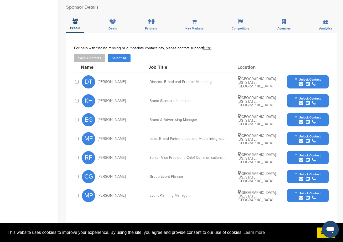
click at [307, 134] on span "Unlock Contact" at bounding box center [308, 136] width 26 height 4
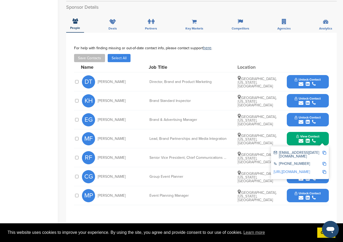
click at [324, 149] on div "[EMAIL_ADDRESS][DATE][DOMAIN_NAME]" at bounding box center [300, 154] width 53 height 11
click at [323, 151] on img at bounding box center [325, 153] width 4 height 4
click at [261, 95] on span "[GEOGRAPHIC_DATA], [US_STATE], [GEOGRAPHIC_DATA]" at bounding box center [257, 101] width 39 height 12
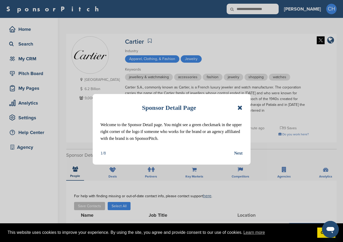
click at [240, 106] on icon at bounding box center [240, 107] width 5 height 6
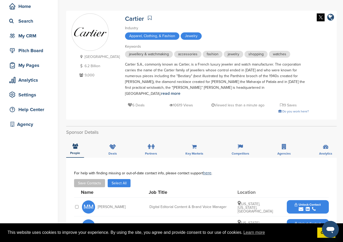
scroll to position [105, 0]
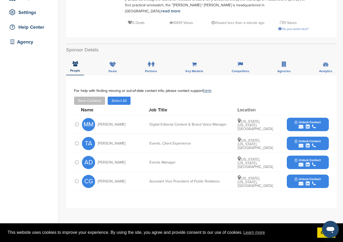
click at [315, 162] on icon "submit" at bounding box center [314, 164] width 4 height 5
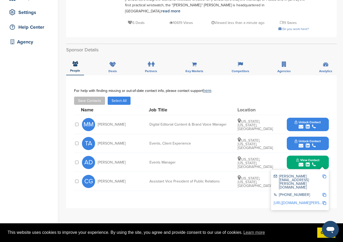
click at [324, 174] on img at bounding box center [325, 176] width 4 height 4
click at [286, 82] on div "**********" at bounding box center [201, 141] width 271 height 132
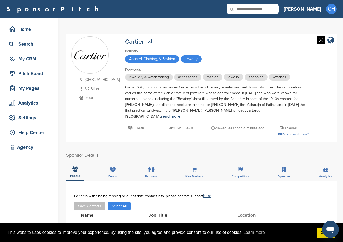
scroll to position [131, 0]
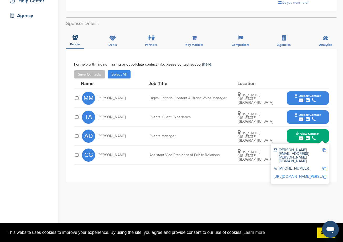
click at [178, 178] on div "**********" at bounding box center [201, 154] width 271 height 210
click at [298, 94] on span "Unlock Contact" at bounding box center [308, 96] width 26 height 4
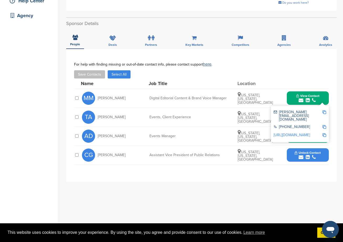
click at [326, 110] on img at bounding box center [325, 112] width 4 height 4
drag, startPoint x: 255, startPoint y: 65, endPoint x: 237, endPoint y: 66, distance: 17.7
click at [255, 70] on div "Save Contacts Select All" at bounding box center [201, 74] width 255 height 8
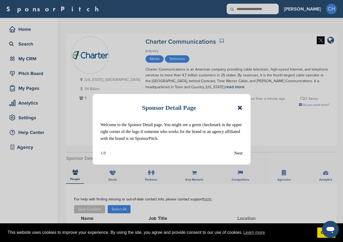
click at [239, 107] on icon at bounding box center [240, 107] width 5 height 6
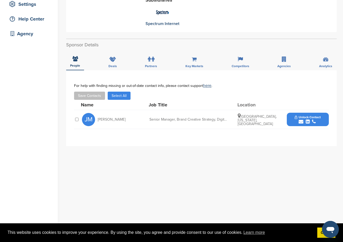
scroll to position [131, 0]
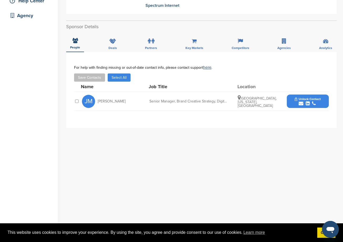
click at [320, 97] on span "Unlock Contact" at bounding box center [308, 99] width 26 height 4
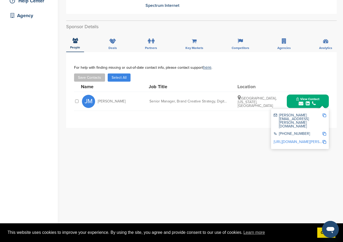
click at [324, 116] on img at bounding box center [325, 115] width 4 height 4
click at [146, 161] on div "**********" at bounding box center [201, 157] width 271 height 210
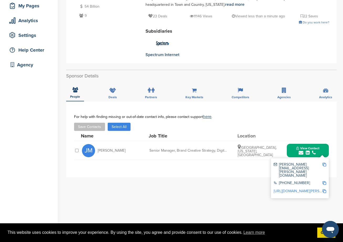
scroll to position [26, 0]
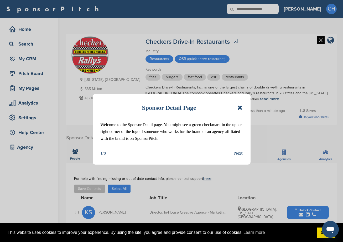
click at [239, 108] on icon at bounding box center [240, 107] width 5 height 6
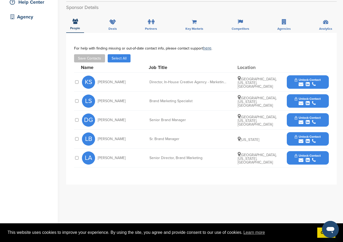
scroll to position [131, 0]
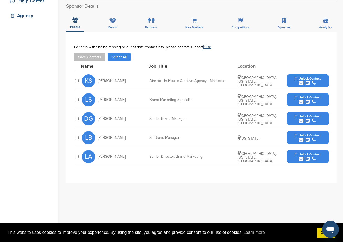
click at [149, 217] on div "**********" at bounding box center [201, 137] width 271 height 210
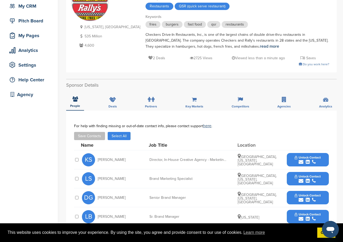
scroll to position [105, 0]
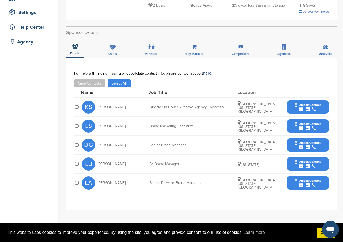
click at [149, 218] on div "**********" at bounding box center [201, 163] width 271 height 210
click at [178, 215] on div "**********" at bounding box center [201, 163] width 271 height 210
click at [211, 202] on div "**********" at bounding box center [201, 133] width 271 height 151
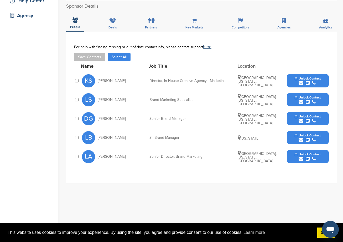
click at [316, 78] on span "Unlock Contact" at bounding box center [308, 78] width 26 height 4
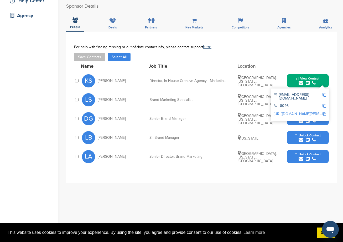
click at [294, 111] on link "http://www.linkedin.com/in/kristi-shaw-83731954" at bounding box center [306, 113] width 64 height 4
click at [325, 95] on img at bounding box center [325, 95] width 4 height 4
drag, startPoint x: 161, startPoint y: 50, endPoint x: 158, endPoint y: 49, distance: 4.0
click at [161, 50] on div "For help with finding missing or out-of-date contact info, please contact suppo…" at bounding box center [201, 53] width 255 height 16
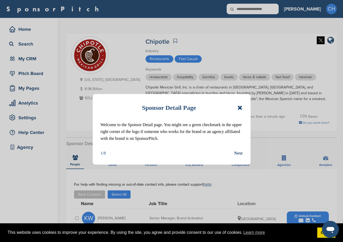
click at [240, 109] on icon at bounding box center [240, 107] width 5 height 6
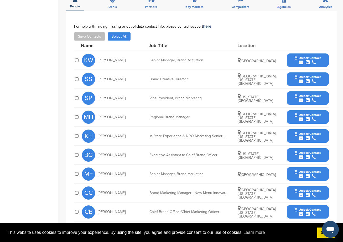
scroll to position [184, 0]
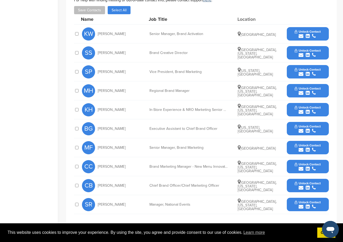
click at [300, 30] on span "Unlock Contact" at bounding box center [308, 32] width 26 height 4
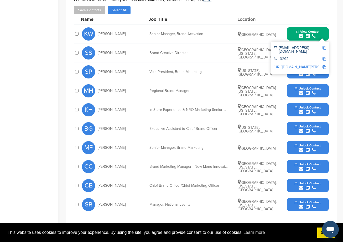
click at [324, 46] on img at bounding box center [325, 48] width 4 height 4
click at [289, 65] on link "[URL][DOMAIN_NAME][PERSON_NAME]" at bounding box center [306, 67] width 64 height 4
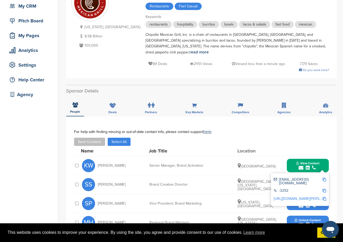
drag, startPoint x: 97, startPoint y: 50, endPoint x: 89, endPoint y: 25, distance: 26.2
click at [97, 49] on div "[US_STATE], [GEOGRAPHIC_DATA] 8.98 Billion 105,000" at bounding box center [105, 30] width 69 height 92
click at [267, 130] on div "For help with finding missing or out-of-date contact info, please contact suppo…" at bounding box center [201, 137] width 255 height 16
click at [287, 137] on div "Save Contacts Select All" at bounding box center [201, 141] width 255 height 8
click at [143, 85] on div "**********" at bounding box center [201, 224] width 271 height 278
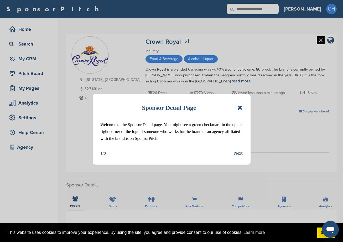
click at [242, 106] on icon at bounding box center [240, 107] width 5 height 6
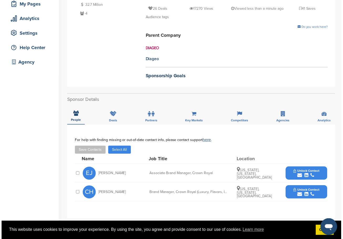
scroll to position [105, 0]
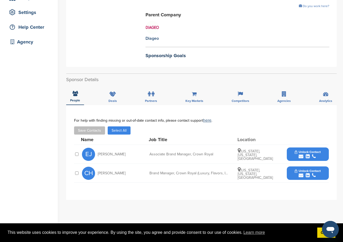
click at [302, 173] on icon "submit" at bounding box center [301, 175] width 5 height 5
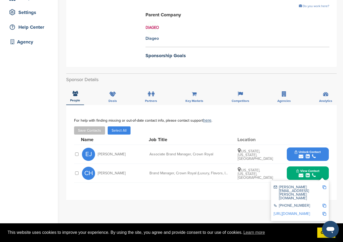
click at [323, 187] on img at bounding box center [325, 187] width 4 height 4
click at [308, 211] on link "[URL][DOMAIN_NAME]" at bounding box center [292, 213] width 36 height 4
click at [325, 188] on img at bounding box center [325, 187] width 4 height 4
click at [157, 111] on div "**********" at bounding box center [201, 152] width 271 height 95
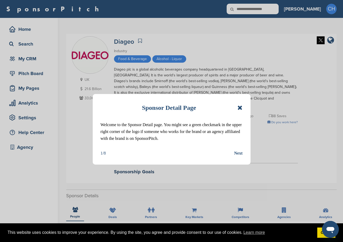
click at [240, 104] on icon at bounding box center [240, 107] width 5 height 6
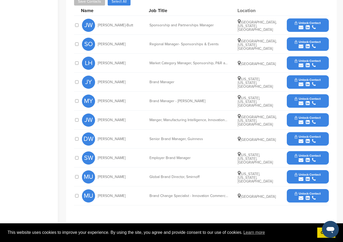
scroll to position [237, 0]
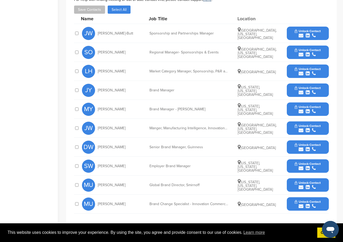
click at [232, 7] on div "Save Contacts Select All" at bounding box center [201, 10] width 255 height 8
click at [297, 33] on div "submit" at bounding box center [308, 35] width 26 height 5
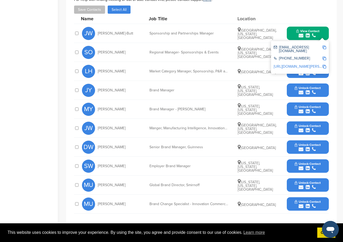
click at [325, 45] on img at bounding box center [325, 47] width 4 height 4
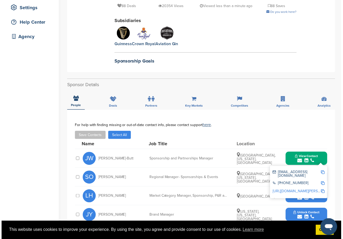
scroll to position [105, 0]
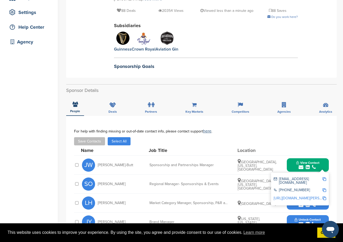
click at [309, 196] on link "http://www.linkedin.com/in/jordan-woodhouse-butt" at bounding box center [306, 198] width 64 height 4
click at [293, 129] on div "For help with finding missing or out-of-date contact info, please contact suppo…" at bounding box center [201, 131] width 255 height 4
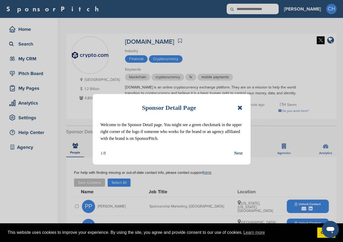
click at [242, 106] on icon at bounding box center [240, 107] width 5 height 6
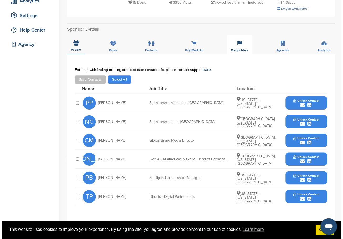
scroll to position [131, 0]
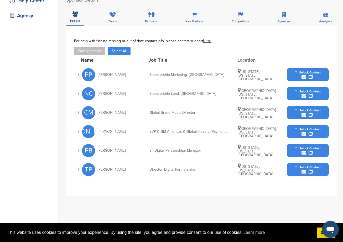
click at [306, 76] on icon "submit" at bounding box center [304, 76] width 5 height 5
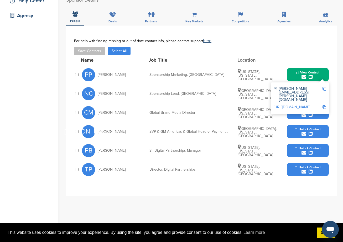
click at [325, 88] on img at bounding box center [325, 89] width 4 height 4
click at [286, 105] on link "http://www.linkedin.com/in/prestonpeters" at bounding box center [292, 107] width 36 height 4
click at [333, 100] on div "**********" at bounding box center [201, 110] width 271 height 170
click at [332, 85] on div "**********" at bounding box center [201, 110] width 271 height 170
click at [317, 74] on button "View Contact" at bounding box center [308, 75] width 36 height 16
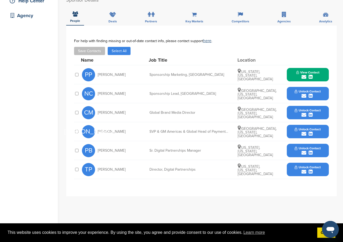
click at [315, 92] on span "Unlock Contact" at bounding box center [308, 91] width 26 height 4
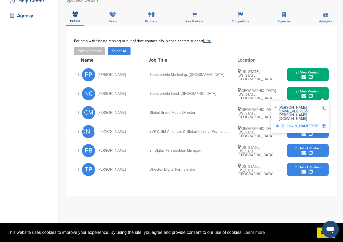
click at [323, 108] on img at bounding box center [325, 108] width 4 height 4
click at [304, 124] on link "http://www.linkedin.com/in/nicholas-christ-53303158" at bounding box center [306, 126] width 64 height 4
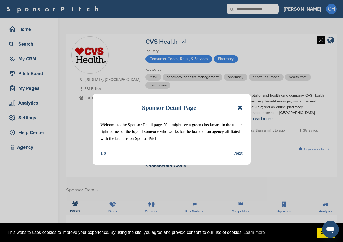
click at [243, 107] on div "Sponsor Detail Page Welcome to the Sponsor Detail page. You might see a green c…" at bounding box center [172, 129] width 158 height 70
click at [241, 107] on icon at bounding box center [240, 107] width 5 height 6
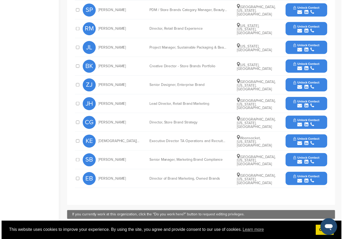
scroll to position [263, 0]
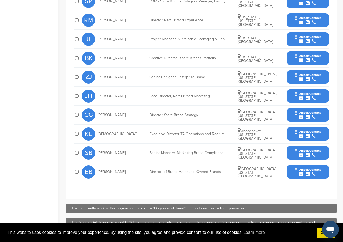
click at [300, 95] on span "Unlock Contact" at bounding box center [308, 94] width 26 height 4
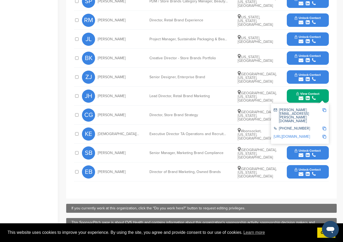
click at [326, 109] on img at bounding box center [325, 110] width 4 height 4
click at [153, 181] on div "**********" at bounding box center [201, 75] width 255 height 220
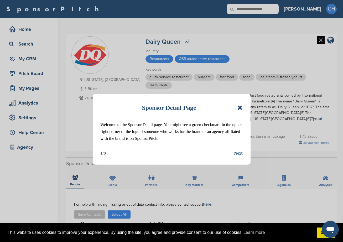
click at [237, 106] on div "Sponsor Detail Page" at bounding box center [172, 108] width 142 height 12
click at [239, 106] on icon at bounding box center [240, 107] width 5 height 6
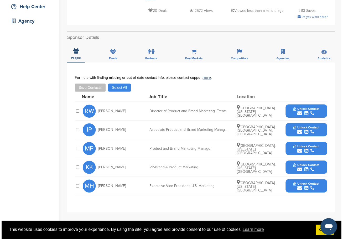
scroll to position [131, 0]
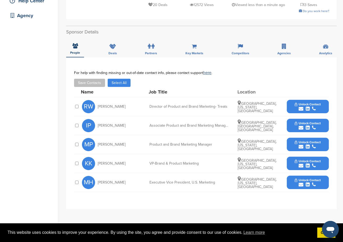
click at [304, 163] on div "submit" at bounding box center [308, 165] width 26 height 5
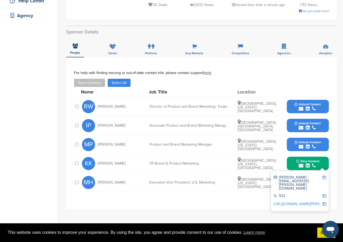
click at [324, 175] on img at bounding box center [325, 177] width 4 height 4
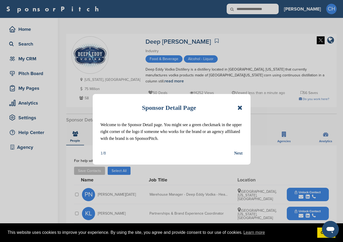
click at [241, 107] on icon at bounding box center [240, 107] width 5 height 6
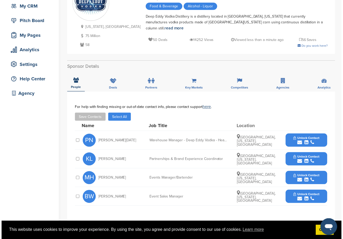
scroll to position [79, 0]
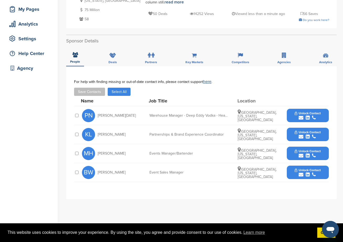
click at [123, 185] on div "**********" at bounding box center [201, 132] width 271 height 132
click at [304, 130] on span "Unlock Contact" at bounding box center [308, 132] width 26 height 4
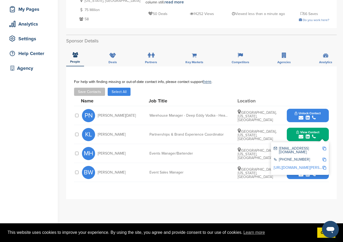
click at [325, 146] on img at bounding box center [325, 148] width 4 height 4
click at [306, 165] on link "http://www.linkedin.com/in/kelsey-lumbreras-8b3620123" at bounding box center [306, 167] width 64 height 4
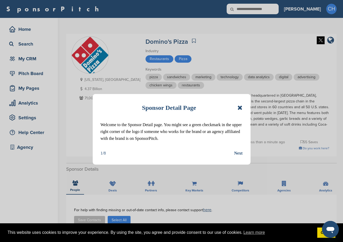
click at [241, 105] on icon at bounding box center [240, 107] width 5 height 6
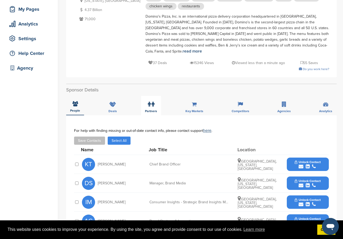
scroll to position [158, 0]
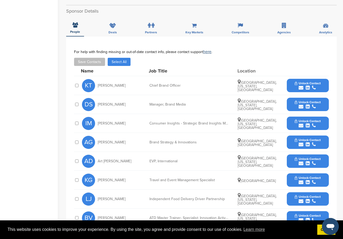
click at [182, 58] on div "Save Contacts Select All" at bounding box center [201, 62] width 255 height 8
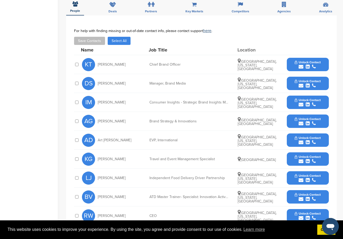
scroll to position [210, 0]
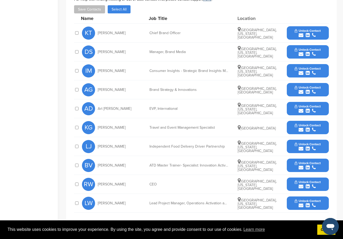
click at [301, 29] on span "Unlock Contact" at bounding box center [308, 31] width 26 height 4
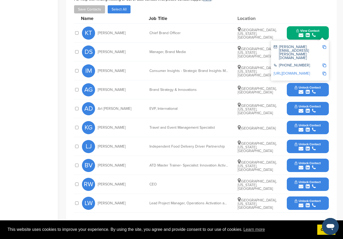
click at [324, 45] on img at bounding box center [325, 47] width 4 height 4
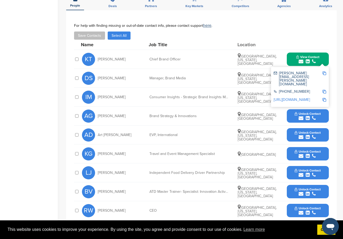
scroll to position [79, 0]
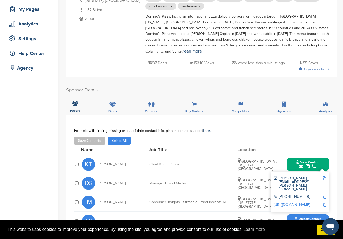
click at [146, 29] on div "Domino's Pizza, Inc. is an international pizza delivery corporation headquarter…" at bounding box center [238, 34] width 184 height 41
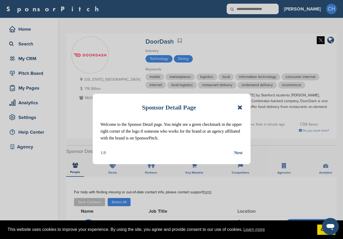
click at [243, 109] on div "Sponsor Detail Page Welcome to the Sponsor Detail page. You might see a green c…" at bounding box center [172, 129] width 158 height 70
click at [240, 108] on icon at bounding box center [240, 107] width 5 height 6
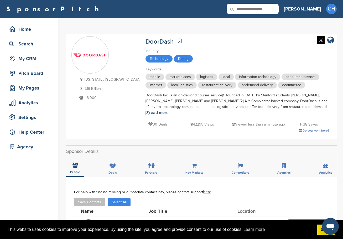
click at [228, 46] on div "DoorDash Industry Technology Dining Keywords mobile marketplaces logistics loca…" at bounding box center [238, 84] width 184 height 97
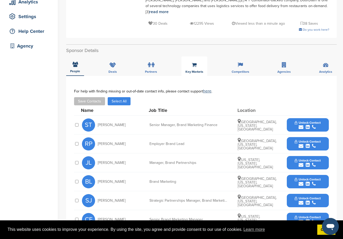
scroll to position [131, 0]
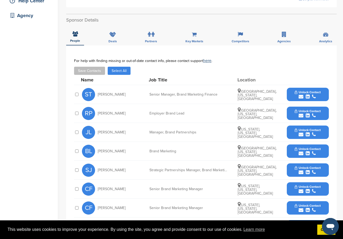
click at [198, 78] on div "Job Title" at bounding box center [188, 80] width 79 height 5
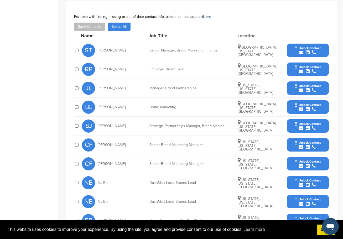
scroll to position [184, 0]
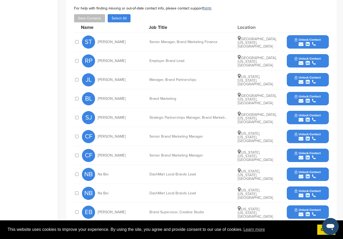
click at [310, 72] on button "Unlock Contact" at bounding box center [308, 80] width 39 height 16
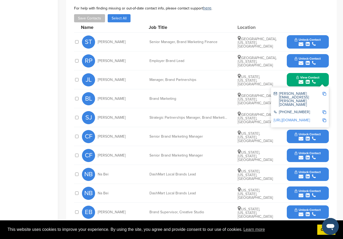
click at [323, 92] on img at bounding box center [325, 94] width 4 height 4
click at [317, 117] on div "submit" at bounding box center [308, 119] width 26 height 5
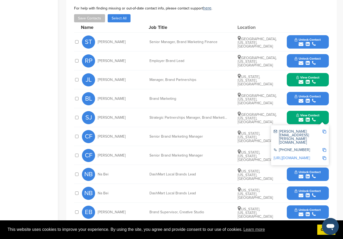
click at [324, 130] on img at bounding box center [325, 132] width 4 height 4
click at [224, 25] on div "Job Title" at bounding box center [188, 27] width 79 height 5
click at [297, 95] on span "Unlock Contact" at bounding box center [308, 97] width 26 height 4
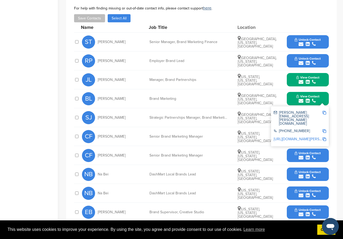
click at [222, 90] on div "BL Becky Latman Brand Marketing Los Angeles, California, United States View Con…" at bounding box center [205, 98] width 247 height 19
click at [303, 76] on span "View Contact" at bounding box center [307, 78] width 23 height 4
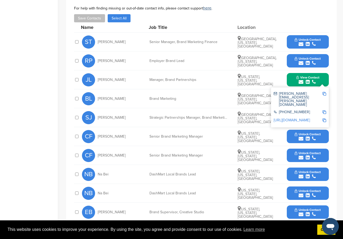
click at [324, 92] on img at bounding box center [325, 94] width 4 height 4
click at [316, 117] on div "http://www.linkedin.com/in/jamielichtenstein" at bounding box center [300, 121] width 53 height 8
click at [310, 118] on link "http://www.linkedin.com/in/jamielichtenstein" at bounding box center [292, 120] width 36 height 4
click at [282, 118] on div "SJ Siobhan John Strategic Partnerships Manager, Brand Marketing San Francisco, …" at bounding box center [205, 117] width 247 height 19
click at [293, 114] on button "View Contact" at bounding box center [308, 118] width 36 height 16
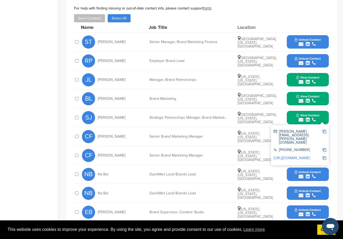
click at [302, 156] on link "http://www.linkedin.com/in/siobhanstjohn" at bounding box center [292, 158] width 36 height 4
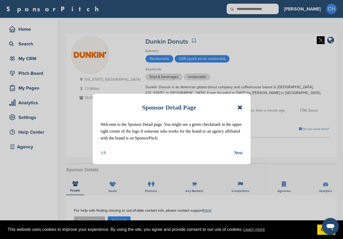
click at [238, 107] on icon at bounding box center [240, 107] width 5 height 6
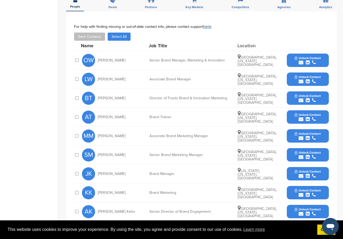
scroll to position [210, 0]
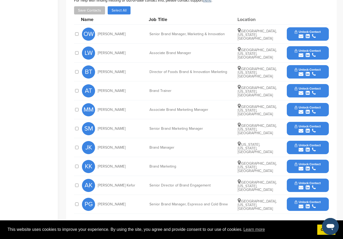
click at [186, 25] on div "OW [PERSON_NAME] Senior Brand Manager, Marketing & Innovation [GEOGRAPHIC_DATA]…" at bounding box center [205, 34] width 247 height 19
click at [311, 30] on span "Unlock Contact" at bounding box center [308, 32] width 26 height 4
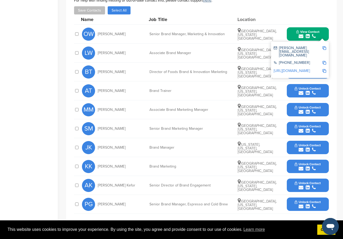
click at [325, 46] on img at bounding box center [325, 48] width 4 height 4
click at [203, 52] on div "[PERSON_NAME] Associate Brand Manager [GEOGRAPHIC_DATA], [US_STATE], [GEOGRAPHI…" at bounding box center [205, 53] width 247 height 19
click at [301, 125] on span "Unlock Contact" at bounding box center [308, 127] width 26 height 4
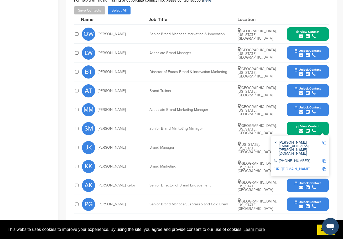
click at [325, 141] on img at bounding box center [325, 143] width 4 height 4
click at [325, 26] on button "View Contact" at bounding box center [308, 34] width 36 height 16
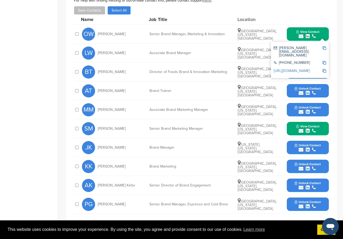
click at [310, 69] on link "[URL][DOMAIN_NAME]" at bounding box center [292, 71] width 36 height 4
click at [313, 121] on button "View Contact" at bounding box center [308, 129] width 36 height 16
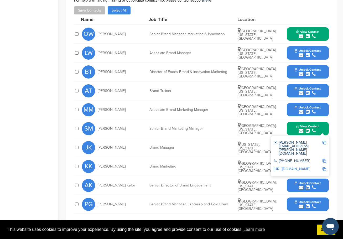
click at [305, 167] on link "[URL][DOMAIN_NAME]" at bounding box center [292, 169] width 36 height 4
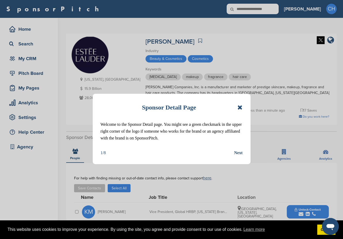
click at [242, 107] on icon at bounding box center [240, 107] width 5 height 6
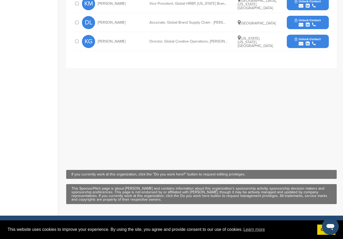
scroll to position [116, 0]
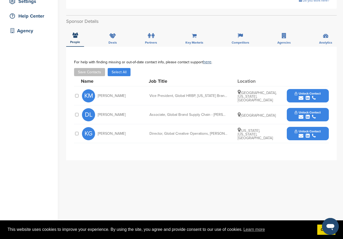
click at [192, 174] on div "**********" at bounding box center [201, 152] width 271 height 210
click at [310, 92] on span "Unlock Contact" at bounding box center [308, 94] width 26 height 4
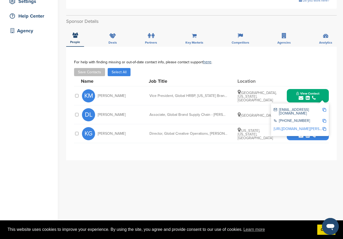
click at [324, 108] on img at bounding box center [325, 110] width 4 height 4
click at [218, 148] on div "**********" at bounding box center [201, 104] width 271 height 114
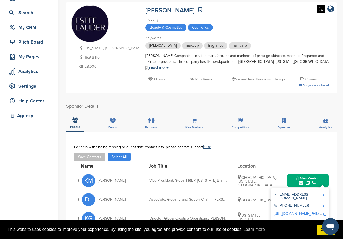
scroll to position [0, 0]
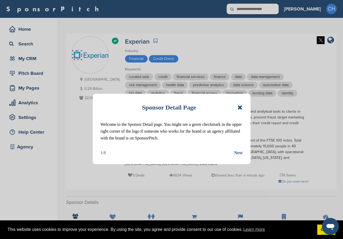
click at [241, 106] on icon at bounding box center [240, 107] width 5 height 6
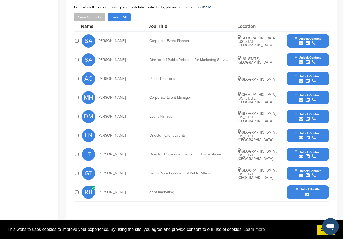
scroll to position [237, 0]
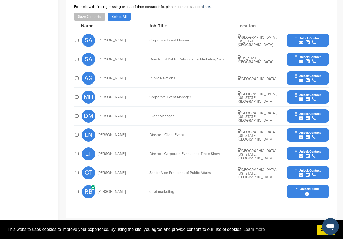
click at [313, 135] on icon "submit" at bounding box center [314, 137] width 4 height 5
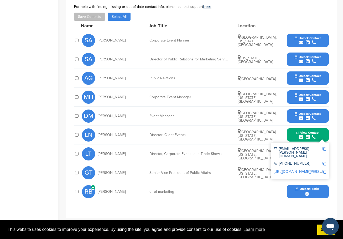
click at [323, 147] on img at bounding box center [325, 149] width 4 height 4
click at [185, 23] on div "Job Title" at bounding box center [188, 25] width 79 height 5
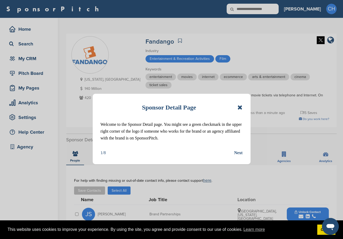
click at [240, 106] on icon at bounding box center [240, 107] width 5 height 6
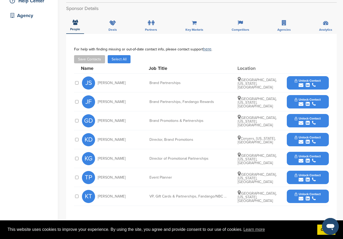
scroll to position [158, 0]
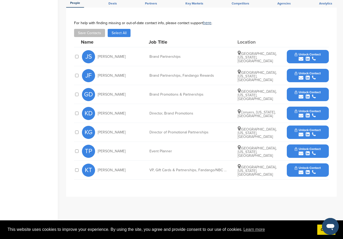
click at [297, 130] on span "Unlock Contact" at bounding box center [308, 130] width 26 height 4
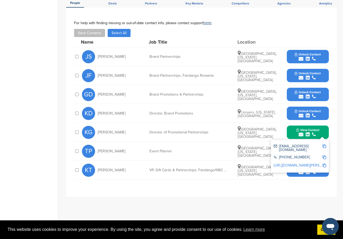
click at [326, 146] on img at bounding box center [325, 147] width 4 height 4
click at [319, 135] on div "submit" at bounding box center [307, 134] width 23 height 5
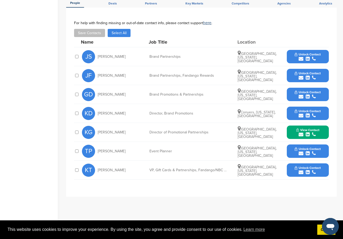
click at [318, 133] on div "submit" at bounding box center [307, 134] width 23 height 5
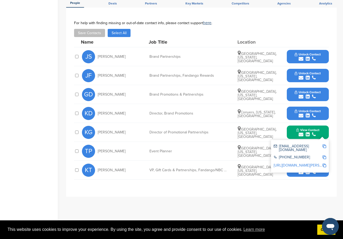
click at [326, 145] on img at bounding box center [325, 147] width 4 height 4
click at [309, 163] on link "http://www.linkedin.com/in/kevin-green-b731133" at bounding box center [306, 165] width 64 height 4
click at [305, 95] on div "submit" at bounding box center [308, 96] width 26 height 5
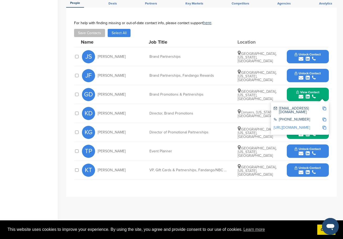
click at [310, 125] on link "http://www.linkedin.com/in/garrettdolgon" at bounding box center [292, 127] width 36 height 4
click at [306, 55] on span "Unlock Contact" at bounding box center [308, 55] width 26 height 4
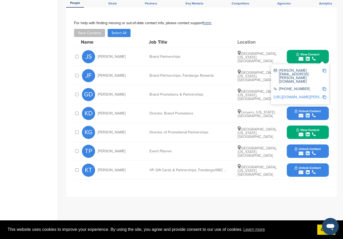
click at [318, 95] on link "http://www.linkedin.com/in/jessica-smith-wolensky-4209016" at bounding box center [306, 97] width 64 height 4
click at [335, 66] on div "**********" at bounding box center [201, 102] width 271 height 189
click at [319, 59] on div "submit" at bounding box center [307, 58] width 23 height 5
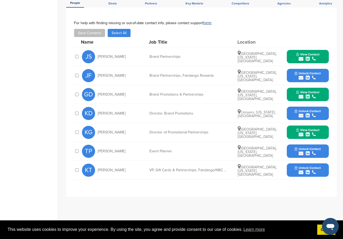
click at [307, 76] on icon "submit" at bounding box center [308, 77] width 4 height 5
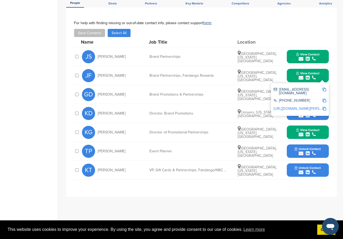
click at [296, 106] on link "http://www.linkedin.com/in/jackie-furman-wu-5745392a" at bounding box center [306, 108] width 64 height 4
click at [341, 49] on div "Sponsor Detail Page Welcome to the Sponsor Detail page. You might see a green c…" at bounding box center [204, 64] width 277 height 409
click at [315, 78] on icon "submit" at bounding box center [314, 77] width 4 height 5
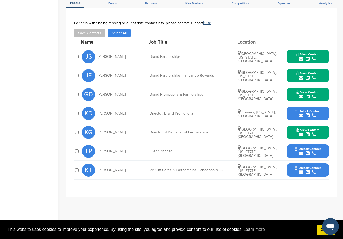
click at [301, 75] on icon "submit" at bounding box center [301, 77] width 5 height 5
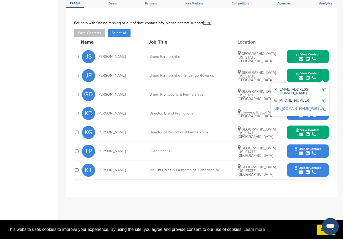
click at [326, 89] on img at bounding box center [325, 90] width 4 height 4
click at [312, 73] on span "View Contact" at bounding box center [307, 73] width 23 height 4
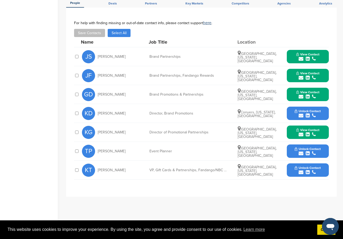
click at [317, 93] on span "View Contact" at bounding box center [307, 92] width 23 height 4
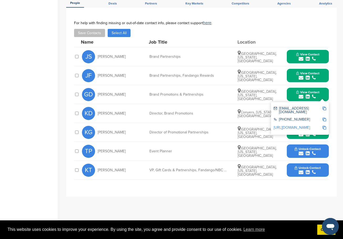
click at [324, 109] on img at bounding box center [325, 109] width 4 height 4
click at [316, 135] on div "submit" at bounding box center [307, 134] width 23 height 5
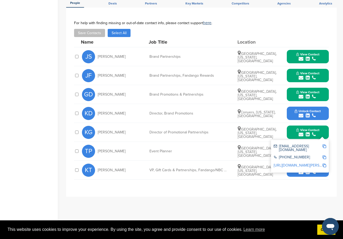
click at [323, 147] on img at bounding box center [325, 147] width 4 height 4
click at [295, 196] on div "**********" at bounding box center [201, 102] width 271 height 189
click at [289, 197] on div "**********" at bounding box center [201, 102] width 271 height 189
click at [314, 133] on icon "submit" at bounding box center [314, 134] width 4 height 5
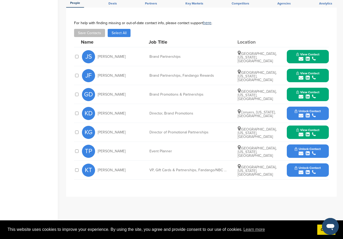
click at [286, 27] on div "For help with finding missing or out-of-date contact info, please contact suppo…" at bounding box center [201, 29] width 255 height 16
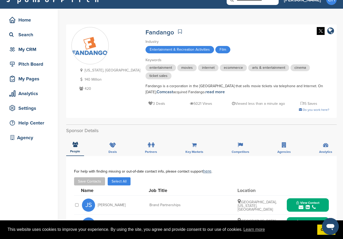
scroll to position [0, 0]
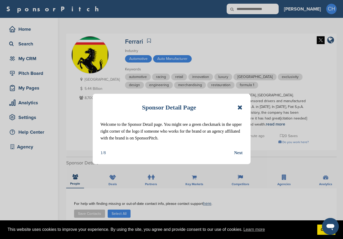
click at [242, 107] on icon at bounding box center [240, 107] width 5 height 6
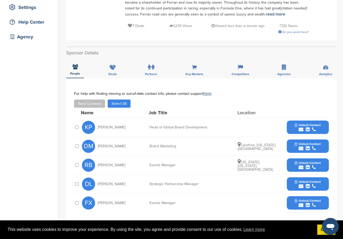
scroll to position [131, 0]
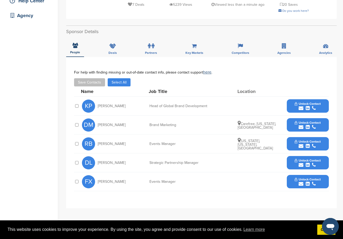
click at [315, 68] on div "**********" at bounding box center [201, 132] width 271 height 151
click at [307, 163] on icon "submit" at bounding box center [308, 165] width 4 height 5
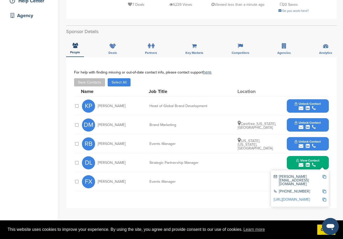
click at [324, 177] on img at bounding box center [325, 177] width 4 height 4
click at [315, 123] on span "Unlock Contact" at bounding box center [308, 123] width 26 height 4
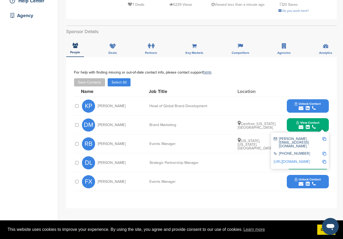
click at [323, 138] on img at bounding box center [325, 139] width 4 height 4
drag, startPoint x: 202, startPoint y: 111, endPoint x: 247, endPoint y: 106, distance: 45.4
click at [202, 111] on div "KP Katie Persichilli Head of Global Brand Development Unlock Contact" at bounding box center [205, 106] width 247 height 19
click at [313, 103] on span "Unlock Contact" at bounding box center [308, 104] width 26 height 4
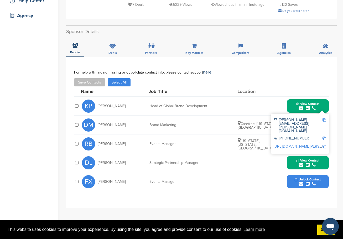
click at [323, 120] on img at bounding box center [325, 120] width 4 height 4
click at [169, 75] on div "For help with finding missing or out-of-date contact info, please contact suppo…" at bounding box center [201, 78] width 255 height 16
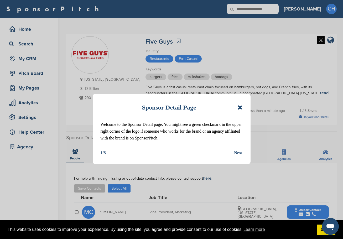
click at [240, 106] on icon at bounding box center [240, 107] width 5 height 6
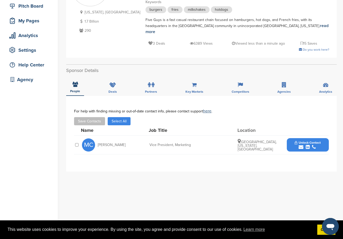
scroll to position [79, 0]
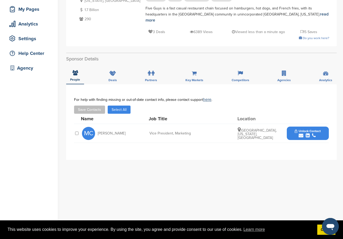
click at [139, 168] on div "**********" at bounding box center [201, 189] width 271 height 210
click at [311, 133] on div "submit" at bounding box center [308, 135] width 26 height 5
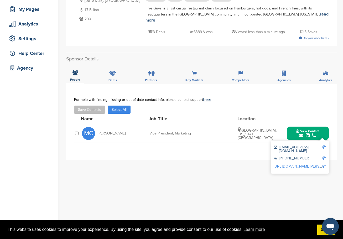
click at [324, 146] on img at bounding box center [325, 148] width 4 height 4
click at [159, 116] on div "Job Title" at bounding box center [188, 118] width 79 height 5
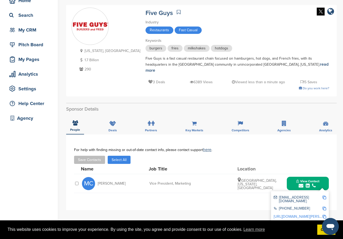
scroll to position [0, 0]
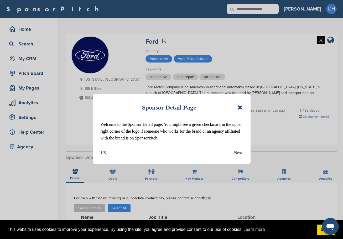
click at [239, 106] on icon at bounding box center [240, 107] width 5 height 6
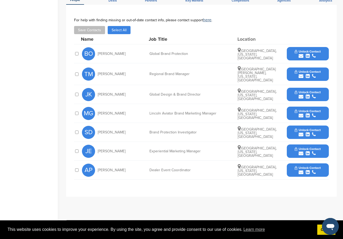
scroll to position [184, 0]
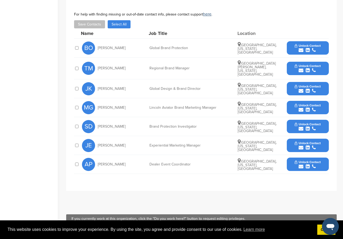
click at [296, 145] on div "submit" at bounding box center [308, 147] width 26 height 5
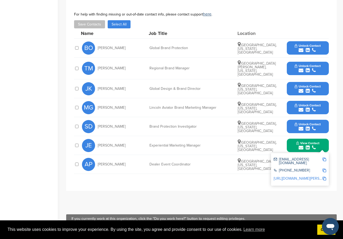
click at [324, 158] on img at bounding box center [325, 160] width 4 height 4
click at [128, 104] on div "MG [PERSON_NAME]" at bounding box center [111, 107] width 58 height 13
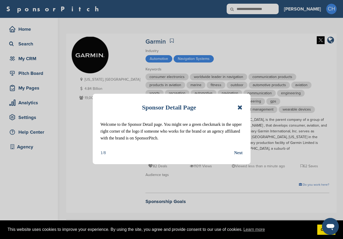
click at [242, 106] on icon at bounding box center [240, 107] width 5 height 6
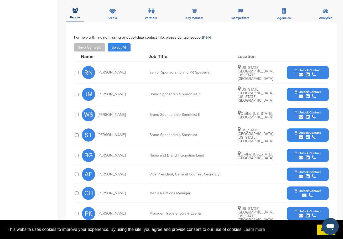
scroll to position [237, 0]
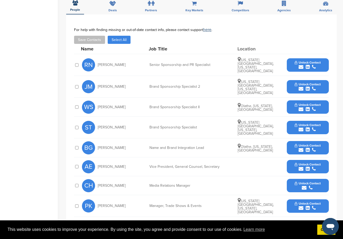
click at [315, 57] on button "Unlock Contact" at bounding box center [308, 65] width 39 height 16
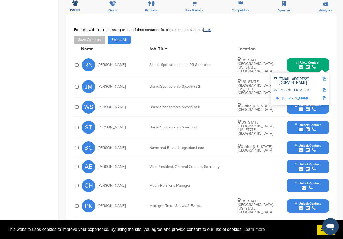
click at [323, 77] on img at bounding box center [325, 79] width 4 height 4
drag, startPoint x: 210, startPoint y: 78, endPoint x: 232, endPoint y: 78, distance: 21.8
click at [210, 85] on div "Brand Sponsorship Specialist 2" at bounding box center [189, 87] width 79 height 4
click at [327, 61] on div "View Contact [EMAIL_ADDRESS][DOMAIN_NAME] [PHONE_NUMBER] [URL][DOMAIN_NAME]" at bounding box center [308, 64] width 42 height 13
click at [318, 65] on div "submit" at bounding box center [307, 67] width 23 height 5
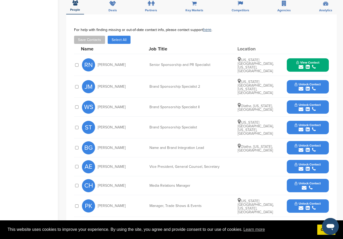
click at [318, 83] on span "Unlock Contact" at bounding box center [308, 85] width 26 height 4
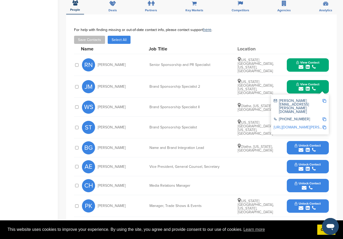
click at [323, 126] on img at bounding box center [325, 128] width 4 height 4
click at [323, 99] on img at bounding box center [325, 101] width 4 height 4
click at [315, 82] on button "View Contact" at bounding box center [308, 87] width 36 height 16
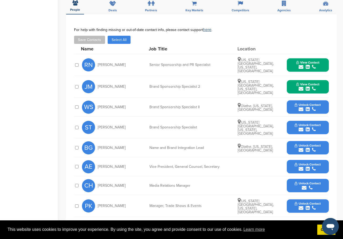
click at [317, 99] on button "Unlock Contact" at bounding box center [308, 107] width 39 height 16
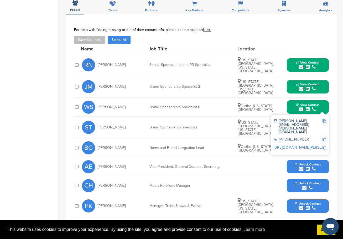
click at [323, 119] on img at bounding box center [325, 121] width 4 height 4
click at [307, 107] on icon "submit" at bounding box center [308, 109] width 4 height 5
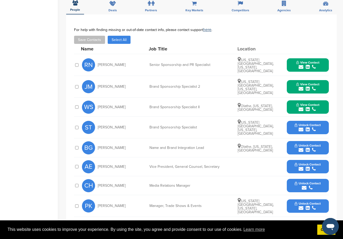
drag, startPoint x: 309, startPoint y: 108, endPoint x: 308, endPoint y: 114, distance: 5.8
click at [309, 120] on button "Unlock Contact" at bounding box center [308, 128] width 39 height 16
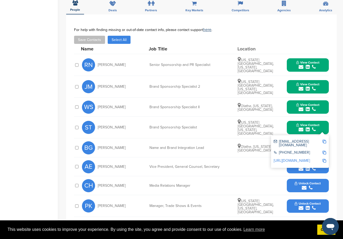
click at [324, 140] on img at bounding box center [325, 142] width 4 height 4
click at [304, 65] on div "submit" at bounding box center [307, 67] width 23 height 5
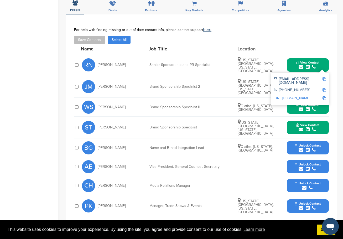
click at [303, 96] on link "http://www.linkedin.com/in/rehan-nana-956a25130" at bounding box center [292, 98] width 36 height 4
click at [317, 61] on span "View Contact" at bounding box center [307, 63] width 23 height 4
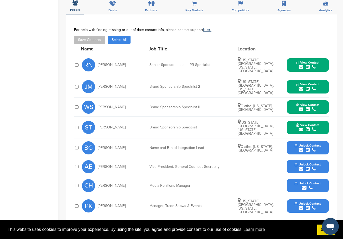
click at [312, 83] on span "View Contact" at bounding box center [307, 85] width 23 height 4
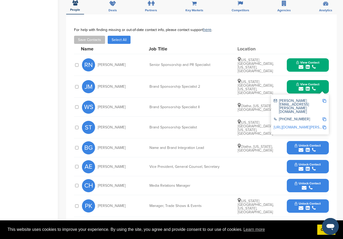
click at [303, 125] on link "http://www.linkedin.com/in/jayme-mclean-5b541884" at bounding box center [306, 127] width 64 height 4
click at [298, 86] on div "submit" at bounding box center [307, 88] width 23 height 5
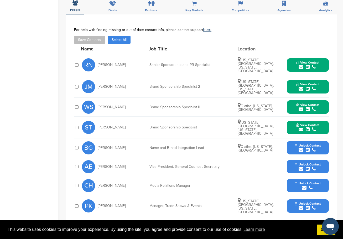
click at [306, 107] on icon "submit" at bounding box center [308, 109] width 4 height 5
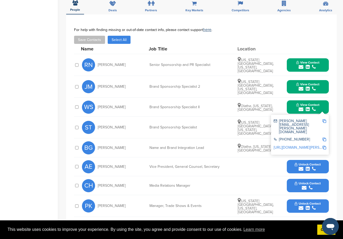
click at [298, 145] on link "http://www.linkedin.com/in/walter-summers-9a3b93107" at bounding box center [306, 147] width 64 height 4
click at [306, 101] on button "View Contact" at bounding box center [308, 107] width 36 height 16
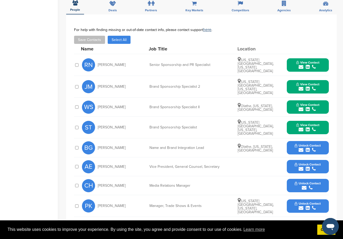
click at [302, 127] on icon "submit" at bounding box center [301, 129] width 5 height 5
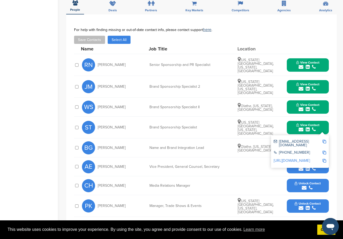
click at [302, 158] on link "http://www.linkedin.com/in/sydney-tremaine-5276bab0" at bounding box center [292, 160] width 36 height 4
click at [299, 120] on button "View Contact" at bounding box center [308, 128] width 36 height 16
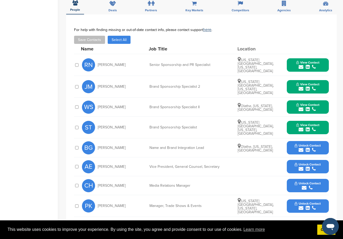
click at [100, 16] on div "**********" at bounding box center [201, 124] width 271 height 220
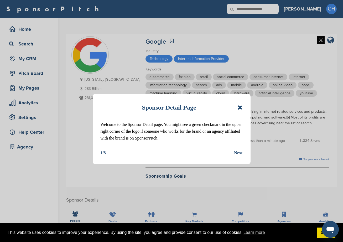
click at [239, 107] on icon at bounding box center [240, 107] width 5 height 6
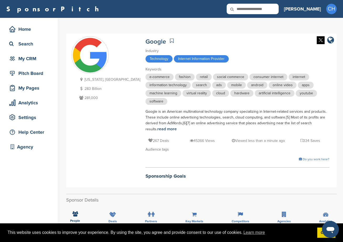
click at [93, 133] on div "[US_STATE], [GEOGRAPHIC_DATA] 283 Billion 281,000" at bounding box center [105, 110] width 69 height 148
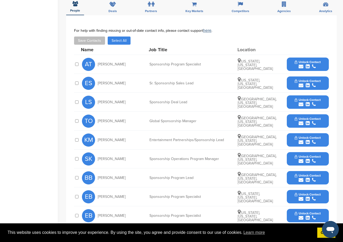
scroll to position [237, 0]
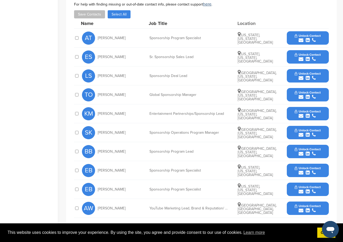
click at [296, 131] on span "Unlock Contact" at bounding box center [308, 131] width 26 height 4
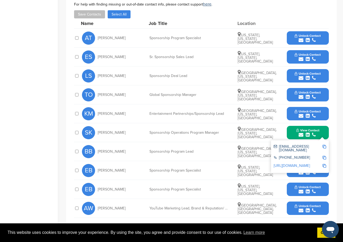
click at [323, 146] on img at bounding box center [325, 147] width 4 height 4
click at [323, 164] on img at bounding box center [325, 166] width 4 height 4
click at [323, 147] on img at bounding box center [325, 147] width 4 height 4
click at [307, 163] on link "[URL][DOMAIN_NAME]" at bounding box center [292, 165] width 36 height 4
click at [309, 73] on span "Unlock Contact" at bounding box center [308, 74] width 26 height 4
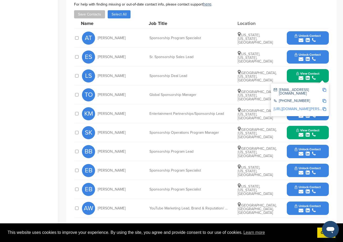
click at [307, 107] on link "[URL][DOMAIN_NAME][PERSON_NAME]" at bounding box center [306, 109] width 64 height 4
click at [324, 90] on img at bounding box center [325, 90] width 4 height 4
click at [307, 33] on button "Unlock Contact" at bounding box center [308, 38] width 39 height 16
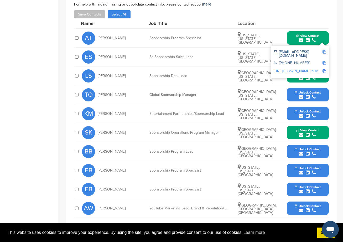
click at [314, 69] on link "[URL][DOMAIN_NAME][PERSON_NAME]" at bounding box center [306, 71] width 64 height 4
click at [324, 53] on img at bounding box center [325, 52] width 4 height 4
click at [153, 13] on div "Save Contacts Select All" at bounding box center [201, 14] width 255 height 8
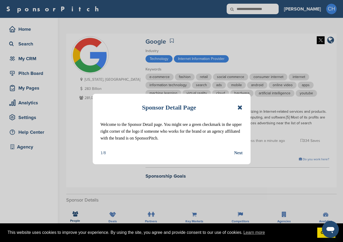
click at [238, 107] on icon at bounding box center [240, 107] width 5 height 6
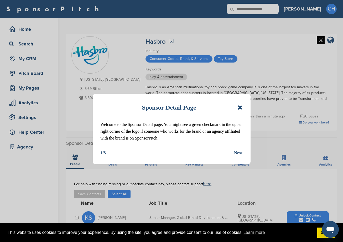
click at [237, 106] on div "Sponsor Detail Page" at bounding box center [172, 108] width 142 height 12
click at [238, 106] on icon at bounding box center [240, 107] width 5 height 6
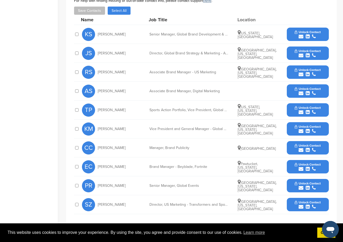
scroll to position [184, 0]
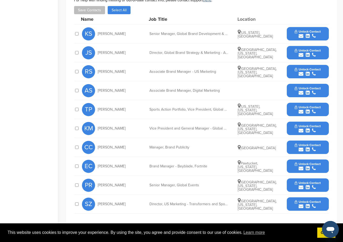
click at [49, 165] on div "Home Search My CRM Pitch Board My Pages Analytics Settings Help Center Agency" at bounding box center [29, 58] width 58 height 448
click at [299, 30] on span "Unlock Contact" at bounding box center [308, 32] width 26 height 4
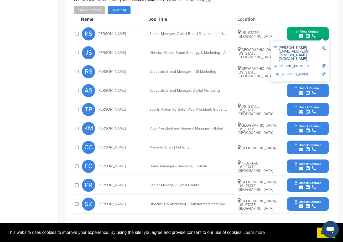
click at [325, 46] on img at bounding box center [325, 48] width 4 height 4
click at [177, 7] on div "Save Contacts Select All" at bounding box center [201, 10] width 255 height 8
click at [298, 72] on link "http://www.linkedin.com/in/kthlnsllvn" at bounding box center [292, 74] width 36 height 4
click at [324, 46] on img at bounding box center [325, 48] width 4 height 4
click at [292, 27] on button "View Contact" at bounding box center [308, 34] width 36 height 16
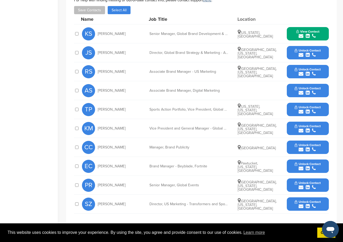
click at [309, 53] on icon "submit" at bounding box center [308, 55] width 4 height 5
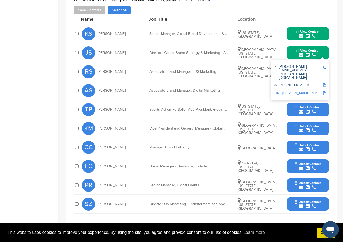
click at [290, 91] on link "http://www.linkedin.com/in/justin-spagnuolo-5ba93b47" at bounding box center [306, 93] width 64 height 4
click at [325, 65] on img at bounding box center [325, 67] width 4 height 4
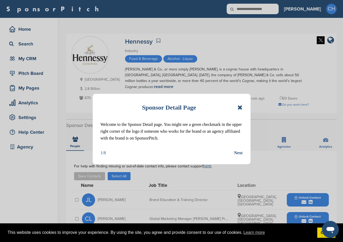
click at [242, 107] on icon at bounding box center [240, 107] width 5 height 6
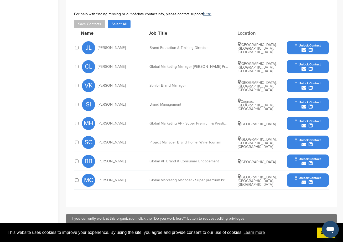
scroll to position [158, 0]
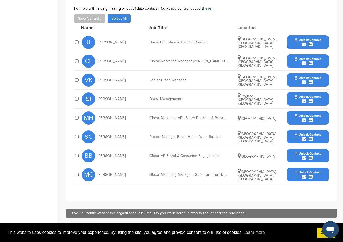
click at [207, 25] on div "Job Title" at bounding box center [188, 27] width 79 height 5
click at [126, 188] on div "**********" at bounding box center [201, 97] width 271 height 208
click at [304, 152] on span "Unlock Contact" at bounding box center [308, 154] width 26 height 4
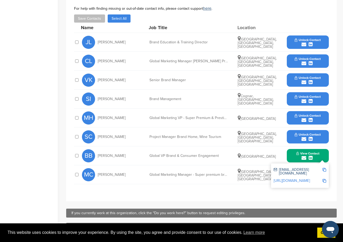
click at [325, 168] on img at bounding box center [325, 170] width 4 height 4
click at [299, 178] on link "[URL][DOMAIN_NAME]" at bounding box center [292, 180] width 36 height 4
click at [324, 168] on img at bounding box center [325, 170] width 4 height 4
click at [140, 185] on div "**********" at bounding box center [201, 97] width 271 height 208
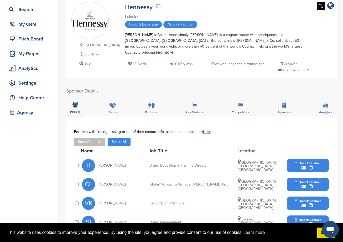
scroll to position [0, 0]
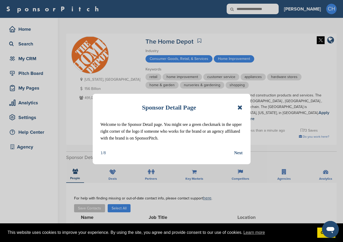
click at [241, 108] on icon at bounding box center [240, 107] width 5 height 6
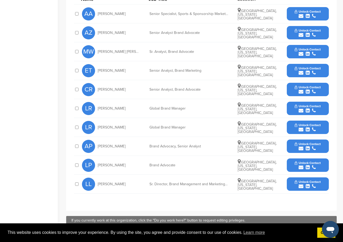
scroll to position [210, 0]
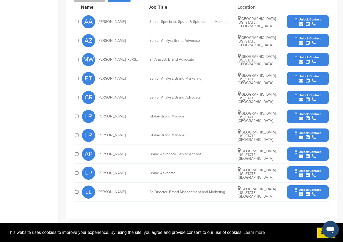
click at [302, 18] on span "Unlock Contact" at bounding box center [308, 20] width 26 height 4
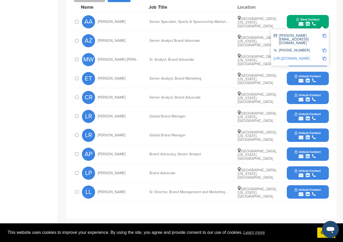
click at [315, 55] on div "[URL][DOMAIN_NAME]" at bounding box center [300, 59] width 53 height 8
click at [310, 56] on link "[URL][DOMAIN_NAME]" at bounding box center [292, 58] width 36 height 4
click at [323, 34] on img at bounding box center [325, 36] width 4 height 4
click at [299, 188] on span "Unlock Contact" at bounding box center [308, 190] width 26 height 4
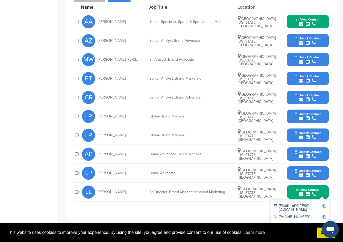
click at [295, 223] on link "[URL][DOMAIN_NAME]" at bounding box center [292, 225] width 36 height 4
click at [324, 204] on img at bounding box center [325, 206] width 4 height 4
drag, startPoint x: 162, startPoint y: 79, endPoint x: 161, endPoint y: 69, distance: 10.0
click at [162, 79] on div "ET Eric Terry Senior Analyst, Brand Marketing Atlanta, Georgia, United States U…" at bounding box center [205, 78] width 247 height 19
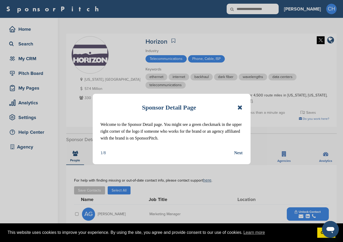
click at [240, 107] on icon at bounding box center [240, 107] width 5 height 6
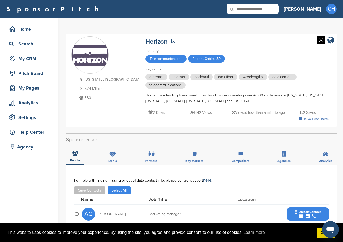
scroll to position [105, 0]
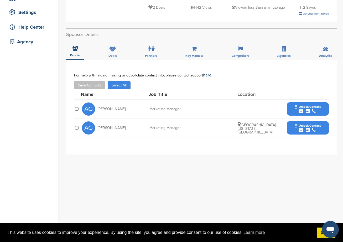
click at [303, 128] on icon "submit" at bounding box center [301, 130] width 5 height 5
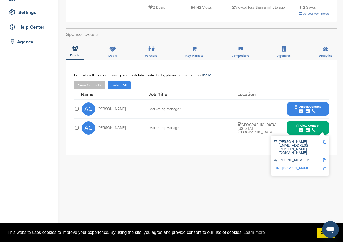
click at [325, 141] on img at bounding box center [325, 142] width 4 height 4
click at [310, 166] on link "http://www.linkedin.com/in/ashleyredmon" at bounding box center [292, 168] width 36 height 4
click at [316, 126] on span "View Contact" at bounding box center [307, 126] width 23 height 4
click at [95, 174] on div "**********" at bounding box center [201, 165] width 271 height 210
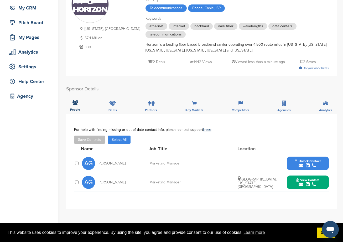
scroll to position [0, 0]
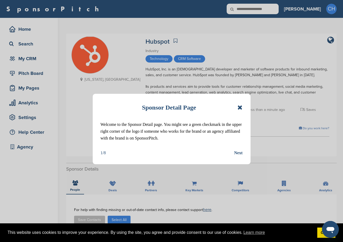
click at [239, 106] on icon at bounding box center [240, 107] width 5 height 6
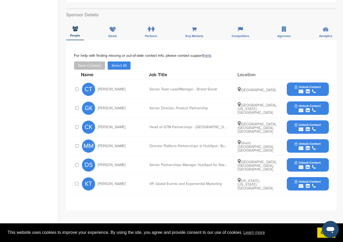
scroll to position [158, 0]
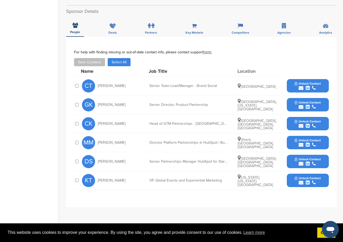
click at [145, 211] on div "**********" at bounding box center [201, 142] width 271 height 210
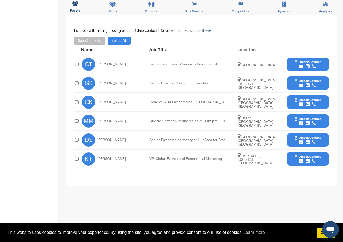
scroll to position [184, 0]
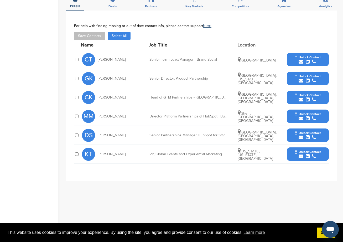
click at [308, 150] on span "Unlock Contact" at bounding box center [308, 152] width 26 height 4
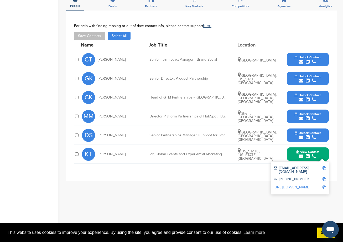
click at [325, 166] on img at bounding box center [325, 168] width 4 height 4
click at [297, 185] on link "[URL][DOMAIN_NAME]" at bounding box center [292, 187] width 36 height 4
click at [59, 123] on div "Home Search My CRM Pitch Board My Pages Analytics Settings Help Center Agency S…" at bounding box center [171, 53] width 343 height 438
click at [299, 150] on span "View Contact" at bounding box center [307, 152] width 23 height 4
click at [181, 32] on div "Save Contacts Select All" at bounding box center [201, 36] width 255 height 8
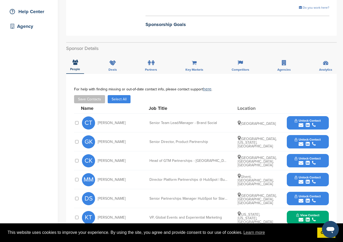
scroll to position [53, 0]
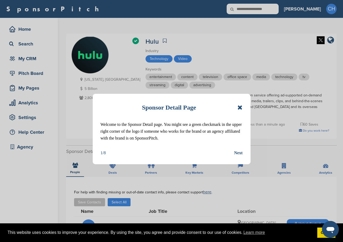
click at [240, 104] on div "Sponsor Detail Page" at bounding box center [172, 108] width 142 height 12
click at [240, 106] on icon at bounding box center [240, 107] width 5 height 6
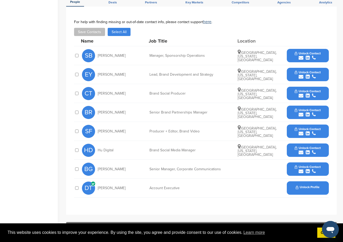
scroll to position [158, 0]
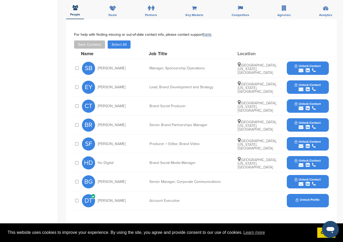
click at [300, 64] on span "Unlock Contact" at bounding box center [308, 66] width 26 height 4
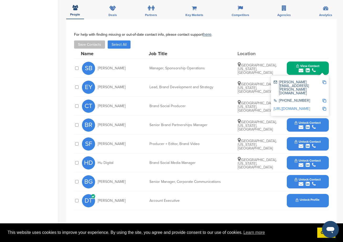
click at [324, 80] on img at bounding box center [325, 82] width 4 height 4
click at [295, 34] on div "For help with finding missing or out-of-date contact info, please contact suppo…" at bounding box center [201, 40] width 255 height 16
click at [320, 61] on button "View Contact" at bounding box center [308, 68] width 36 height 16
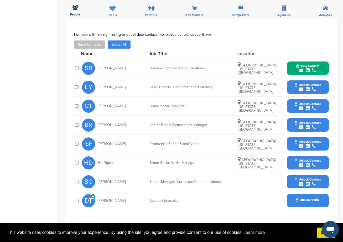
click at [296, 62] on button "View Contact" at bounding box center [308, 68] width 36 height 16
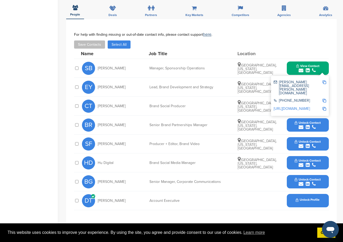
click at [324, 80] on img at bounding box center [325, 82] width 4 height 4
click at [216, 123] on div "Senior Brand Partnerships Manager" at bounding box center [189, 125] width 79 height 4
click at [314, 125] on icon "submit" at bounding box center [314, 127] width 4 height 5
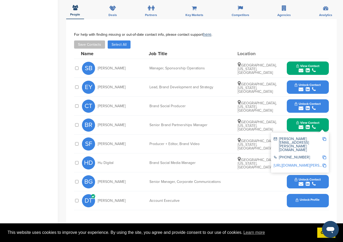
click at [325, 137] on img at bounding box center [325, 139] width 4 height 4
click at [308, 60] on button "View Contact" at bounding box center [308, 68] width 36 height 16
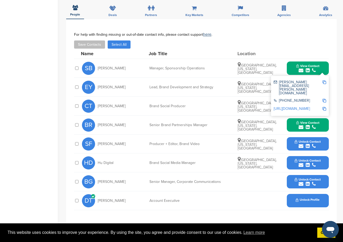
click at [310, 106] on link "[URL][DOMAIN_NAME]" at bounding box center [292, 108] width 36 height 4
click at [306, 121] on span "View Contact" at bounding box center [307, 123] width 23 height 4
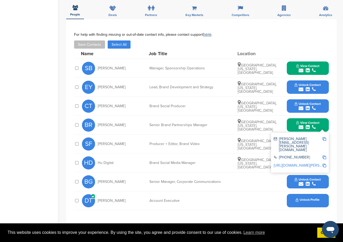
click at [306, 163] on link "[URL][DOMAIN_NAME][PERSON_NAME][PERSON_NAME]" at bounding box center [320, 165] width 92 height 4
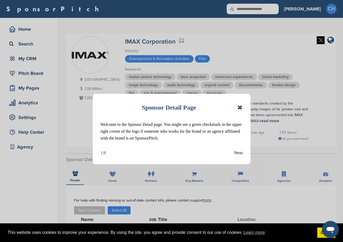
click at [242, 109] on icon at bounding box center [240, 107] width 5 height 6
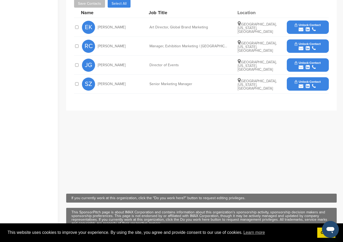
scroll to position [158, 0]
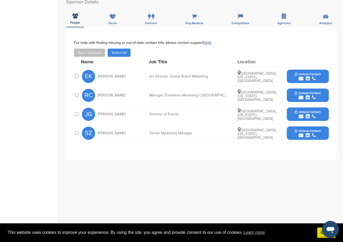
click at [299, 74] on span "Unlock Contact" at bounding box center [308, 74] width 26 height 4
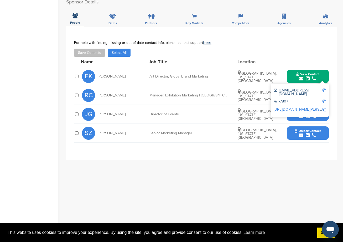
click at [311, 107] on link "[URL][DOMAIN_NAME][PERSON_NAME]" at bounding box center [306, 109] width 64 height 4
click at [305, 134] on div "submit" at bounding box center [308, 135] width 26 height 5
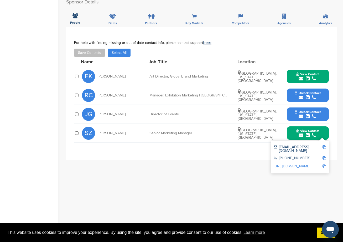
click at [305, 164] on link "[URL][DOMAIN_NAME]" at bounding box center [292, 166] width 36 height 4
click at [260, 189] on div "**********" at bounding box center [201, 132] width 271 height 210
click at [316, 132] on span "View Contact" at bounding box center [307, 131] width 23 height 4
click at [302, 75] on span "View Contact" at bounding box center [307, 74] width 23 height 4
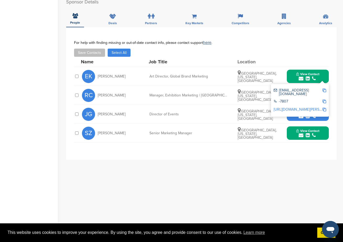
click at [323, 90] on img at bounding box center [325, 91] width 4 height 4
click at [315, 76] on icon "submit" at bounding box center [314, 78] width 4 height 5
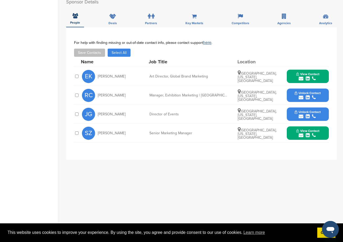
click at [309, 72] on button "View Contact" at bounding box center [308, 77] width 36 height 16
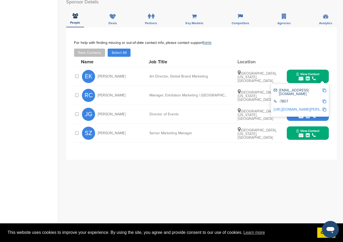
click at [323, 91] on img at bounding box center [325, 91] width 4 height 4
click at [324, 89] on img at bounding box center [325, 91] width 4 height 4
click at [305, 134] on div "submit" at bounding box center [307, 135] width 23 height 5
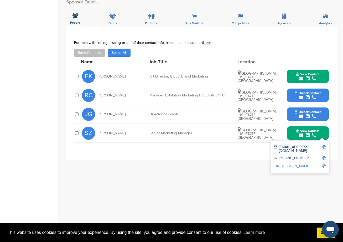
click at [326, 147] on img at bounding box center [325, 147] width 4 height 4
click at [116, 201] on div "**********" at bounding box center [201, 132] width 271 height 210
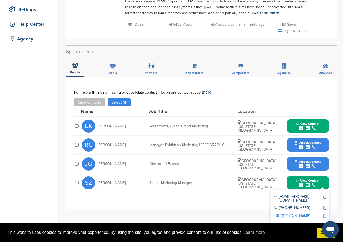
scroll to position [53, 0]
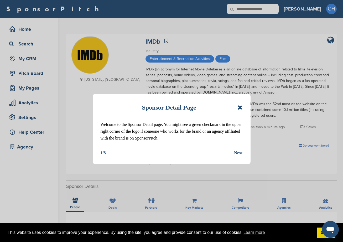
click at [241, 107] on icon at bounding box center [240, 107] width 5 height 6
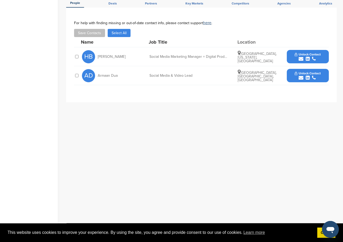
scroll to position [210, 0]
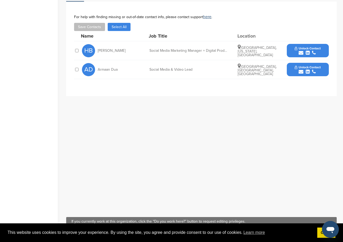
click at [305, 48] on span "Unlock Contact" at bounding box center [308, 49] width 26 height 4
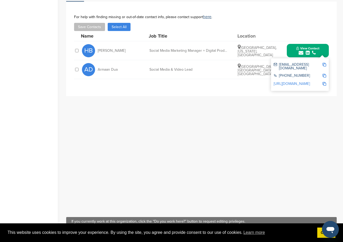
click at [325, 63] on img at bounding box center [325, 65] width 4 height 4
click at [211, 157] on div "**********" at bounding box center [201, 107] width 271 height 210
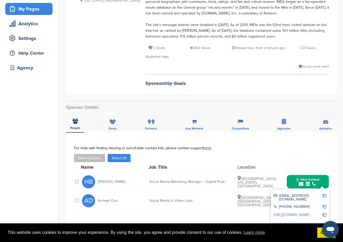
scroll to position [79, 0]
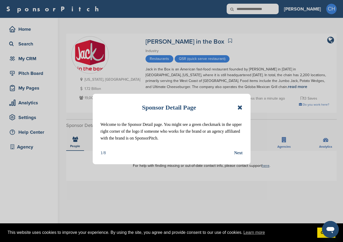
click at [239, 108] on icon at bounding box center [240, 107] width 5 height 6
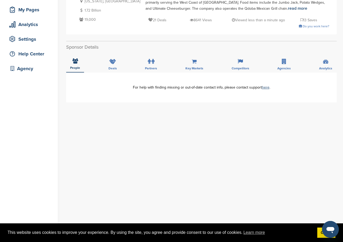
scroll to position [79, 0]
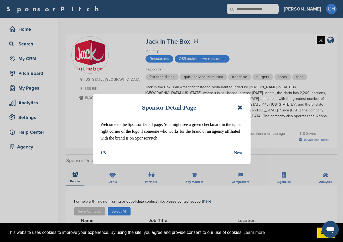
click at [241, 108] on icon at bounding box center [240, 107] width 5 height 6
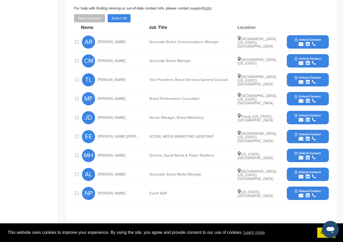
scroll to position [184, 0]
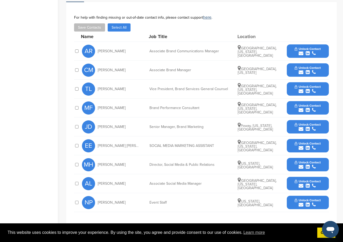
click at [209, 34] on div "Job Title" at bounding box center [188, 36] width 79 height 5
click at [306, 127] on icon "submit" at bounding box center [308, 129] width 4 height 5
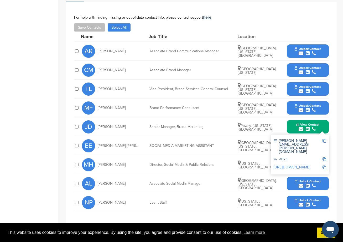
click at [323, 139] on img at bounding box center [325, 141] width 4 height 4
click at [295, 165] on link "[URL][DOMAIN_NAME]" at bounding box center [292, 167] width 36 height 4
click at [121, 68] on span "[PERSON_NAME]" at bounding box center [112, 70] width 28 height 4
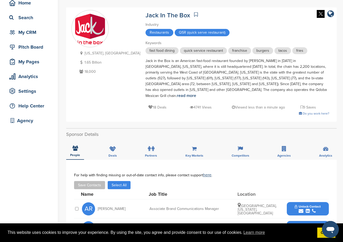
scroll to position [0, 0]
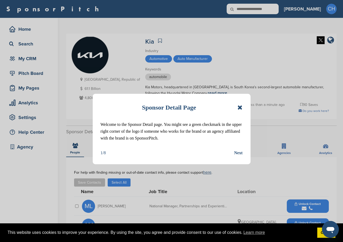
click at [241, 106] on icon at bounding box center [240, 107] width 5 height 6
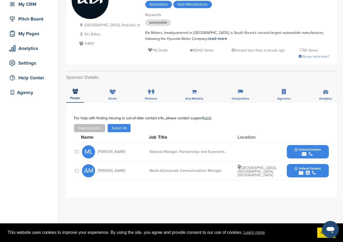
scroll to position [79, 0]
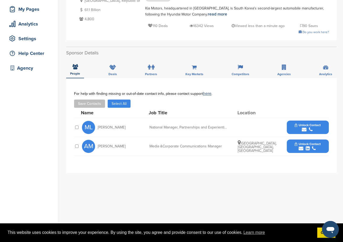
click at [310, 129] on icon "submit" at bounding box center [311, 129] width 4 height 5
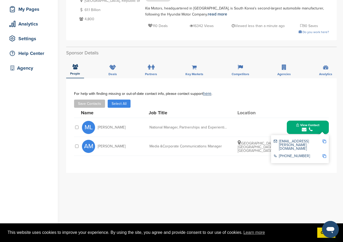
click at [326, 141] on img at bounding box center [325, 142] width 4 height 4
click at [129, 42] on div "**********" at bounding box center [201, 141] width 271 height 373
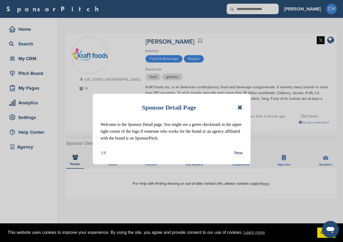
click at [240, 106] on icon at bounding box center [240, 107] width 5 height 6
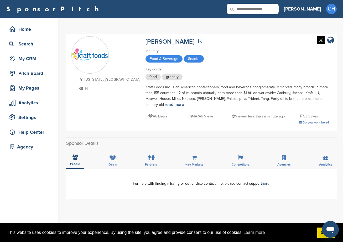
click at [218, 62] on div "Food & Beverage Snacks" at bounding box center [238, 59] width 184 height 9
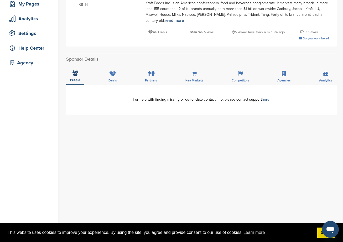
scroll to position [105, 0]
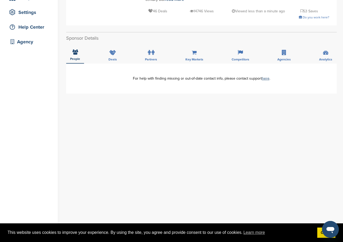
drag, startPoint x: 175, startPoint y: 217, endPoint x: 154, endPoint y: 168, distance: 53.1
click at [175, 217] on div "**********" at bounding box center [201, 169] width 271 height 210
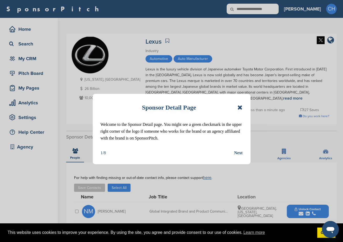
click at [243, 107] on div "Sponsor Detail Page Welcome to the Sponsor Detail page. You might see a green c…" at bounding box center [172, 129] width 158 height 70
click at [240, 107] on icon at bounding box center [240, 107] width 5 height 6
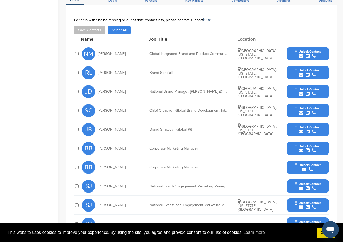
scroll to position [184, 0]
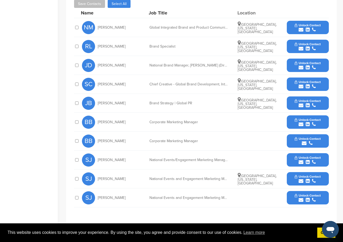
click at [314, 175] on span "Unlock Contact" at bounding box center [308, 177] width 26 height 4
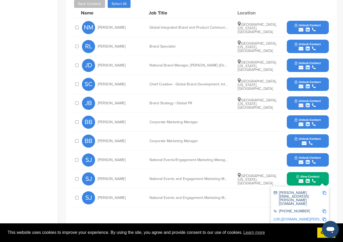
click at [324, 191] on img at bounding box center [325, 193] width 4 height 4
click at [246, 199] on div "SJ Steve Jett National Events and Engagement Marketing Manager Unlock Contact" at bounding box center [205, 197] width 247 height 19
click at [309, 179] on icon "submit" at bounding box center [308, 181] width 4 height 5
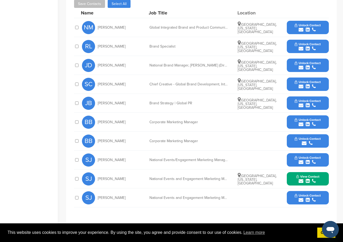
click at [312, 20] on button "Unlock Contact" at bounding box center [308, 28] width 39 height 16
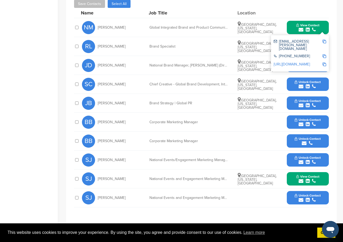
click at [325, 40] on img at bounding box center [325, 42] width 4 height 4
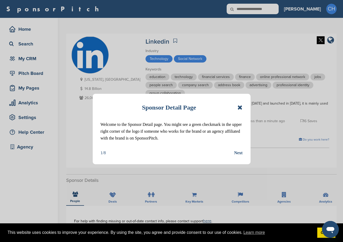
click at [243, 106] on icon at bounding box center [240, 107] width 5 height 6
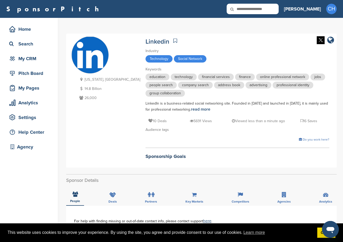
click at [178, 148] on div "Sponsorship Goals" at bounding box center [238, 154] width 184 height 12
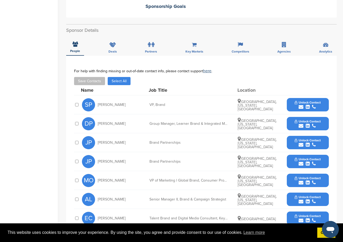
scroll to position [158, 0]
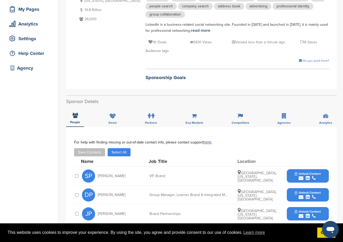
click at [166, 97] on div "**********" at bounding box center [201, 234] width 271 height 278
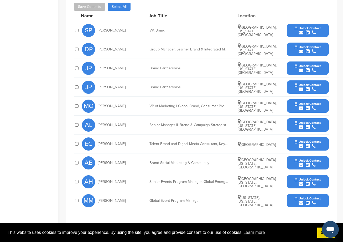
scroll to position [237, 0]
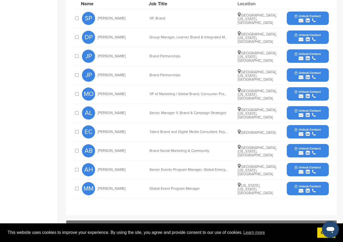
click at [303, 53] on span "Unlock Contact" at bounding box center [308, 54] width 26 height 4
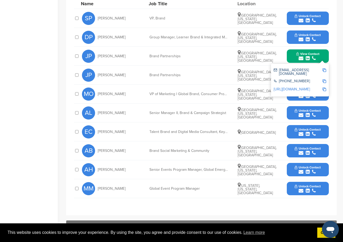
click at [325, 70] on img at bounding box center [325, 70] width 4 height 4
drag, startPoint x: 126, startPoint y: 50, endPoint x: 133, endPoint y: 58, distance: 10.1
click at [126, 50] on div "JP Jenny Park" at bounding box center [111, 56] width 58 height 13
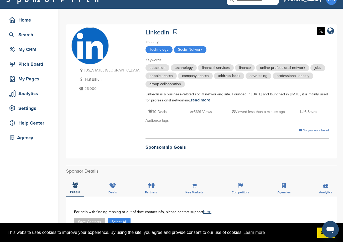
scroll to position [0, 0]
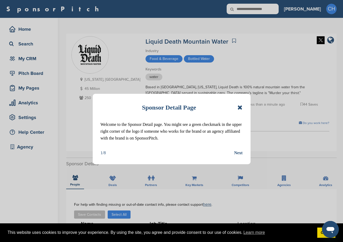
click at [240, 106] on icon at bounding box center [240, 107] width 5 height 6
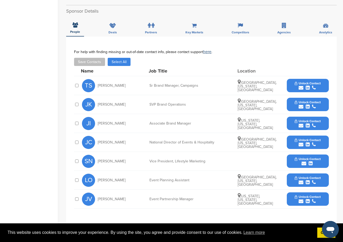
scroll to position [158, 0]
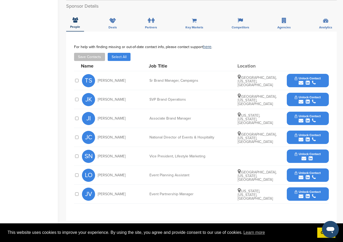
click at [184, 62] on div "Name Job Title Location" at bounding box center [205, 66] width 248 height 10
click at [302, 192] on span "Unlock Contact" at bounding box center [308, 192] width 26 height 4
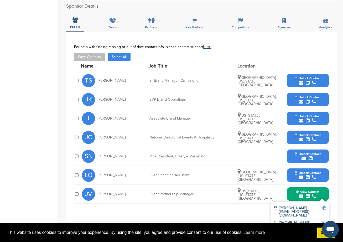
click at [324, 209] on img at bounding box center [325, 208] width 4 height 4
click at [325, 207] on img at bounding box center [325, 208] width 4 height 4
click at [178, 41] on div "**********" at bounding box center [201, 126] width 271 height 189
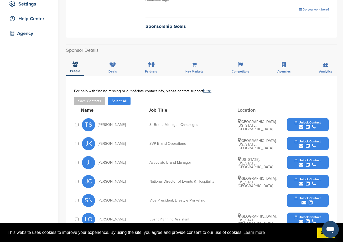
scroll to position [53, 0]
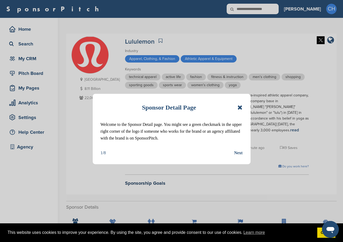
click at [240, 109] on icon at bounding box center [240, 107] width 5 height 6
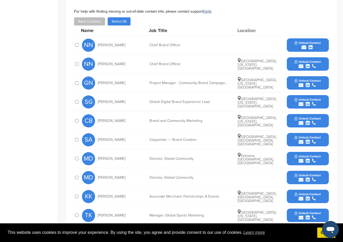
scroll to position [263, 0]
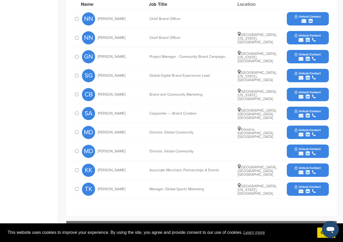
click at [307, 94] on icon "submit" at bounding box center [308, 96] width 4 height 5
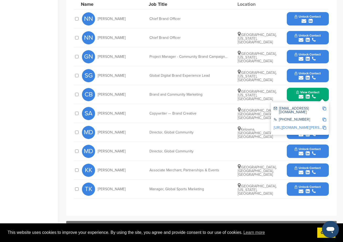
click at [323, 107] on img at bounding box center [325, 109] width 4 height 4
click at [128, 47] on div "GN [PERSON_NAME] Project Manager - Community Brand Campaigns, [GEOGRAPHIC_DATA]…" at bounding box center [205, 56] width 247 height 19
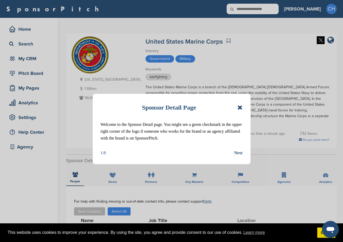
click at [239, 106] on icon at bounding box center [240, 107] width 5 height 6
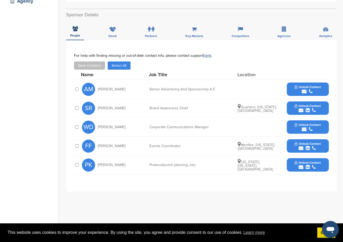
scroll to position [158, 0]
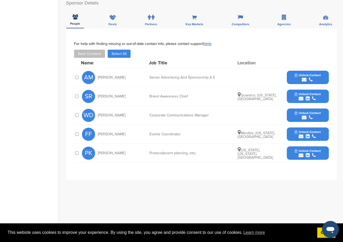
click at [300, 73] on span "Unlock Contact" at bounding box center [308, 75] width 26 height 4
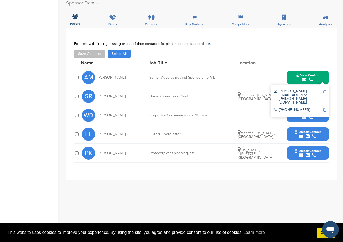
click at [324, 90] on img at bounding box center [325, 92] width 4 height 4
drag, startPoint x: 170, startPoint y: 208, endPoint x: 168, endPoint y: 145, distance: 63.1
click at [169, 198] on div "**********" at bounding box center [201, 133] width 271 height 210
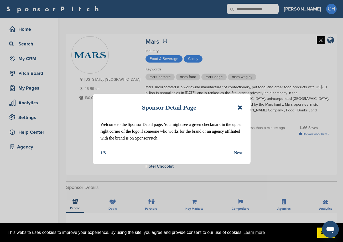
click at [242, 105] on icon at bounding box center [240, 107] width 5 height 6
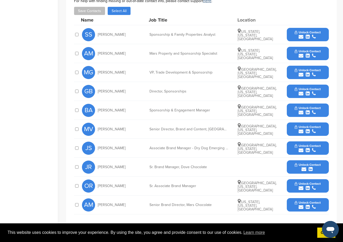
scroll to position [237, 0]
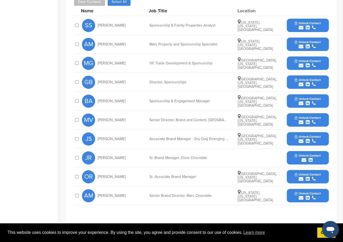
click at [301, 78] on span "Unlock Contact" at bounding box center [308, 80] width 26 height 4
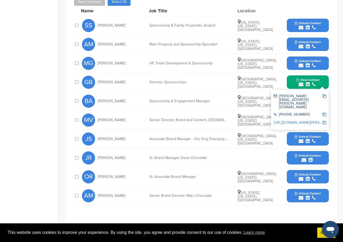
click at [323, 94] on img at bounding box center [325, 96] width 4 height 4
click at [157, 81] on div "GB [PERSON_NAME] Director, Sponsorships [GEOGRAPHIC_DATA], [US_STATE], [GEOGRAP…" at bounding box center [205, 82] width 247 height 19
click at [25, 154] on div "Home Search My CRM Pitch Board My Pages Analytics Settings Help Center Agency" at bounding box center [29, 27] width 58 height 492
click at [43, 105] on div "Home Search My CRM Pitch Board My Pages Analytics Settings Help Center Agency" at bounding box center [29, 27] width 58 height 492
click at [297, 78] on span "View Contact" at bounding box center [307, 80] width 23 height 4
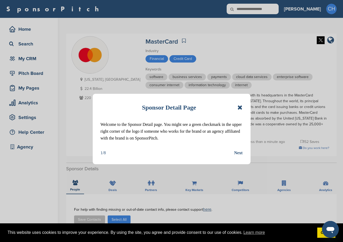
click at [239, 106] on icon at bounding box center [240, 107] width 5 height 6
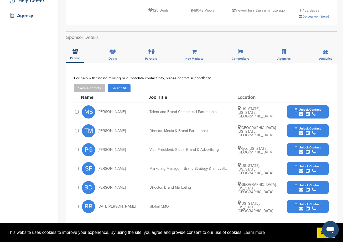
scroll to position [158, 0]
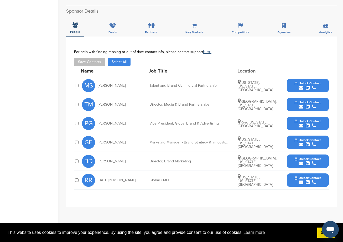
click at [310, 101] on span "Unlock Contact" at bounding box center [308, 102] width 26 height 4
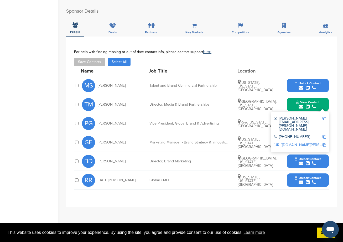
click at [323, 119] on img at bounding box center [325, 119] width 4 height 4
click at [234, 58] on div "Save Contacts Select All" at bounding box center [201, 62] width 255 height 8
click at [305, 101] on span "View Contact" at bounding box center [307, 102] width 23 height 4
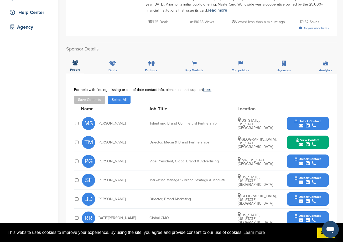
scroll to position [131, 0]
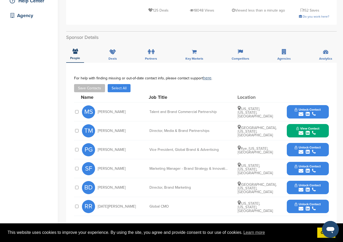
click at [291, 85] on div "Save Contacts Select All" at bounding box center [201, 88] width 255 height 8
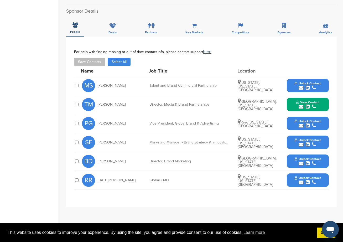
click at [206, 62] on div "Save Contacts Select All" at bounding box center [201, 62] width 255 height 8
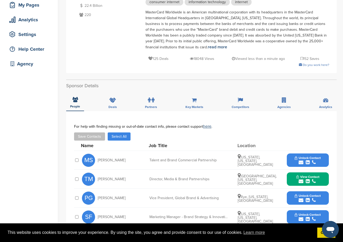
scroll to position [0, 0]
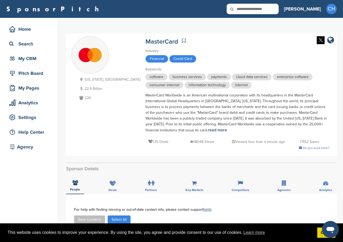
drag, startPoint x: 252, startPoint y: 50, endPoint x: 194, endPoint y: 50, distance: 57.8
click at [252, 50] on div "Industry" at bounding box center [238, 51] width 184 height 6
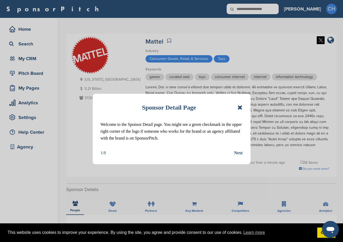
click at [239, 107] on icon at bounding box center [240, 107] width 5 height 6
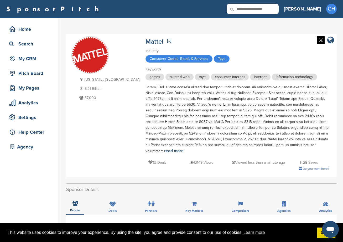
click at [113, 75] on div "[US_STATE], [GEOGRAPHIC_DATA] 5.21 Billion 37,000 Mattel Industry Consumer Good…" at bounding box center [201, 105] width 260 height 138
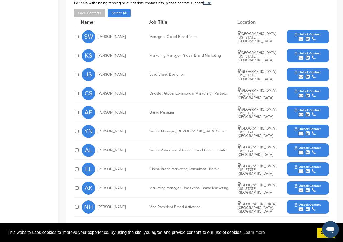
scroll to position [237, 0]
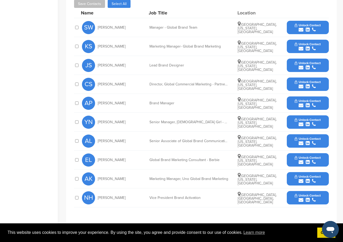
click at [311, 42] on span "Unlock Contact" at bounding box center [308, 44] width 26 height 4
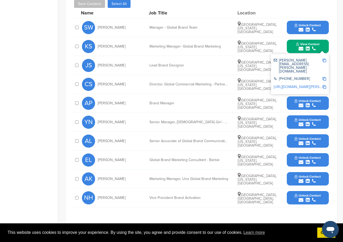
click at [326, 59] on img at bounding box center [325, 61] width 4 height 4
click at [187, 151] on div "EL Erica Lenard Global Brand Marketing Consultant - Barbie Los Angeles, Califor…" at bounding box center [205, 160] width 247 height 19
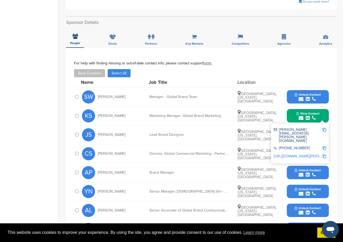
scroll to position [184, 0]
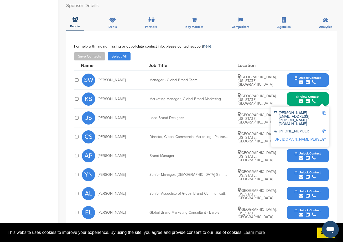
click at [301, 137] on link "http://www.linkedin.com/in/kelsey-shea-a0793817" at bounding box center [306, 139] width 64 height 4
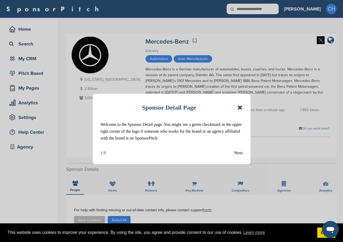
click at [241, 107] on icon at bounding box center [240, 107] width 5 height 6
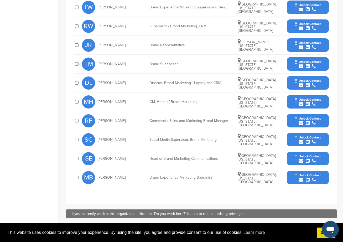
scroll to position [210, 0]
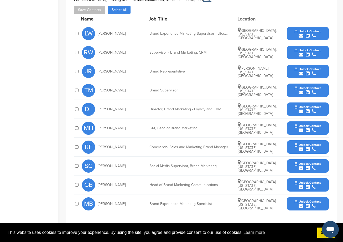
click at [310, 124] on span "Unlock Contact" at bounding box center [308, 126] width 26 height 4
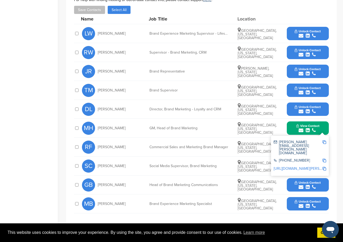
click at [318, 166] on link "[URL][DOMAIN_NAME][PERSON_NAME]" at bounding box center [306, 168] width 64 height 4
click at [325, 142] on img at bounding box center [325, 142] width 4 height 4
drag, startPoint x: 168, startPoint y: 15, endPoint x: 140, endPoint y: 10, distance: 28.9
click at [168, 15] on div "Name Job Title Location" at bounding box center [205, 19] width 248 height 10
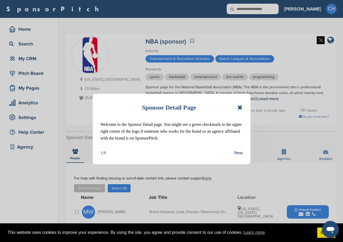
click at [240, 108] on icon at bounding box center [240, 107] width 5 height 6
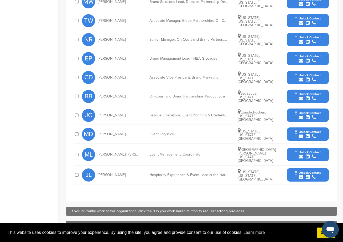
scroll to position [184, 0]
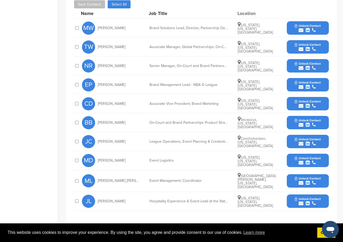
click at [305, 26] on span "Unlock Contact" at bounding box center [308, 26] width 26 height 4
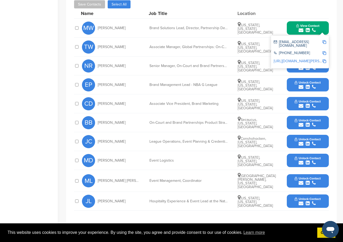
click at [323, 42] on img at bounding box center [325, 42] width 4 height 4
click at [188, 14] on div "Job Title" at bounding box center [188, 13] width 79 height 5
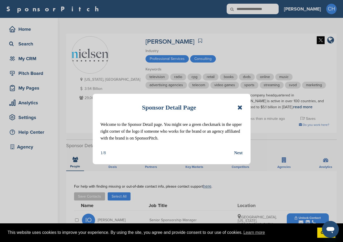
click at [239, 107] on icon at bounding box center [240, 107] width 5 height 6
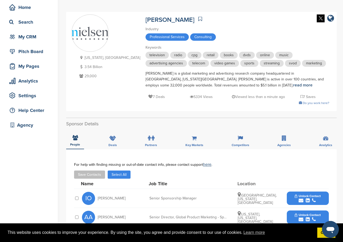
scroll to position [79, 0]
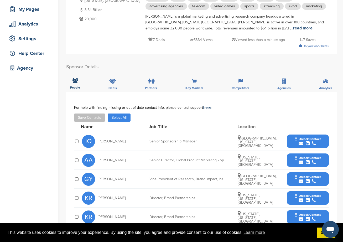
click at [206, 115] on div "Save Contacts Select All" at bounding box center [201, 118] width 255 height 8
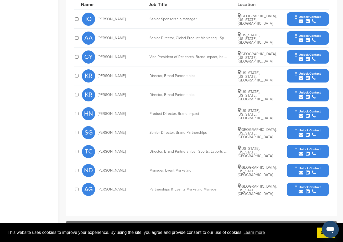
scroll to position [210, 0]
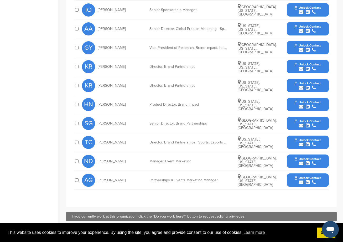
click at [295, 118] on button "Unlock Contact" at bounding box center [308, 124] width 39 height 16
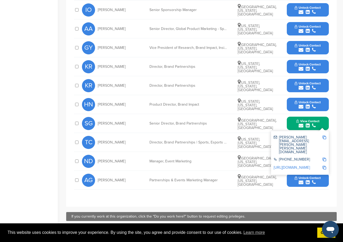
click at [324, 137] on img at bounding box center [325, 138] width 4 height 4
click at [323, 137] on img at bounding box center [325, 138] width 4 height 4
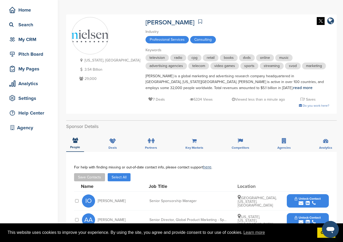
scroll to position [0, 0]
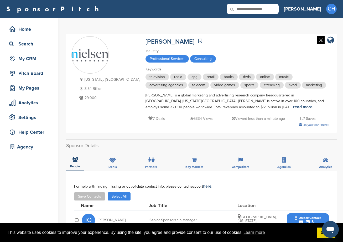
click at [126, 18] on div "SponsorPitch Home Search My CRM Pitch Board My Pages Analytics Settings Help Ce…" at bounding box center [171, 9] width 343 height 18
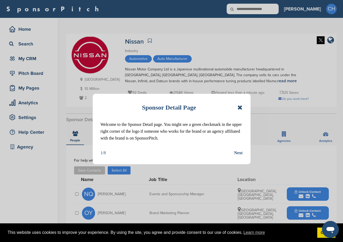
click at [237, 107] on div "Sponsor Detail Page" at bounding box center [172, 108] width 142 height 12
click at [239, 106] on icon at bounding box center [240, 107] width 5 height 6
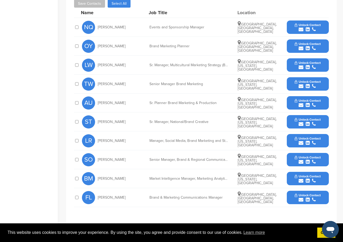
scroll to position [158, 0]
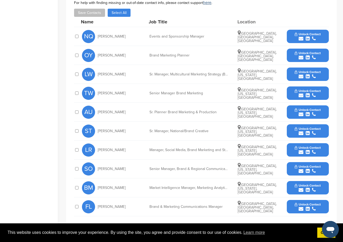
click at [316, 33] on span "Unlock Contact" at bounding box center [308, 34] width 26 height 4
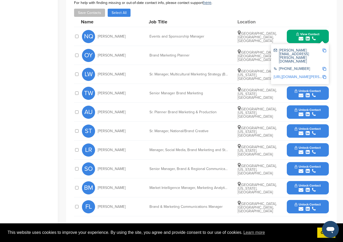
click at [323, 50] on img at bounding box center [325, 51] width 4 height 4
click at [144, 25] on div "Name Job Title Location" at bounding box center [205, 22] width 248 height 10
click at [294, 75] on link "http://www.linkedin.com/in/nathalie-quesnel-0a13244" at bounding box center [306, 77] width 64 height 4
click at [204, 48] on div "OY Oz Yucel Brand Marketing Planner Toronto, Ontario, Canada Unlock Contact" at bounding box center [205, 55] width 247 height 19
click at [212, 79] on div "LW Lanae Williamson Sr. Manager, Multicultural Marketing Strategy (Brand + DEI …" at bounding box center [205, 74] width 247 height 19
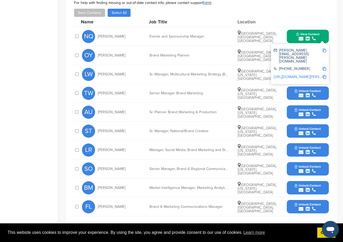
click at [331, 70] on div "**********" at bounding box center [201, 110] width 271 height 246
click at [315, 79] on button "Unlock Contact" at bounding box center [308, 74] width 39 height 16
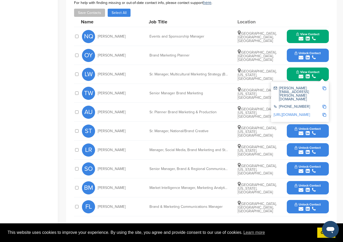
click at [323, 88] on img at bounding box center [325, 88] width 4 height 4
click link "http://www.linkedin.com/in/lanaejackson"
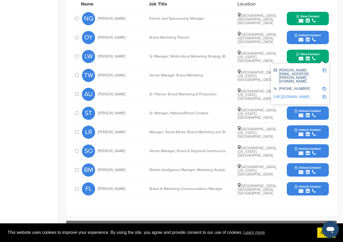
scroll to position [184, 0]
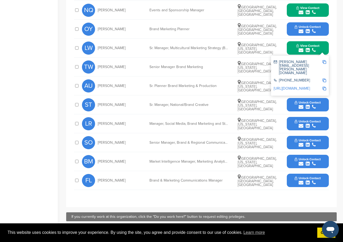
click icon "submit"
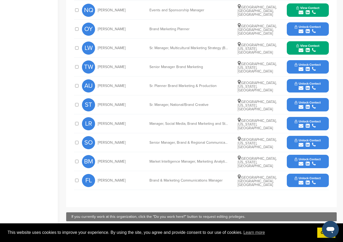
click icon "submit"
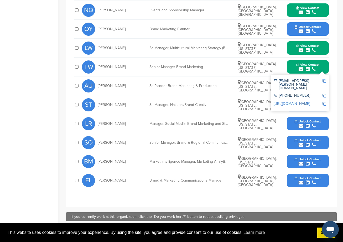
click img
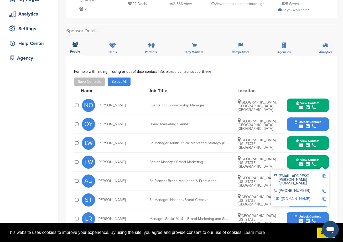
scroll to position [26, 0]
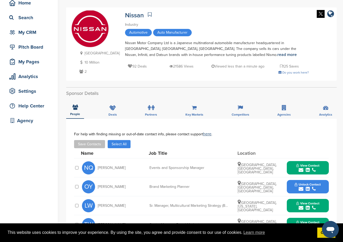
drag, startPoint x: 142, startPoint y: 17, endPoint x: 87, endPoint y: 2, distance: 56.7
click link
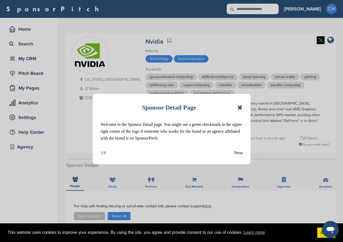
click at [240, 106] on icon at bounding box center [240, 107] width 5 height 6
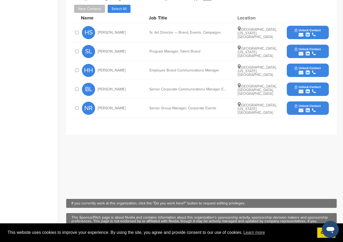
scroll to position [210, 0]
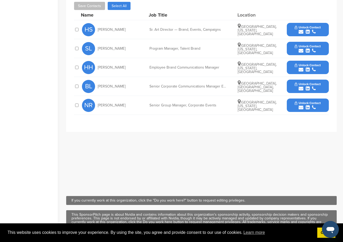
click at [309, 28] on span "Unlock Contact" at bounding box center [308, 27] width 26 height 4
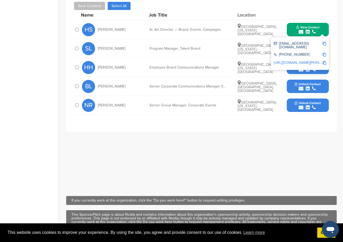
click at [325, 42] on img at bounding box center [325, 44] width 4 height 4
drag, startPoint x: 167, startPoint y: 139, endPoint x: 70, endPoint y: 67, distance: 121.0
click at [167, 139] on div "**********" at bounding box center [201, 86] width 271 height 210
click at [321, 60] on link "[URL][DOMAIN_NAME][PERSON_NAME]" at bounding box center [306, 62] width 64 height 4
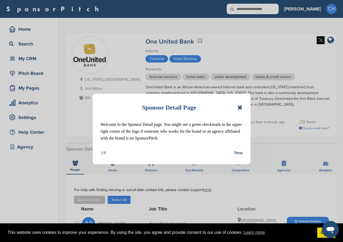
click at [238, 107] on icon at bounding box center [240, 107] width 5 height 6
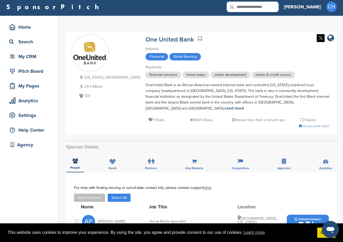
scroll to position [131, 0]
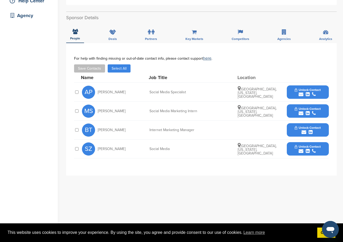
click at [299, 126] on span "Unlock Contact" at bounding box center [308, 128] width 26 height 4
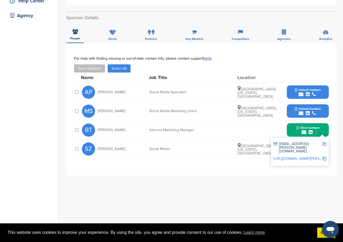
click at [324, 142] on img at bounding box center [325, 144] width 4 height 4
click at [304, 156] on link "https://www.linkedin.com/in/ben-thompson-34455b13" at bounding box center [306, 158] width 64 height 4
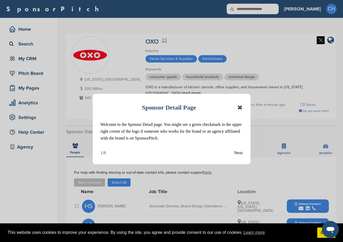
click at [238, 107] on icon at bounding box center [240, 107] width 5 height 6
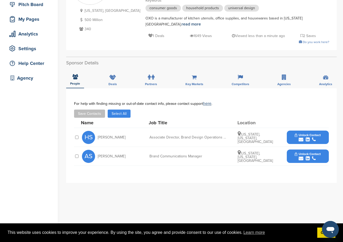
scroll to position [105, 0]
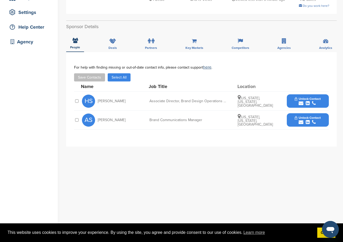
click at [299, 101] on icon "submit" at bounding box center [301, 103] width 5 height 5
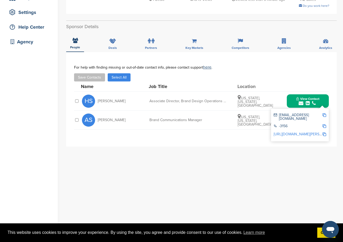
click at [326, 113] on img at bounding box center [325, 115] width 4 height 4
click at [198, 212] on div "**********" at bounding box center [201, 157] width 271 height 210
click at [200, 171] on div "**********" at bounding box center [201, 157] width 271 height 210
click at [295, 96] on button "View Contact" at bounding box center [308, 101] width 36 height 16
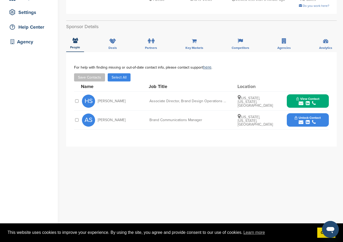
click at [300, 116] on span "Unlock Contact" at bounding box center [308, 118] width 26 height 4
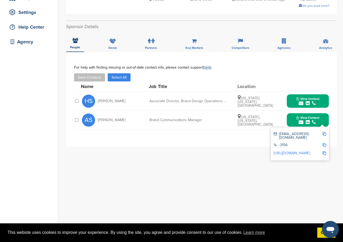
click at [325, 132] on img at bounding box center [325, 134] width 4 height 4
click at [88, 161] on div "**********" at bounding box center [201, 157] width 271 height 210
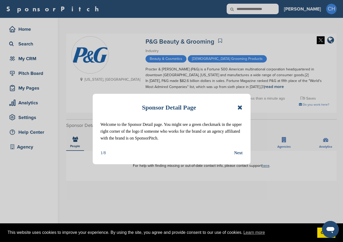
click at [241, 107] on icon at bounding box center [240, 107] width 5 height 6
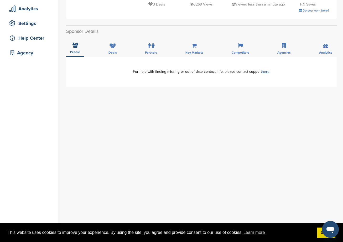
scroll to position [105, 0]
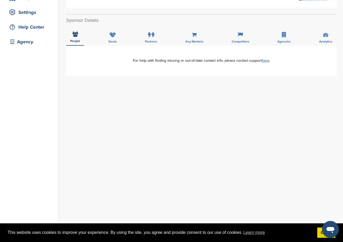
click at [177, 116] on div "**********" at bounding box center [201, 151] width 271 height 210
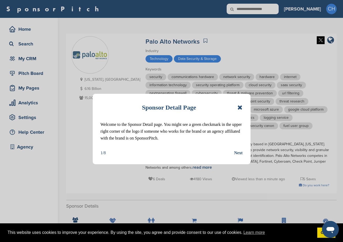
click at [241, 108] on icon at bounding box center [240, 107] width 5 height 6
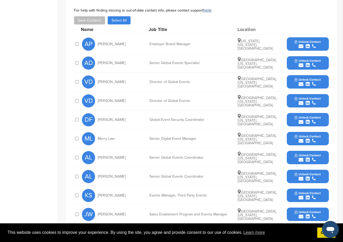
scroll to position [263, 0]
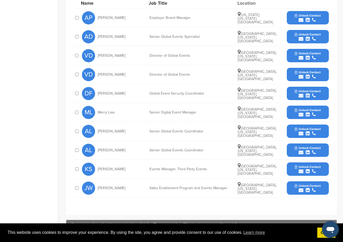
click at [304, 182] on button "Unlock Contact" at bounding box center [308, 188] width 39 height 16
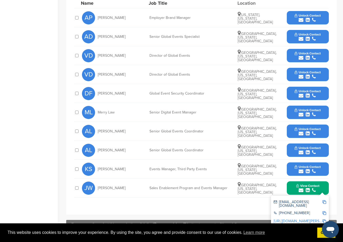
click at [323, 201] on img at bounding box center [325, 202] width 4 height 4
click at [238, 8] on div "Name Job Title Location" at bounding box center [205, 3] width 248 height 10
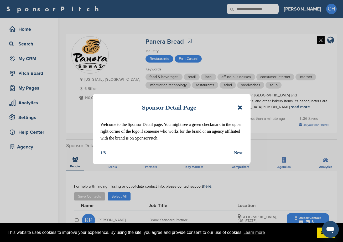
click at [240, 109] on icon at bounding box center [240, 107] width 5 height 6
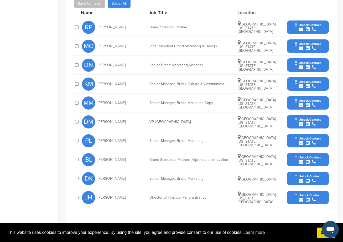
scroll to position [184, 0]
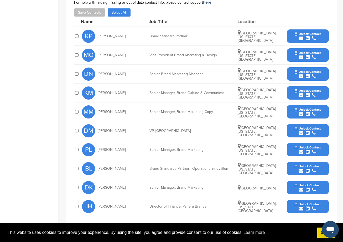
click at [301, 94] on icon "submit" at bounding box center [301, 95] width 5 height 5
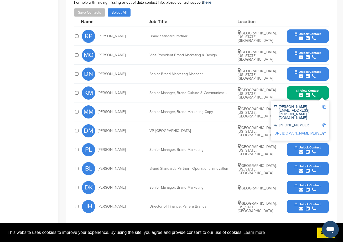
click at [324, 107] on img at bounding box center [325, 107] width 4 height 4
click at [155, 20] on div "Job Title" at bounding box center [188, 21] width 79 height 5
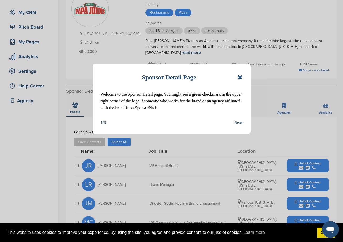
scroll to position [53, 0]
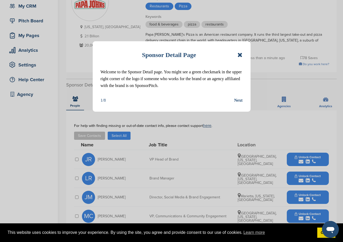
click at [241, 57] on icon at bounding box center [240, 55] width 5 height 6
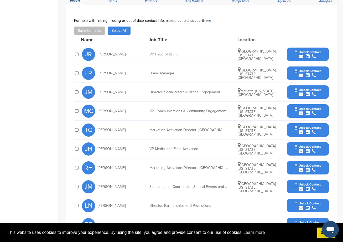
scroll to position [184, 0]
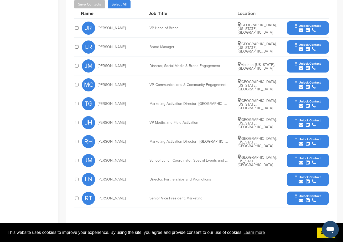
click at [299, 175] on span "Unlock Contact" at bounding box center [308, 177] width 26 height 4
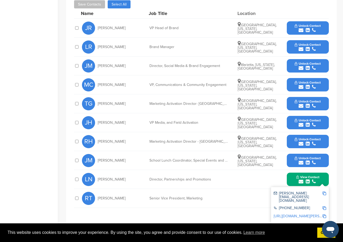
click at [324, 192] on img at bounding box center [325, 194] width 4 height 4
click at [220, 45] on div "Brand Manager" at bounding box center [189, 47] width 79 height 4
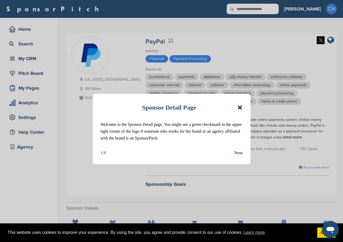
click at [238, 106] on icon at bounding box center [240, 107] width 5 height 6
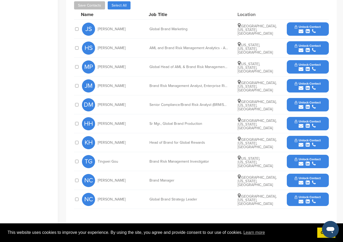
scroll to position [263, 0]
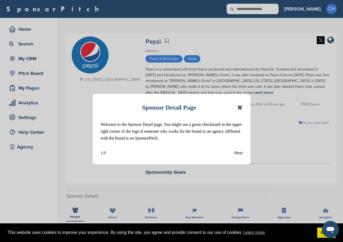
click at [242, 105] on icon at bounding box center [240, 107] width 5 height 6
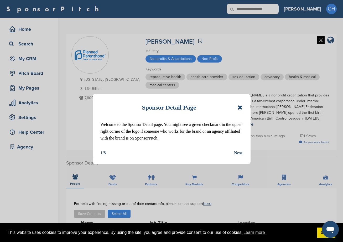
click at [241, 106] on icon at bounding box center [240, 107] width 5 height 6
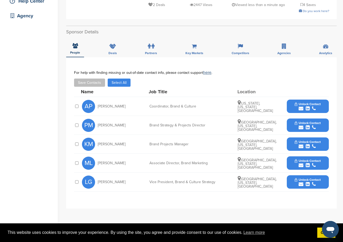
scroll to position [131, 0]
click at [304, 164] on icon "submit" at bounding box center [301, 165] width 5 height 5
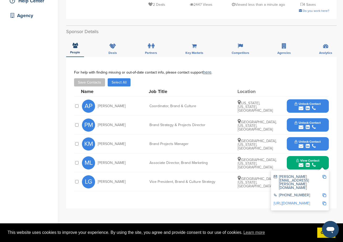
click at [324, 176] on img at bounding box center [325, 177] width 4 height 4
click at [324, 174] on div "melissa.lopez@ppfa.org" at bounding box center [300, 182] width 53 height 18
click at [324, 176] on img at bounding box center [325, 177] width 4 height 4
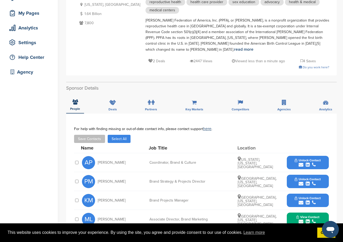
scroll to position [0, 0]
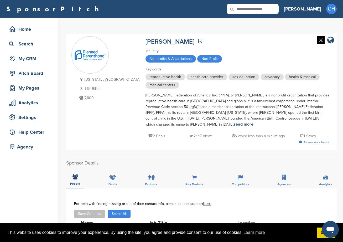
click at [117, 30] on div "Sponsor Detail Page Welcome to the Sponsor Detail page. You might see a green c…" at bounding box center [204, 234] width 277 height 432
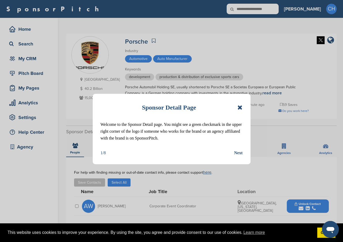
click at [241, 108] on icon at bounding box center [240, 107] width 5 height 6
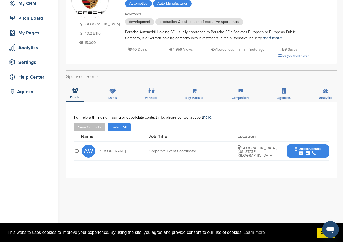
scroll to position [79, 0]
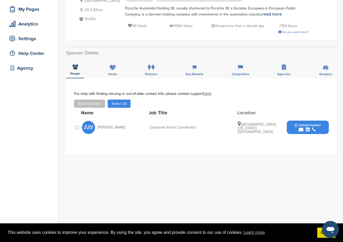
click at [296, 127] on button "Unlock Contact" at bounding box center [308, 128] width 39 height 16
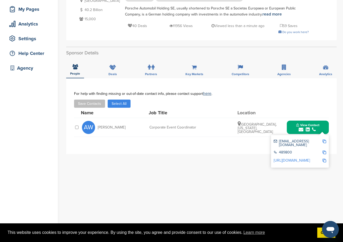
click at [323, 141] on img at bounding box center [325, 142] width 4 height 4
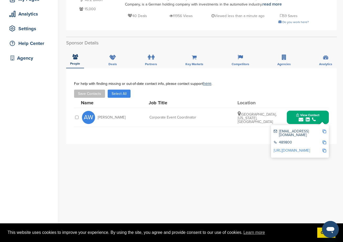
scroll to position [105, 0]
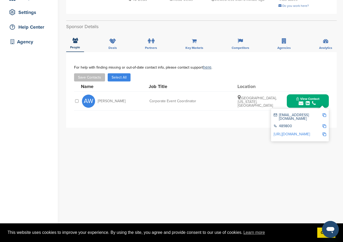
click at [143, 164] on div "**********" at bounding box center [201, 157] width 271 height 210
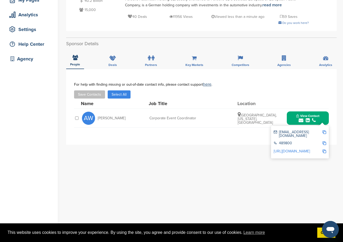
scroll to position [79, 0]
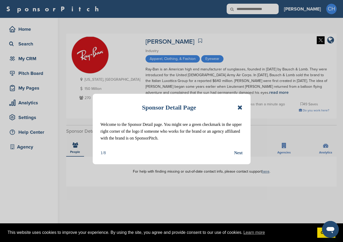
click at [242, 104] on icon at bounding box center [240, 107] width 5 height 6
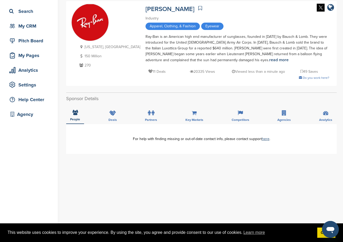
scroll to position [79, 0]
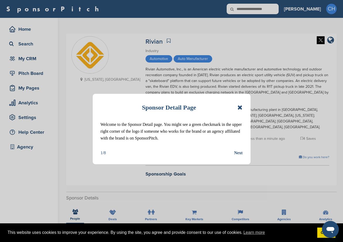
click at [241, 106] on icon at bounding box center [240, 107] width 5 height 6
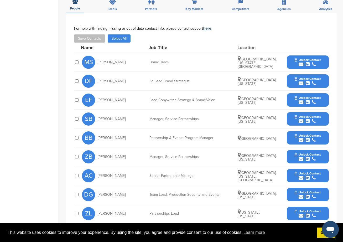
scroll to position [237, 0]
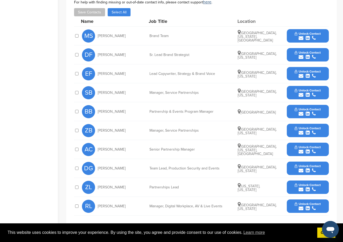
click at [171, 121] on div "ZB [PERSON_NAME] Manager, Service Partnerships [GEOGRAPHIC_DATA], [US_STATE] Un…" at bounding box center [205, 130] width 247 height 19
click at [299, 111] on div "submit" at bounding box center [308, 113] width 26 height 5
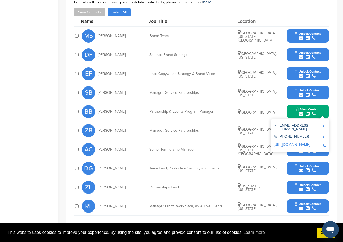
click at [324, 124] on img at bounding box center [325, 126] width 4 height 4
click at [182, 186] on div "Partnerships Lead" at bounding box center [189, 188] width 79 height 4
click at [308, 179] on button "Unlock Contact" at bounding box center [308, 187] width 39 height 16
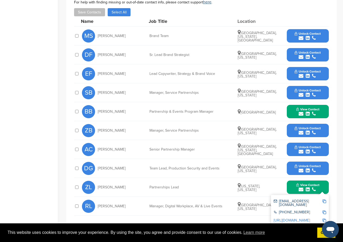
click at [325, 199] on img at bounding box center [325, 201] width 4 height 4
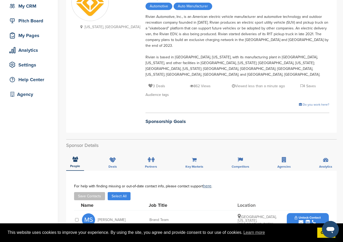
drag, startPoint x: 127, startPoint y: 23, endPoint x: 101, endPoint y: 11, distance: 27.9
click at [146, 23] on div "Rivian Automotive, Inc., is an American electric vehicle manufacturer and autom…" at bounding box center [238, 46] width 184 height 64
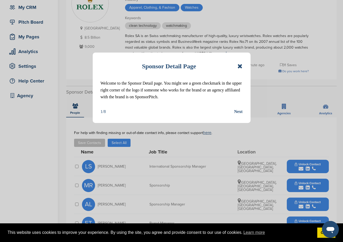
scroll to position [53, 0]
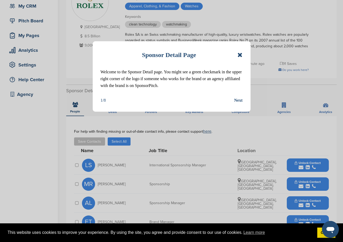
click at [239, 55] on icon at bounding box center [240, 55] width 5 height 6
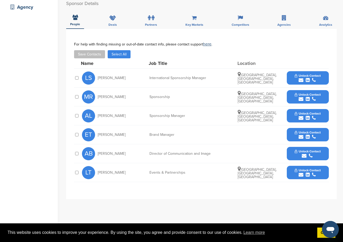
scroll to position [131, 0]
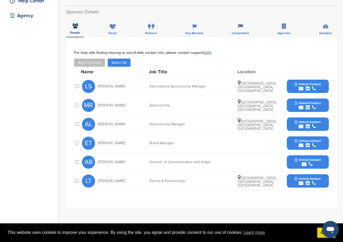
click at [297, 124] on button "Unlock Contact" at bounding box center [308, 124] width 39 height 16
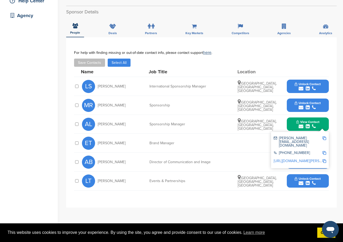
click at [231, 146] on div "ET Ellen T. Brand Manager Unlock Contact" at bounding box center [205, 143] width 247 height 19
click at [301, 86] on icon "submit" at bounding box center [301, 88] width 5 height 5
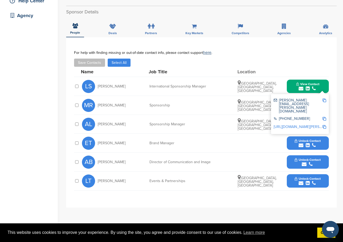
click at [326, 101] on img at bounding box center [325, 101] width 4 height 4
click at [125, 119] on div "AL Arnaud Laborde" at bounding box center [111, 124] width 58 height 13
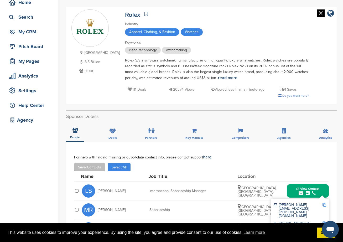
scroll to position [26, 0]
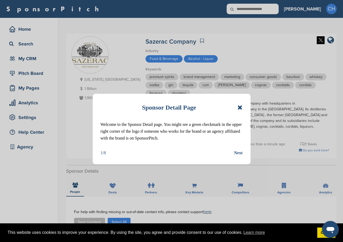
click at [242, 107] on icon at bounding box center [240, 107] width 5 height 6
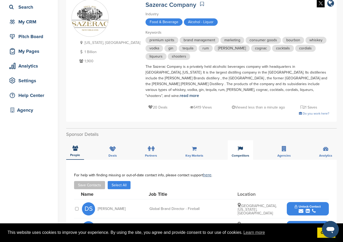
scroll to position [158, 0]
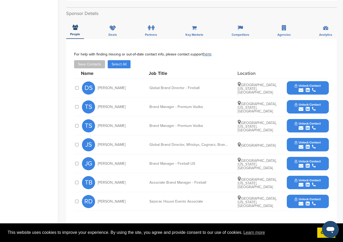
click at [297, 107] on div "submit" at bounding box center [308, 109] width 26 height 5
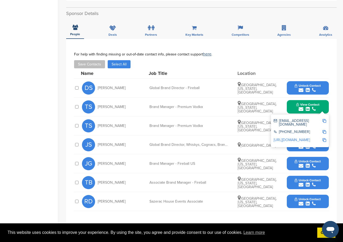
click at [306, 88] on icon "submit" at bounding box center [308, 90] width 4 height 5
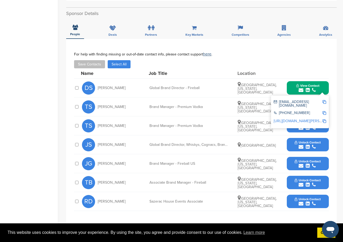
click at [213, 106] on div "TS [PERSON_NAME] Brand Manager - Premium Vodka [GEOGRAPHIC_DATA], [US_STATE], […" at bounding box center [205, 106] width 247 height 19
click at [318, 84] on span "View Contact" at bounding box center [307, 86] width 23 height 4
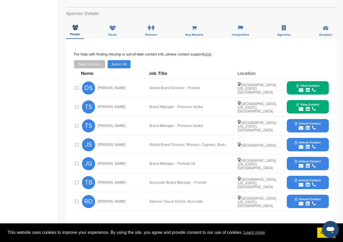
click at [312, 107] on div "submit" at bounding box center [307, 109] width 23 height 5
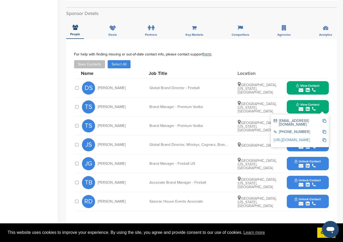
click at [325, 119] on img at bounding box center [325, 121] width 4 height 4
click at [219, 143] on div "JS [PERSON_NAME] Global Brand Director, Whiskys, Cognacs, Brandies, Liqueurs [G…" at bounding box center [205, 144] width 247 height 19
click at [309, 103] on span "View Contact" at bounding box center [307, 105] width 23 height 4
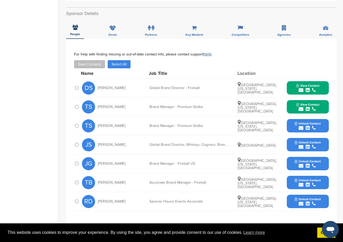
click at [316, 141] on span "Unlock Contact" at bounding box center [308, 143] width 26 height 4
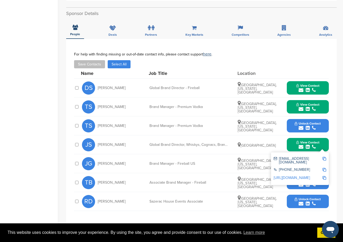
click at [325, 157] on img at bounding box center [325, 159] width 4 height 4
click at [160, 62] on div "Save Contacts Select All" at bounding box center [201, 64] width 255 height 8
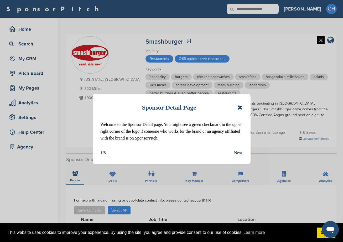
click at [243, 107] on icon at bounding box center [240, 107] width 5 height 6
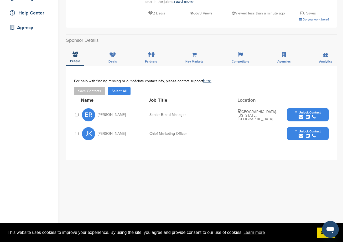
scroll to position [131, 0]
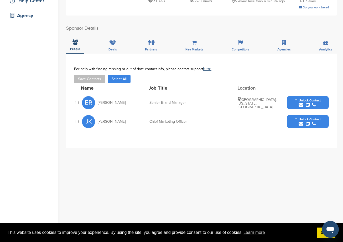
click at [300, 100] on span "Unlock Contact" at bounding box center [308, 101] width 26 height 4
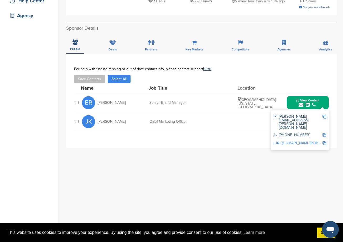
click at [325, 116] on img at bounding box center [325, 117] width 4 height 4
click at [313, 102] on icon "submit" at bounding box center [314, 104] width 4 height 5
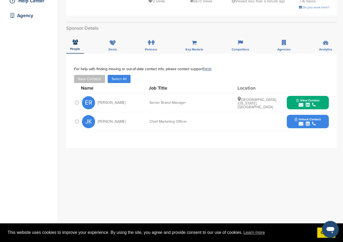
click at [288, 114] on div "JK [PERSON_NAME] Chief Marketing Officer Unlock Contact" at bounding box center [205, 121] width 247 height 19
click at [316, 119] on span "Unlock Contact" at bounding box center [308, 119] width 26 height 4
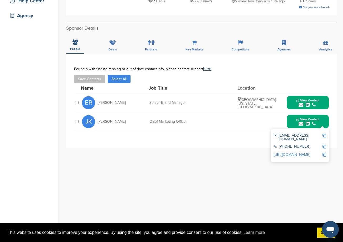
click at [324, 133] on div "[EMAIL_ADDRESS][DOMAIN_NAME]" at bounding box center [300, 137] width 53 height 11
click at [324, 136] on img at bounding box center [325, 136] width 4 height 4
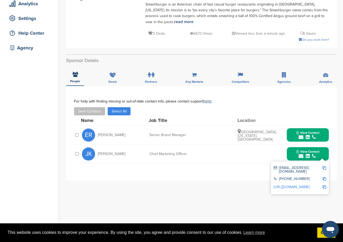
scroll to position [105, 0]
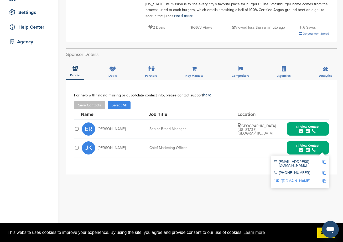
click at [161, 183] on div "**********" at bounding box center [201, 185] width 271 height 210
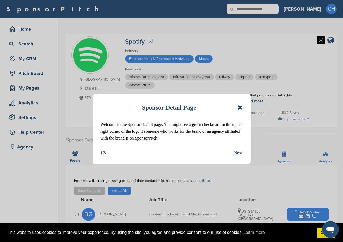
click at [239, 105] on icon at bounding box center [240, 107] width 5 height 6
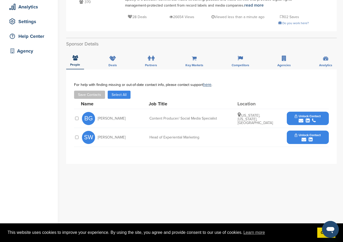
scroll to position [105, 0]
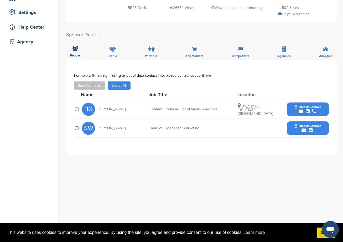
click at [297, 124] on span "Unlock Contact" at bounding box center [308, 126] width 26 height 4
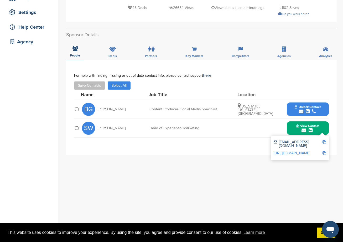
click at [324, 140] on img at bounding box center [325, 142] width 4 height 4
click at [331, 197] on div "**********" at bounding box center [201, 165] width 271 height 210
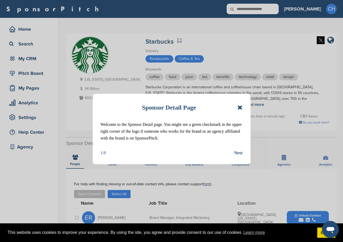
click at [239, 110] on icon at bounding box center [240, 107] width 5 height 6
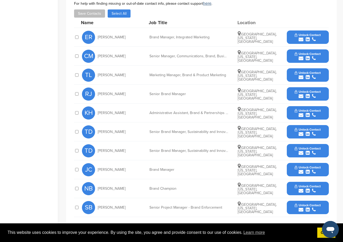
scroll to position [184, 0]
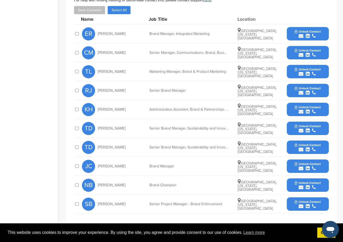
click at [299, 81] on div "RJ Rachel Jackson Senior Brand Manager Renton, Washington, United States Unlock…" at bounding box center [205, 90] width 247 height 19
click at [307, 56] on div "CM Christina Martinez Senior Manager, Communications, Brand, Business Operation…" at bounding box center [205, 52] width 247 height 19
click at [304, 64] on button "Unlock Contact" at bounding box center [308, 72] width 39 height 16
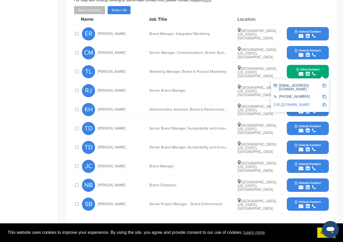
click at [324, 84] on img at bounding box center [325, 86] width 4 height 4
click at [311, 68] on span "View Contact" at bounding box center [307, 70] width 23 height 4
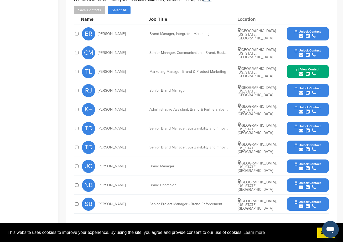
click at [206, 6] on div "Save Contacts Select All" at bounding box center [201, 10] width 255 height 8
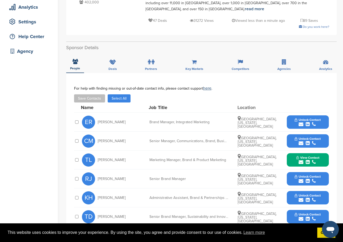
scroll to position [26, 0]
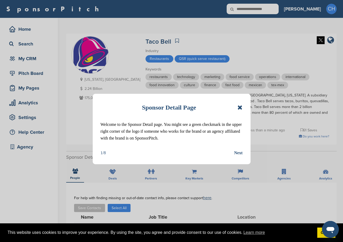
click at [242, 108] on icon at bounding box center [240, 107] width 5 height 6
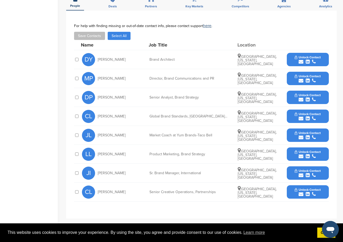
scroll to position [184, 0]
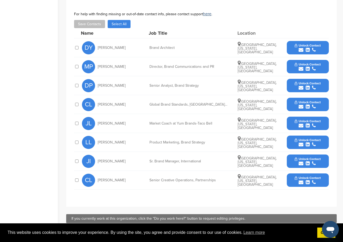
click at [314, 178] on span "Unlock Contact" at bounding box center [308, 178] width 26 height 4
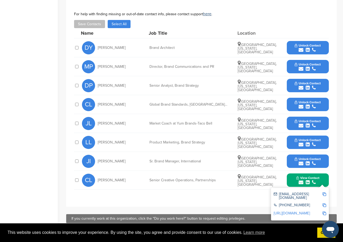
click at [324, 193] on img at bounding box center [325, 194] width 4 height 4
click at [322, 174] on button "View Contact" at bounding box center [308, 180] width 36 height 16
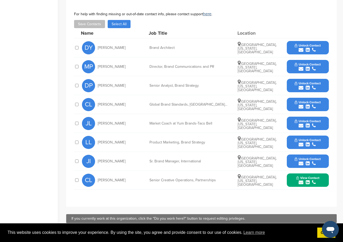
click at [224, 43] on div "DY [PERSON_NAME] Brand Architect [GEOGRAPHIC_DATA], [US_STATE], [GEOGRAPHIC_DAT…" at bounding box center [205, 47] width 247 height 19
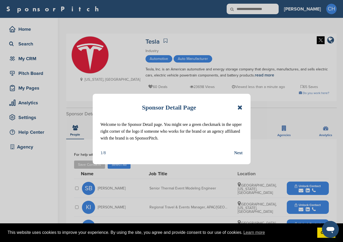
click at [240, 105] on icon at bounding box center [240, 107] width 5 height 6
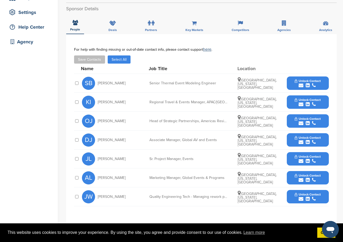
scroll to position [131, 0]
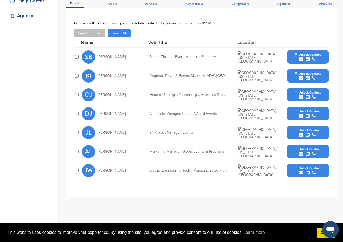
click at [302, 153] on icon "submit" at bounding box center [301, 153] width 5 height 5
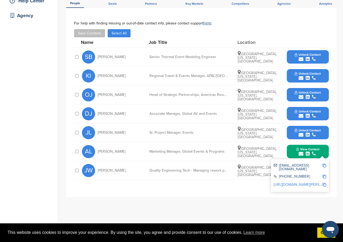
click at [305, 93] on span "Unlock Contact" at bounding box center [308, 93] width 26 height 4
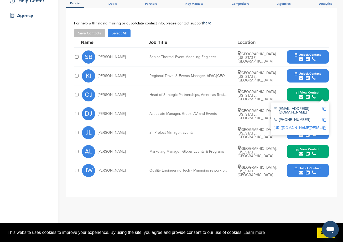
click at [323, 110] on img at bounding box center [325, 109] width 4 height 4
click at [184, 49] on div "SB Serhat Bilyaz Senior Thermal Event Modeling Engineer San Francisco, Californ…" at bounding box center [205, 57] width 247 height 19
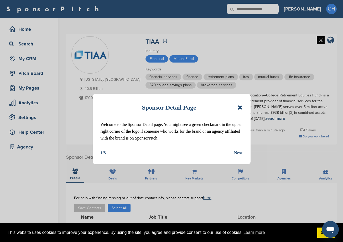
click at [241, 107] on icon at bounding box center [240, 107] width 5 height 6
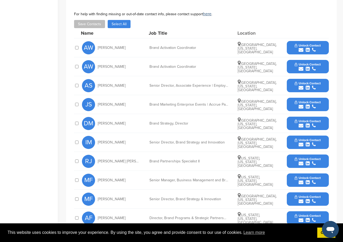
scroll to position [210, 0]
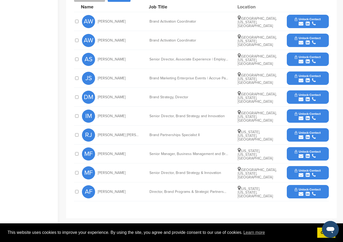
click at [310, 188] on span "Unlock Contact" at bounding box center [308, 190] width 26 height 4
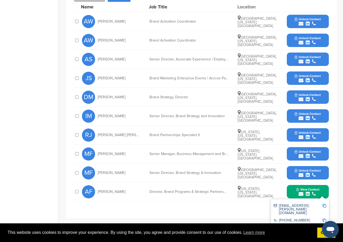
click at [323, 205] on img at bounding box center [325, 206] width 4 height 4
click at [320, 194] on button "View Contact" at bounding box center [308, 192] width 36 height 16
click at [164, 116] on div "Senior Director, Brand Strategy and Innovation" at bounding box center [189, 116] width 79 height 4
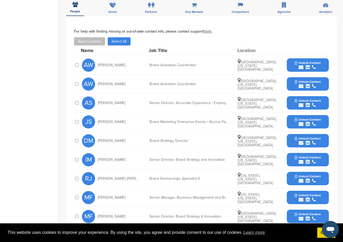
scroll to position [79, 0]
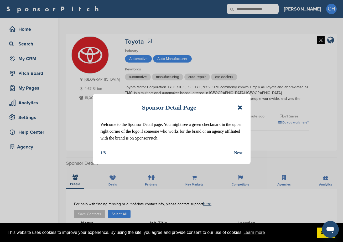
click at [240, 106] on icon at bounding box center [240, 107] width 5 height 6
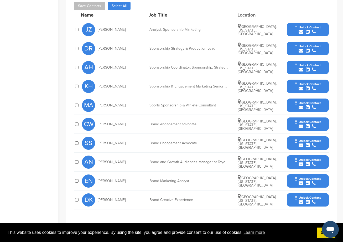
scroll to position [210, 0]
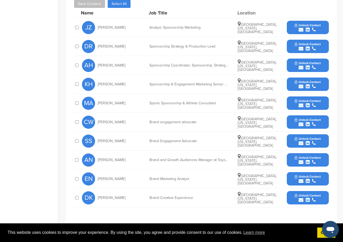
click at [311, 44] on span "Unlock Contact" at bounding box center [308, 44] width 26 height 4
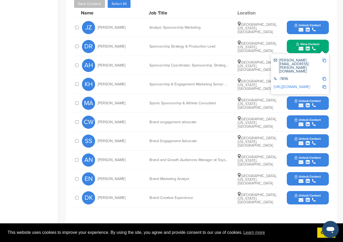
click at [325, 59] on img at bounding box center [325, 61] width 4 height 4
click at [190, 6] on div "Save Contacts Select All" at bounding box center [201, 4] width 255 height 8
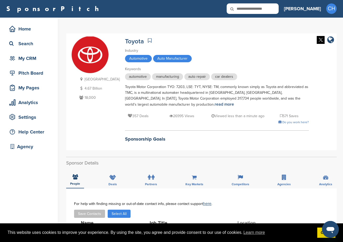
scroll to position [0, 0]
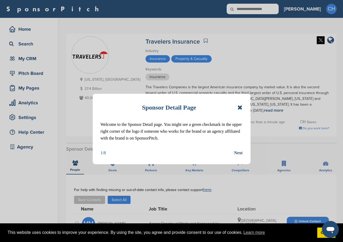
click at [240, 105] on icon at bounding box center [240, 107] width 5 height 6
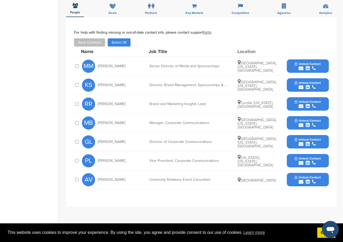
scroll to position [158, 0]
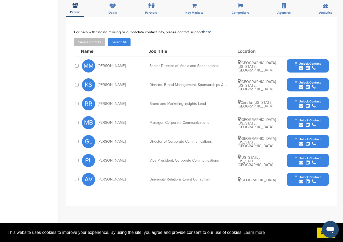
click at [309, 69] on icon "submit" at bounding box center [308, 68] width 4 height 5
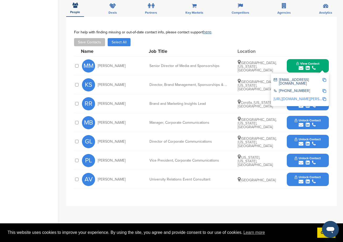
click at [325, 79] on img at bounding box center [325, 80] width 4 height 4
click at [186, 47] on div "Name Job Title Location" at bounding box center [205, 51] width 248 height 10
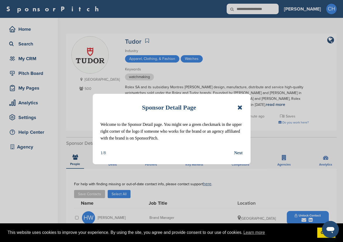
click at [239, 107] on icon at bounding box center [240, 107] width 5 height 6
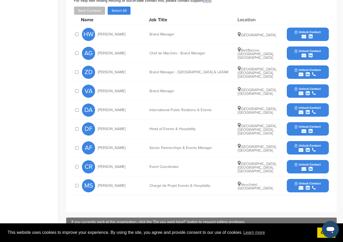
scroll to position [184, 0]
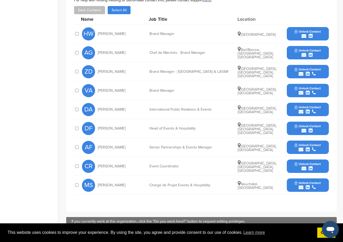
click at [303, 146] on span "Unlock Contact" at bounding box center [308, 145] width 26 height 4
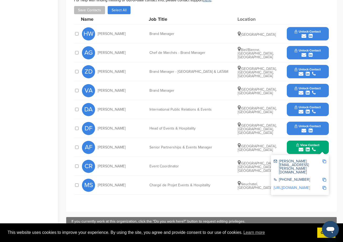
click at [324, 162] on img at bounding box center [325, 162] width 4 height 4
drag, startPoint x: 197, startPoint y: 27, endPoint x: 153, endPoint y: 1, distance: 51.4
click at [197, 27] on div "[PERSON_NAME] Brand Manager [GEOGRAPHIC_DATA] Unlock Contact" at bounding box center [205, 33] width 247 height 19
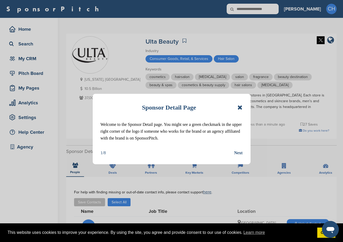
click at [240, 107] on icon at bounding box center [240, 107] width 5 height 6
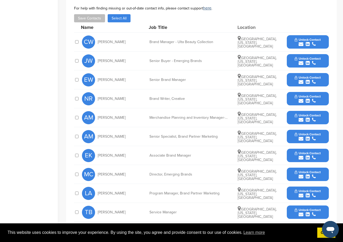
scroll to position [210, 0]
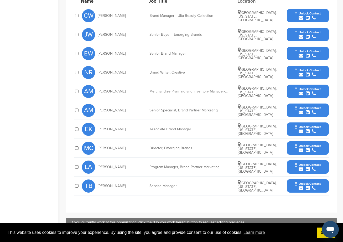
click at [302, 165] on span "Unlock Contact" at bounding box center [308, 165] width 26 height 4
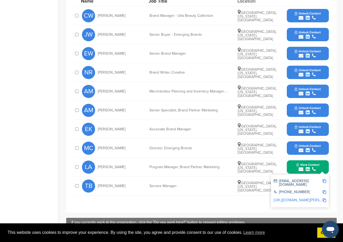
click at [325, 179] on img at bounding box center [325, 181] width 4 height 4
click at [152, 124] on div "EK [PERSON_NAME] Associate Brand Manager [GEOGRAPHIC_DATA], [US_STATE], [GEOGRA…" at bounding box center [205, 129] width 247 height 19
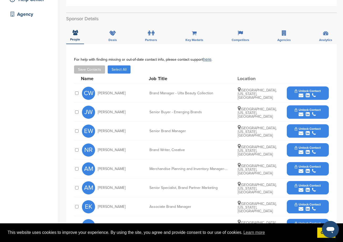
scroll to position [53, 0]
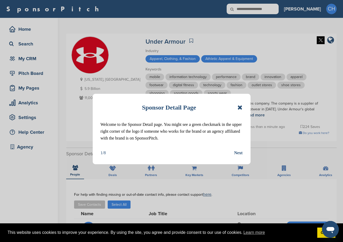
click at [240, 106] on icon at bounding box center [240, 107] width 5 height 6
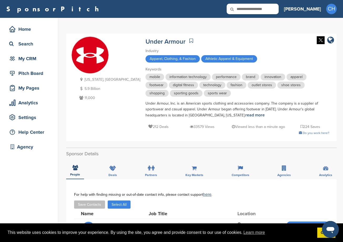
click at [262, 54] on div "Industry Apparel, Clothing, & Fashion Athletic Apparel & Equipment" at bounding box center [238, 56] width 184 height 16
click at [95, 134] on div "Maryland, USA 5.9 Billion 11,000" at bounding box center [105, 87] width 69 height 102
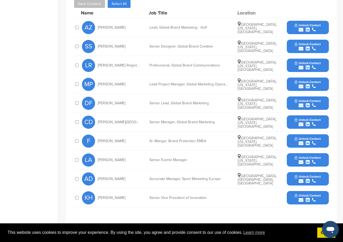
scroll to position [193, 0]
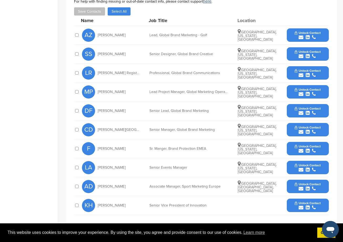
click at [302, 94] on icon "submit" at bounding box center [301, 94] width 5 height 5
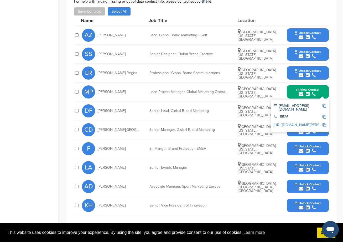
click at [325, 106] on img at bounding box center [325, 106] width 4 height 4
click at [125, 79] on div "LR Lindsey Register" at bounding box center [111, 72] width 58 height 13
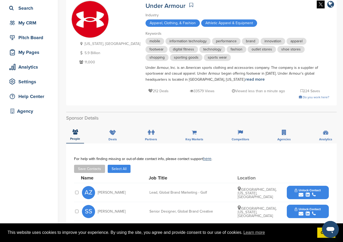
scroll to position [35, 0]
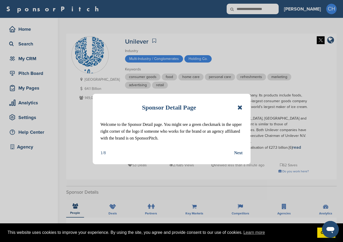
click at [242, 108] on icon at bounding box center [240, 107] width 5 height 6
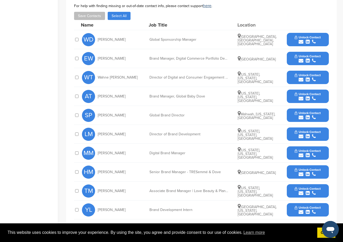
scroll to position [227, 0]
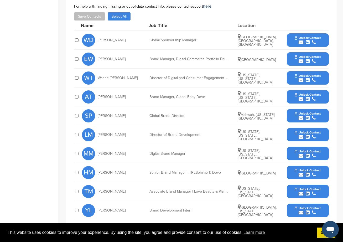
click at [181, 23] on div "Job Title" at bounding box center [188, 25] width 79 height 5
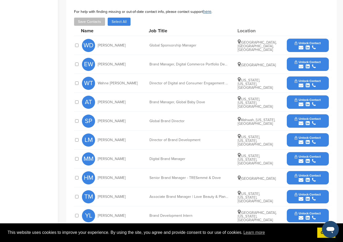
scroll to position [223, 0]
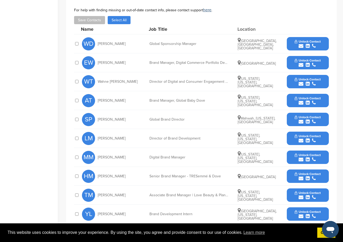
click at [301, 44] on icon "submit" at bounding box center [301, 46] width 5 height 5
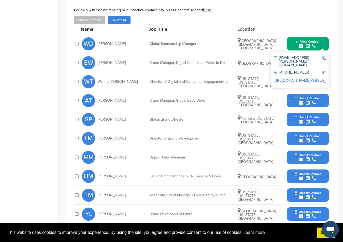
click at [323, 56] on img at bounding box center [325, 58] width 4 height 4
drag, startPoint x: 227, startPoint y: 20, endPoint x: 216, endPoint y: 20, distance: 11.3
click at [227, 24] on div "Name Job Title Location" at bounding box center [205, 29] width 248 height 10
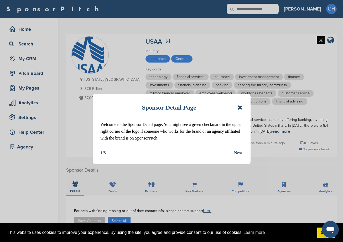
click at [243, 107] on icon at bounding box center [240, 107] width 5 height 6
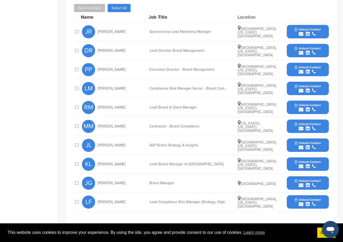
scroll to position [210, 0]
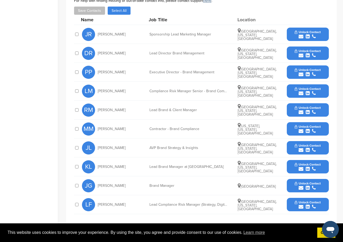
click at [229, 20] on div "Name Job Title Location" at bounding box center [205, 20] width 248 height 10
click at [311, 39] on div "submit" at bounding box center [308, 36] width 26 height 5
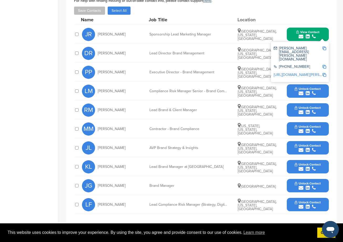
click at [324, 49] on img at bounding box center [325, 49] width 4 height 4
click at [197, 27] on div "JR [PERSON_NAME] Sponsorship Lead Marketing Manager [GEOGRAPHIC_DATA], [US_STAT…" at bounding box center [205, 34] width 247 height 19
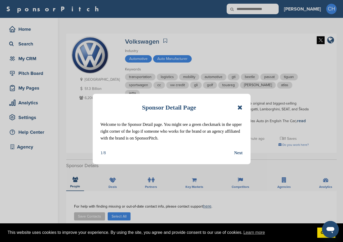
click at [239, 105] on icon at bounding box center [240, 107] width 5 height 6
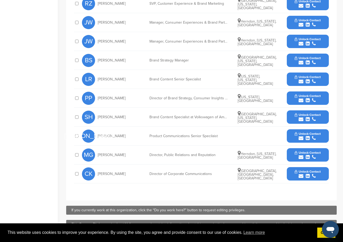
scroll to position [210, 0]
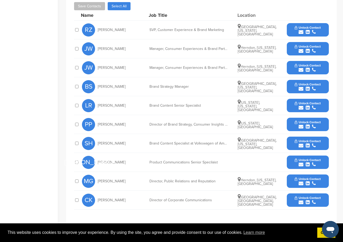
click at [301, 64] on span "Unlock Contact" at bounding box center [308, 66] width 26 height 4
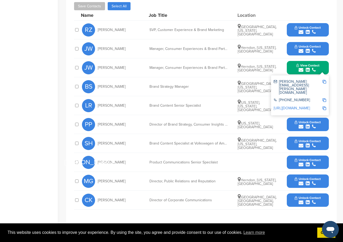
click at [325, 80] on img at bounding box center [325, 82] width 4 height 4
click at [229, 10] on div "Name Job Title Location" at bounding box center [205, 15] width 248 height 10
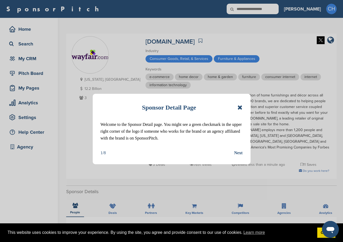
click at [240, 106] on icon at bounding box center [240, 107] width 5 height 6
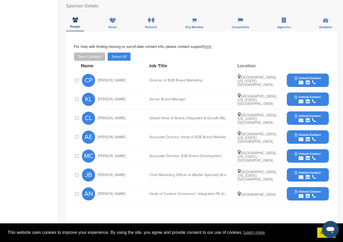
scroll to position [184, 0]
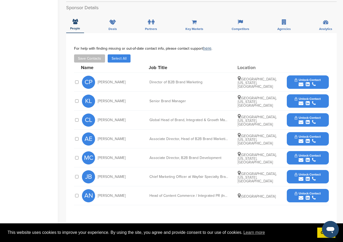
click at [290, 74] on button "Unlock Contact" at bounding box center [308, 82] width 39 height 16
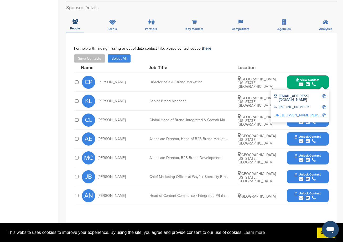
click at [325, 94] on img at bounding box center [325, 96] width 4 height 4
click at [212, 54] on div "Save Contacts Select All" at bounding box center [201, 58] width 255 height 8
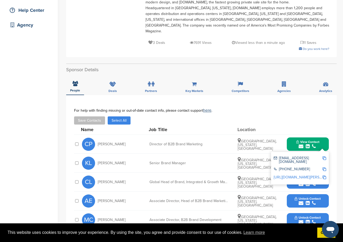
scroll to position [53, 0]
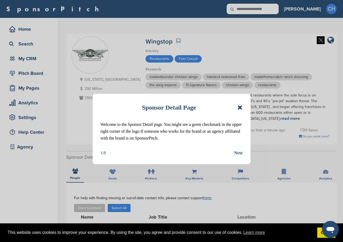
click at [238, 106] on icon at bounding box center [240, 107] width 5 height 6
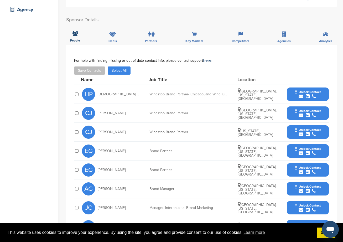
scroll to position [184, 0]
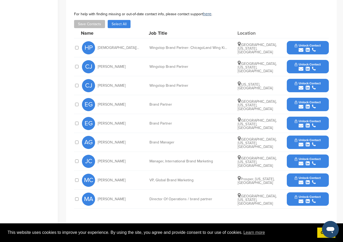
click at [296, 161] on div "submit" at bounding box center [308, 163] width 26 height 5
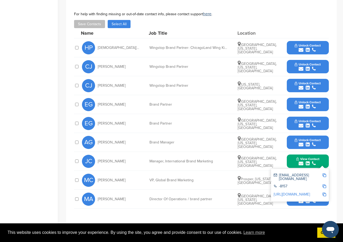
click at [324, 176] on img at bounding box center [325, 175] width 4 height 4
click at [153, 39] on div "HP Haresh Patel Wingstop Brand Partner- ChicagoLand Wing Kings- Co Chairman Nor…" at bounding box center [205, 47] width 247 height 19
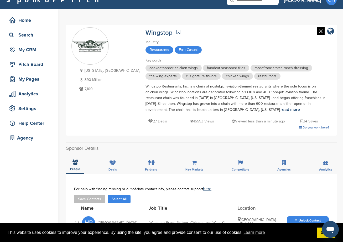
scroll to position [0, 0]
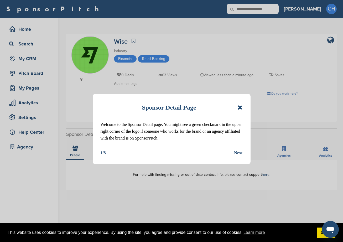
click at [238, 107] on icon at bounding box center [240, 107] width 5 height 6
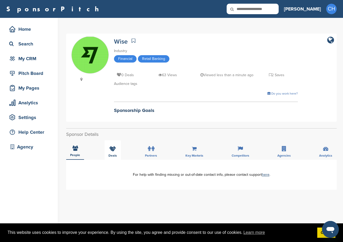
click at [107, 152] on div "Deals" at bounding box center [113, 149] width 16 height 19
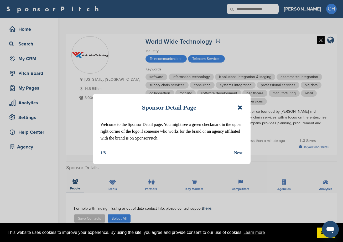
click at [243, 108] on div "Sponsor Detail Page Welcome to the Sponsor Detail page. You might see a green c…" at bounding box center [172, 129] width 158 height 70
click at [241, 107] on icon at bounding box center [240, 107] width 5 height 6
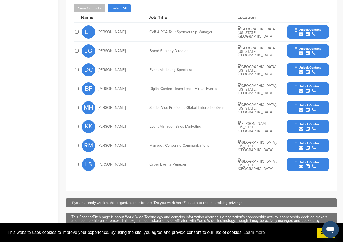
scroll to position [184, 0]
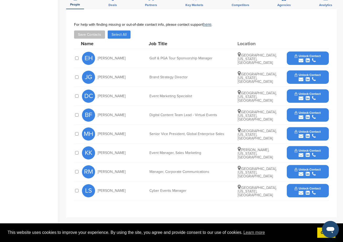
click at [302, 76] on span "Unlock Contact" at bounding box center [308, 75] width 26 height 4
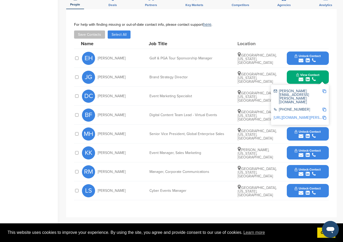
click at [323, 91] on img at bounding box center [325, 91] width 4 height 4
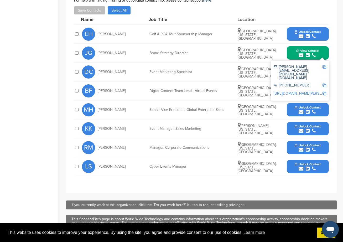
scroll to position [210, 0]
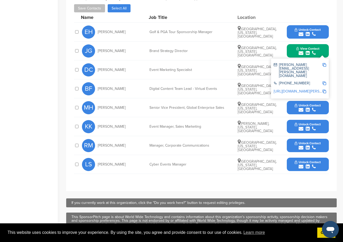
drag, startPoint x: 133, startPoint y: 103, endPoint x: 116, endPoint y: 65, distance: 41.8
click at [133, 103] on div "MH [PERSON_NAME]" at bounding box center [111, 107] width 58 height 13
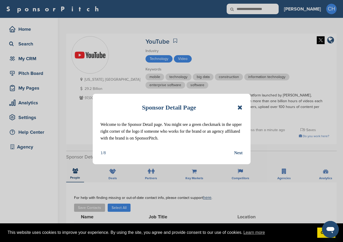
click at [239, 108] on icon at bounding box center [240, 107] width 5 height 6
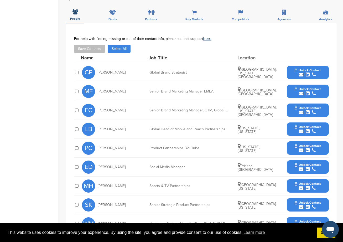
scroll to position [184, 0]
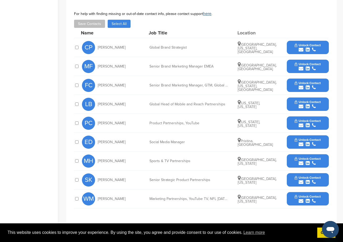
click at [319, 123] on div "submit" at bounding box center [308, 125] width 26 height 5
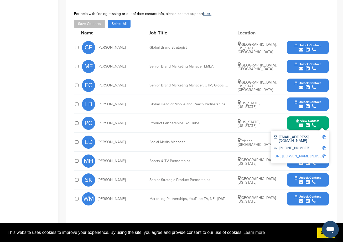
click at [324, 135] on img at bounding box center [325, 137] width 4 height 4
click at [325, 135] on img at bounding box center [325, 137] width 4 height 4
click at [324, 135] on img at bounding box center [325, 137] width 4 height 4
click at [302, 161] on icon "submit" at bounding box center [301, 163] width 5 height 5
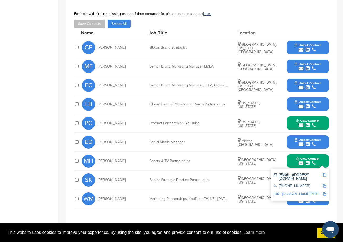
click at [325, 173] on img at bounding box center [325, 175] width 4 height 4
click at [216, 178] on div "SK Soyoung Kim Senior Strategic Product Partnerships San Francisco, California …" at bounding box center [205, 180] width 247 height 19
click at [228, 209] on div "**********" at bounding box center [201, 111] width 271 height 227
click at [215, 178] on div "Senior Strategic Product Partnerships" at bounding box center [189, 180] width 79 height 4
click at [315, 161] on icon "submit" at bounding box center [314, 163] width 4 height 5
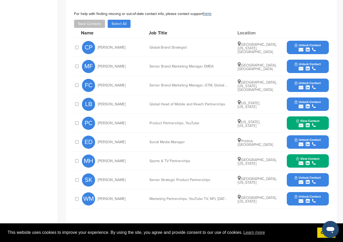
click at [318, 180] on div "submit" at bounding box center [308, 182] width 26 height 5
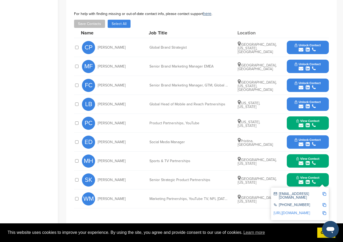
click at [324, 192] on img at bounding box center [325, 194] width 4 height 4
click at [157, 207] on div "**********" at bounding box center [201, 111] width 271 height 227
click at [320, 178] on button "View Contact" at bounding box center [308, 180] width 36 height 16
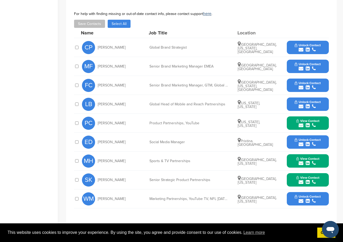
click at [306, 195] on span "Unlock Contact" at bounding box center [308, 197] width 26 height 4
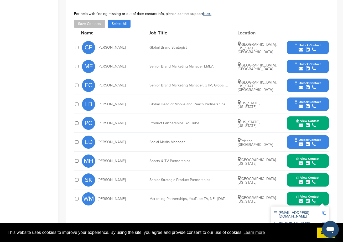
click at [324, 209] on div "wmatthews@youtube.com" at bounding box center [300, 214] width 53 height 11
click at [324, 211] on img at bounding box center [325, 213] width 4 height 4
click at [302, 20] on div "Save Contacts Select All" at bounding box center [201, 24] width 255 height 8
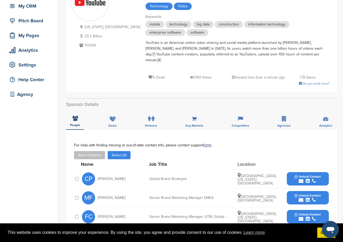
scroll to position [0, 0]
